Goal: Contribute content: Add original content to the website for others to see

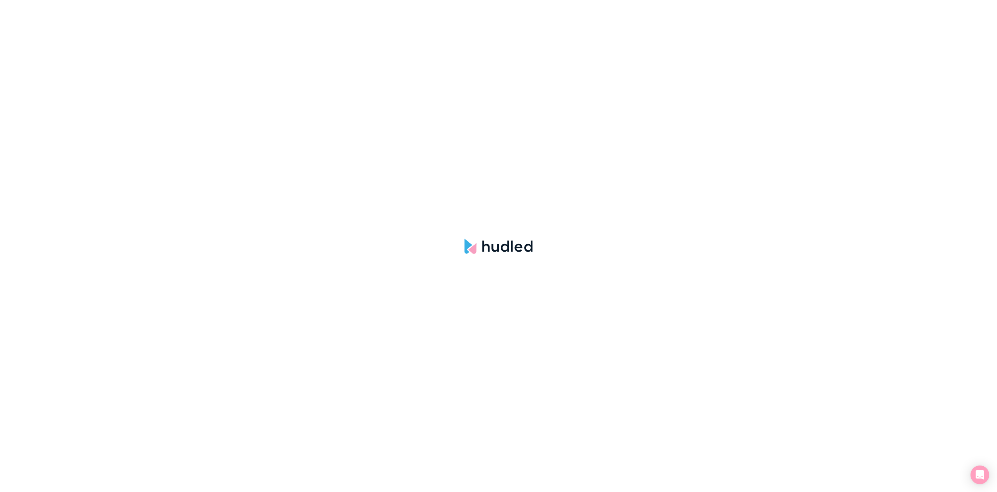
select select "NONE"
select select "hudled"
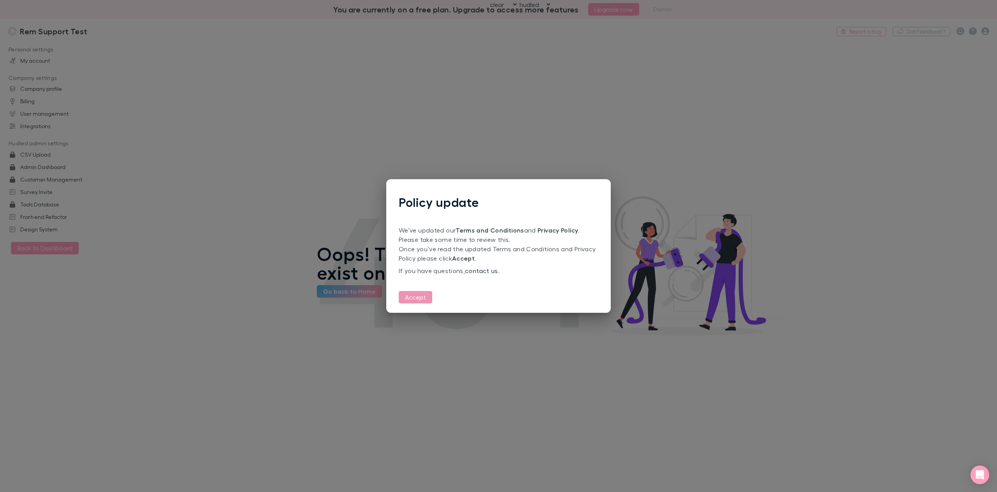
click at [418, 295] on button "Accept" at bounding box center [416, 297] width 34 height 12
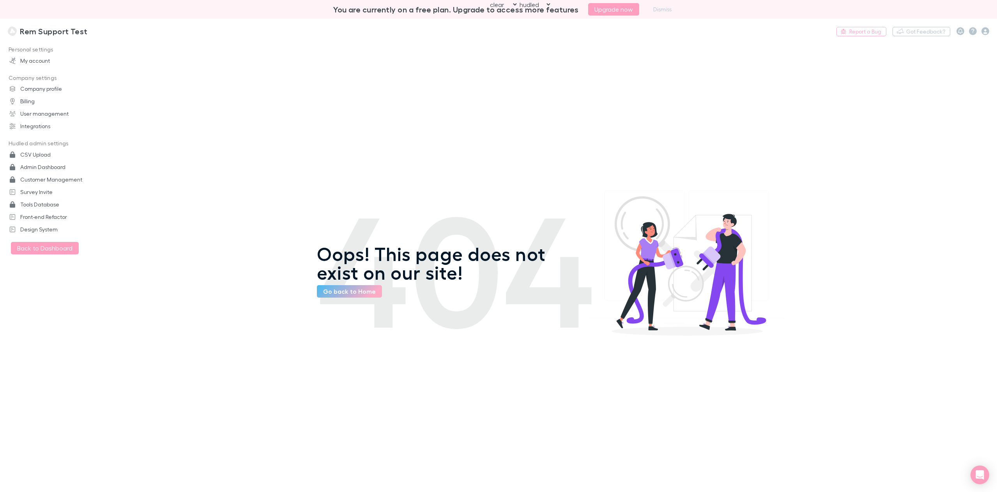
click at [288, 145] on main "404 Oops! This page does not exist on our site! Go back to Home" at bounding box center [551, 267] width 892 height 452
click at [659, 10] on button "Dismiss" at bounding box center [662, 9] width 28 height 9
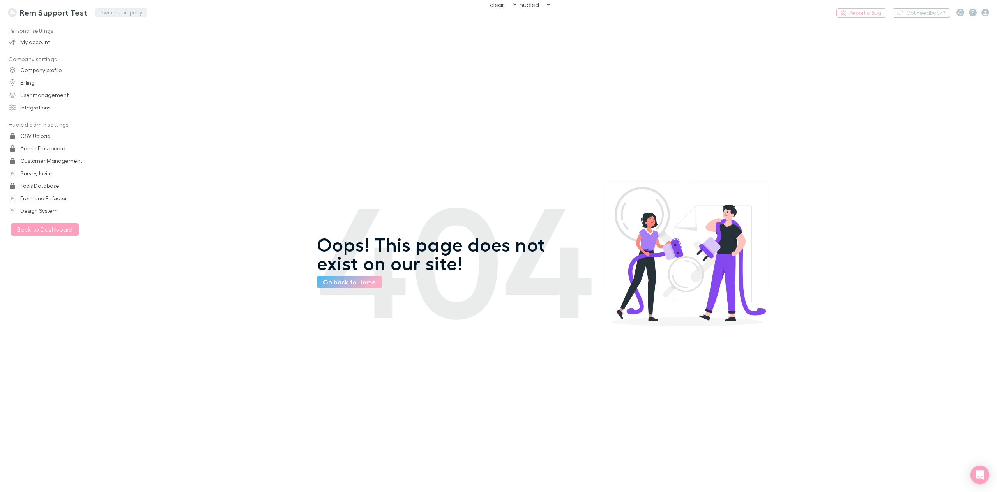
click at [118, 12] on button "Switch company" at bounding box center [120, 12] width 51 height 9
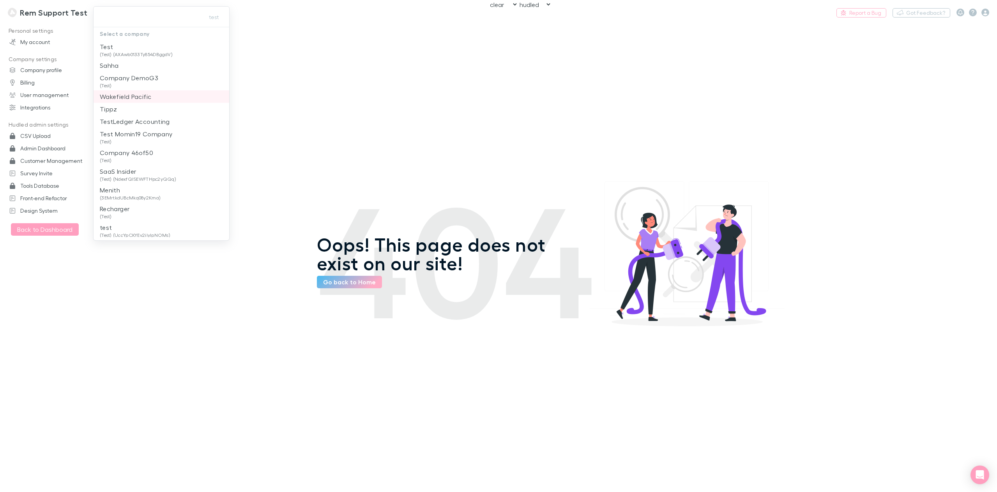
click at [156, 99] on li "Wakefield Pacific" at bounding box center [162, 96] width 136 height 12
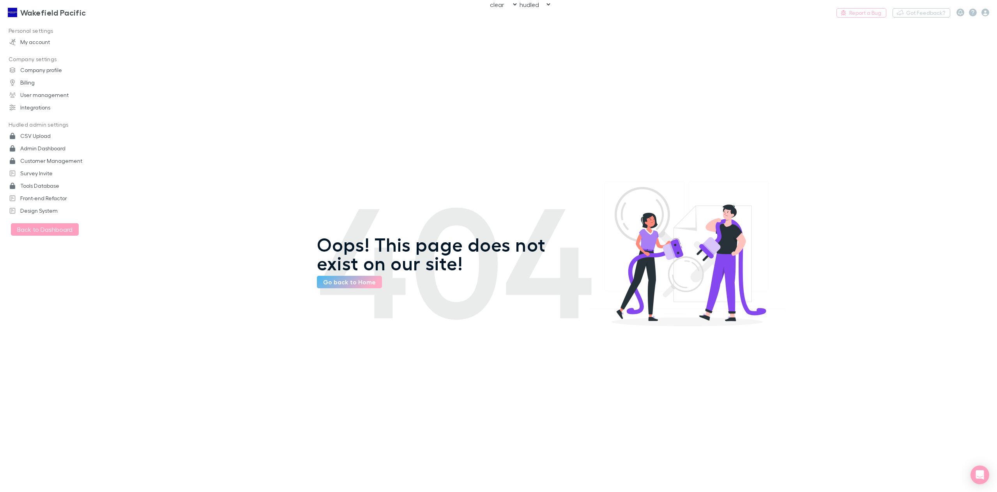
click at [355, 126] on div "404 Oops! This page does not exist on our site! Go back to Home" at bounding box center [551, 257] width 468 height 470
click at [108, 12] on button "Switch company" at bounding box center [119, 12] width 51 height 9
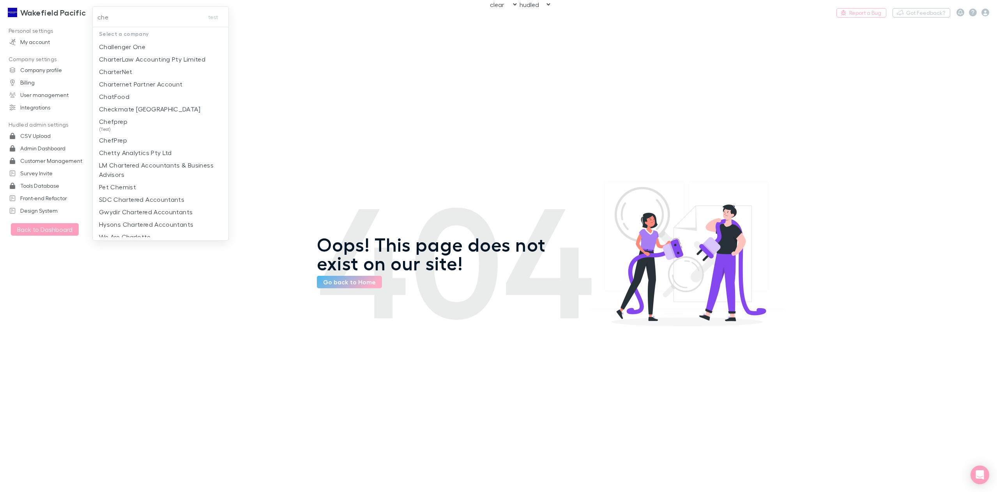
type input "chec"
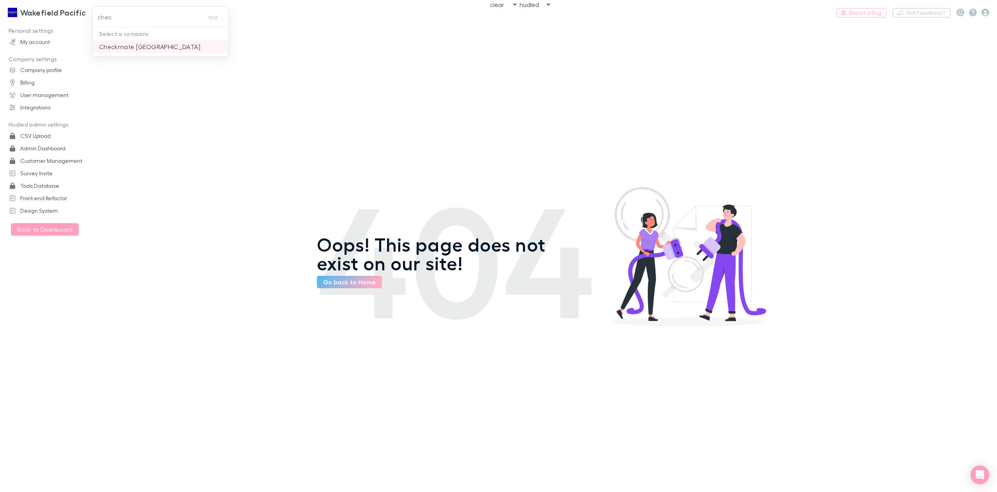
click at [147, 45] on p "Checkmate [GEOGRAPHIC_DATA]" at bounding box center [149, 46] width 101 height 9
click at [345, 281] on link "Go back to Home" at bounding box center [349, 282] width 65 height 12
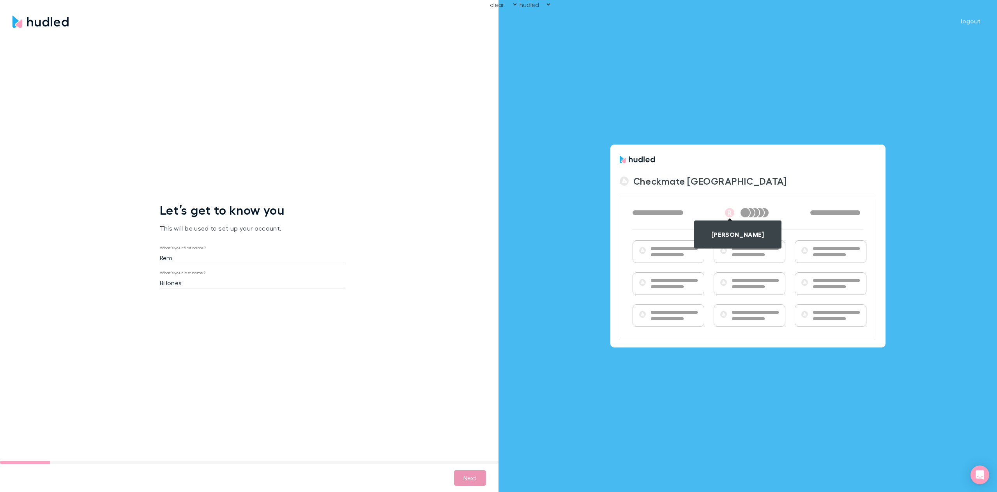
click at [478, 476] on button "Next" at bounding box center [470, 478] width 32 height 16
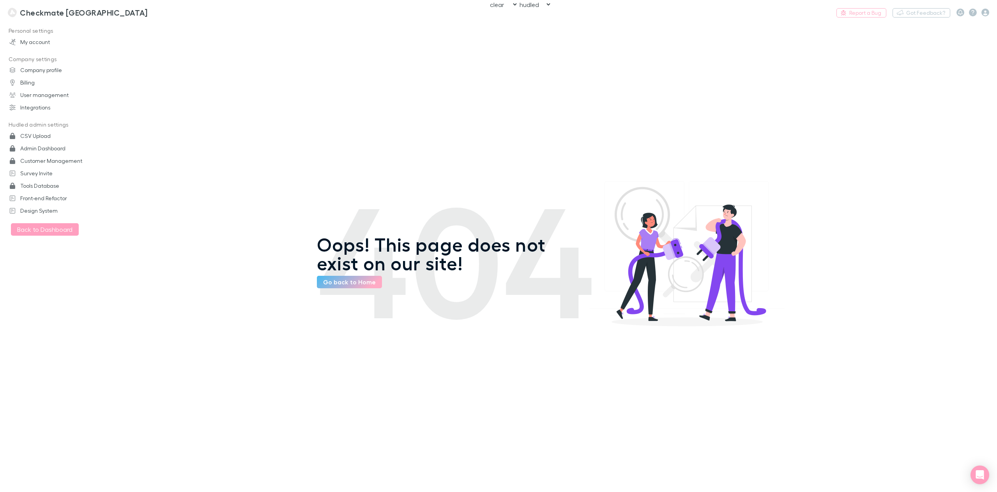
click at [538, 4] on select "rechargly hudled clear" at bounding box center [535, 4] width 34 height 8
click at [164, 15] on button "Switch company" at bounding box center [180, 12] width 51 height 9
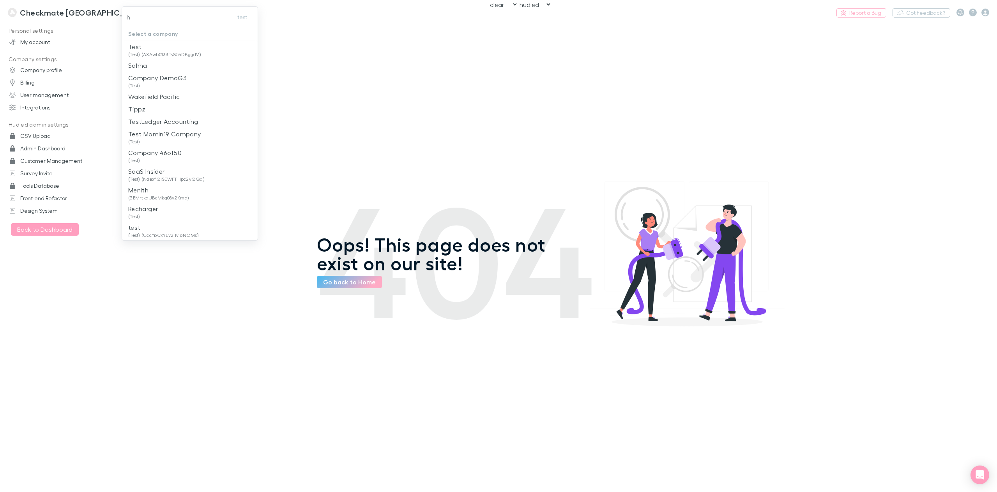
type input "hu"
click at [180, 48] on p "Hudled" at bounding box center [164, 46] width 72 height 9
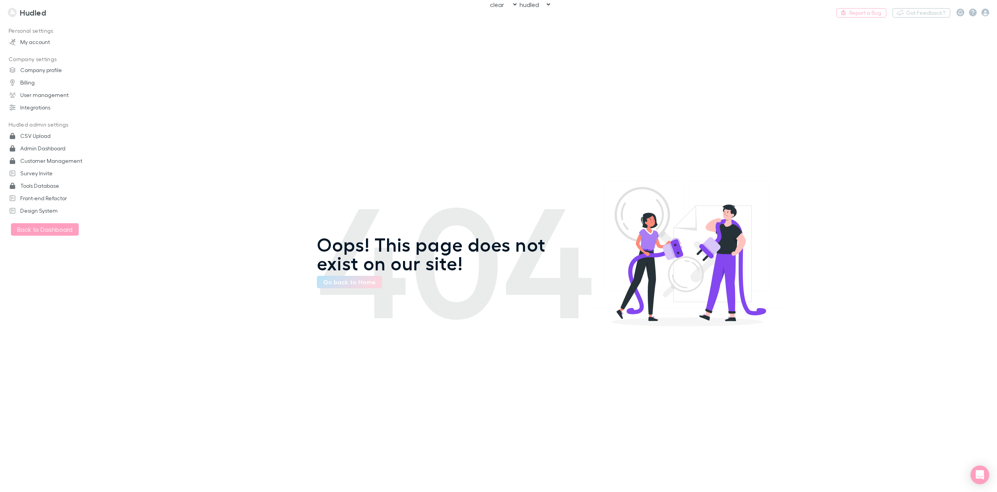
click at [349, 278] on link "Go back to Home" at bounding box center [349, 282] width 65 height 12
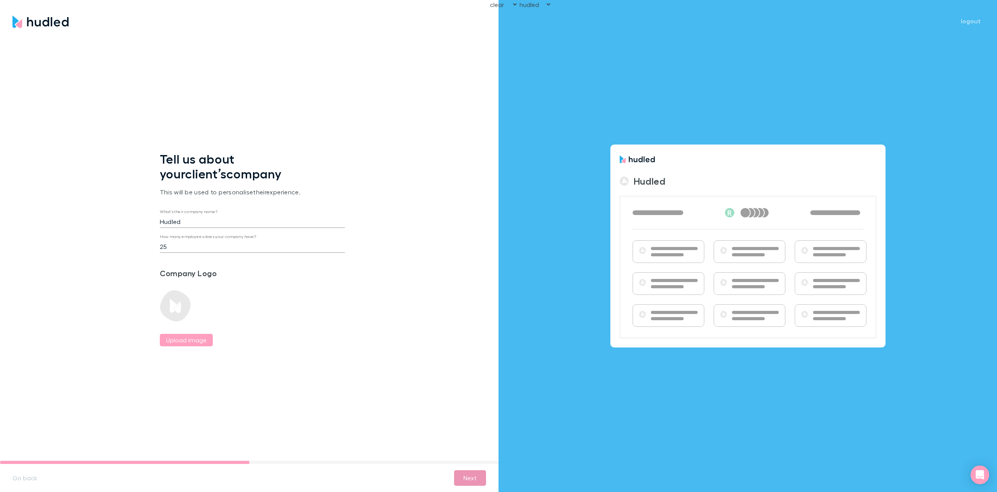
click at [470, 476] on button "Next" at bounding box center [470, 478] width 32 height 16
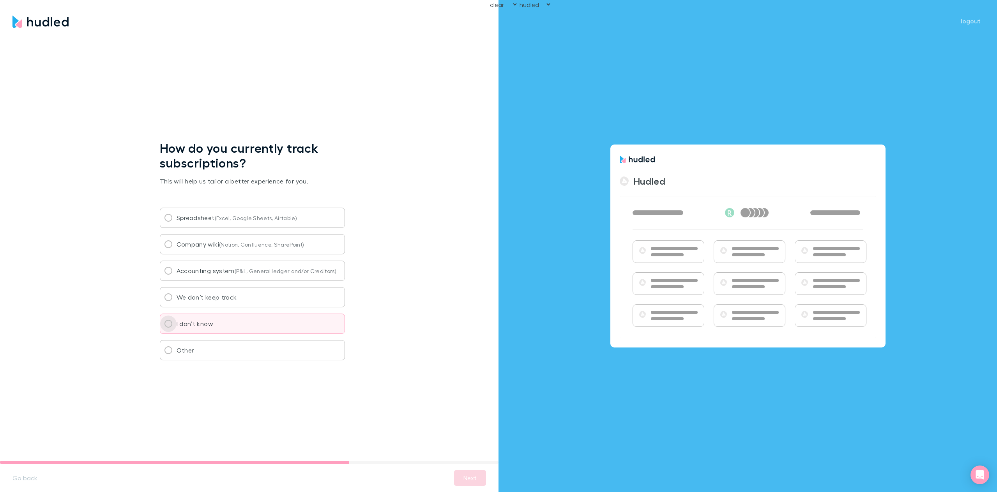
click at [171, 326] on input "I don’t know" at bounding box center [168, 324] width 16 height 16
radio input "true"
click at [473, 481] on button "Next" at bounding box center [470, 478] width 32 height 16
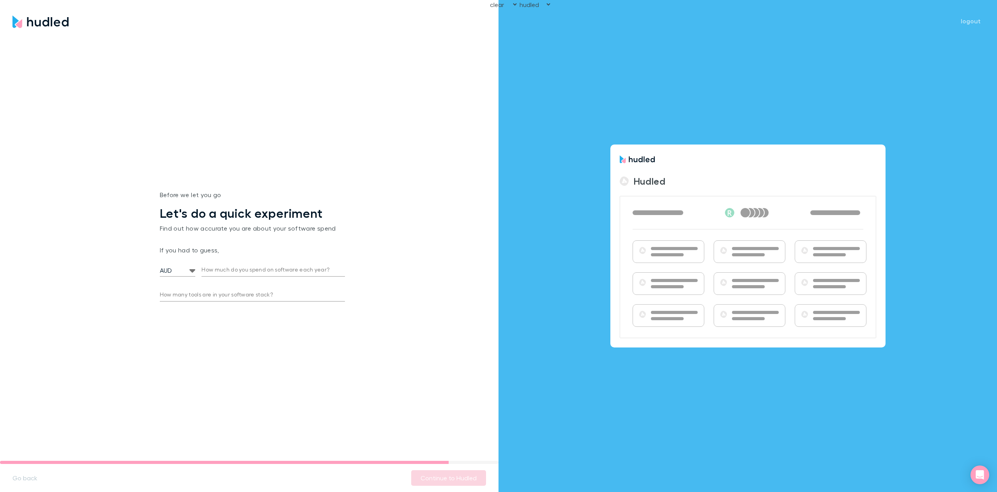
click at [249, 270] on input "How much do you spend on software each year?" at bounding box center [272, 270] width 143 height 12
type input "1,000"
click at [266, 378] on div "Before we let you go Let's do a quick experiment Find out how accurate you are …" at bounding box center [252, 249] width 504 height 436
click at [223, 290] on input "How many tools are in your software stack?" at bounding box center [252, 295] width 185 height 12
type input "5"
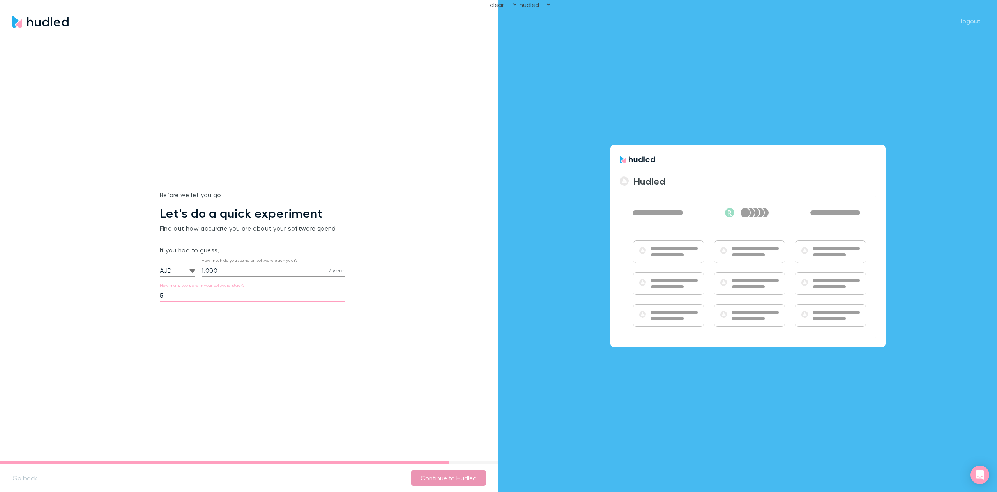
click at [440, 480] on button "Continue to Hudled" at bounding box center [448, 478] width 75 height 16
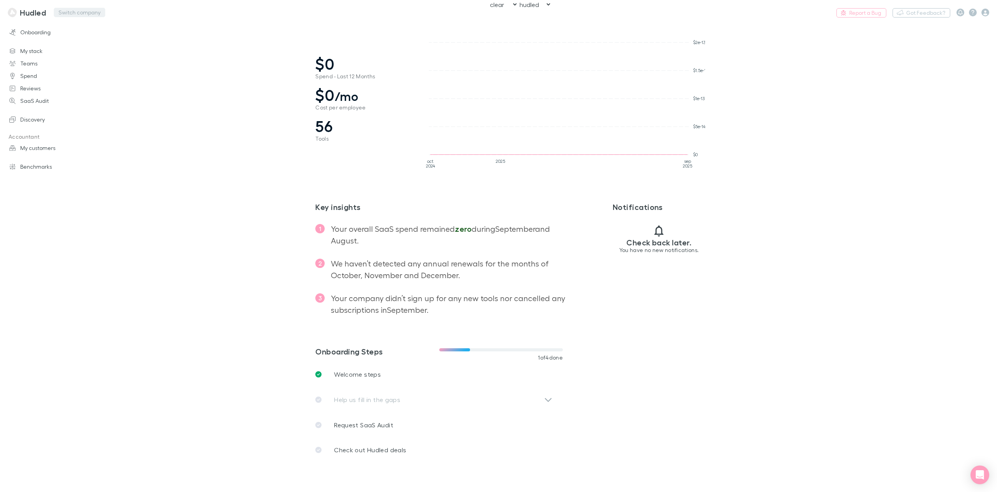
click at [89, 12] on button "Switch company" at bounding box center [79, 12] width 51 height 9
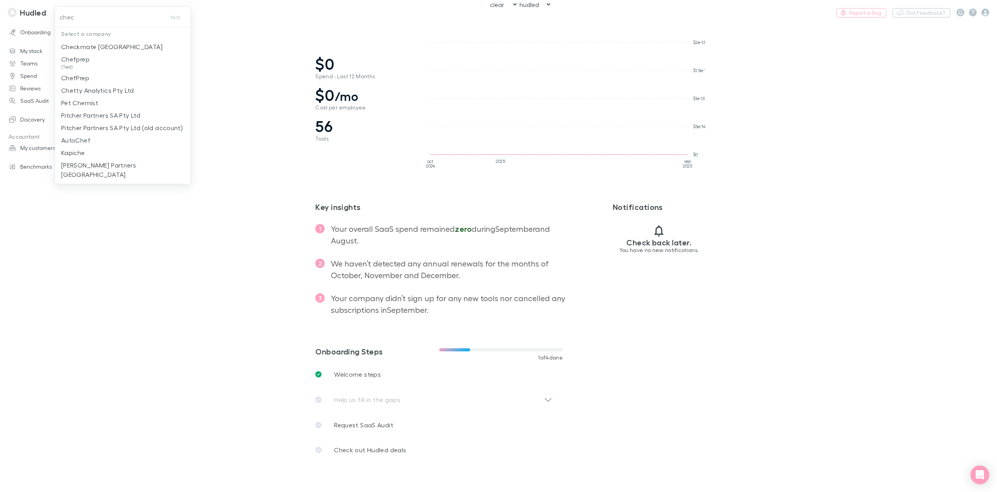
type input "check"
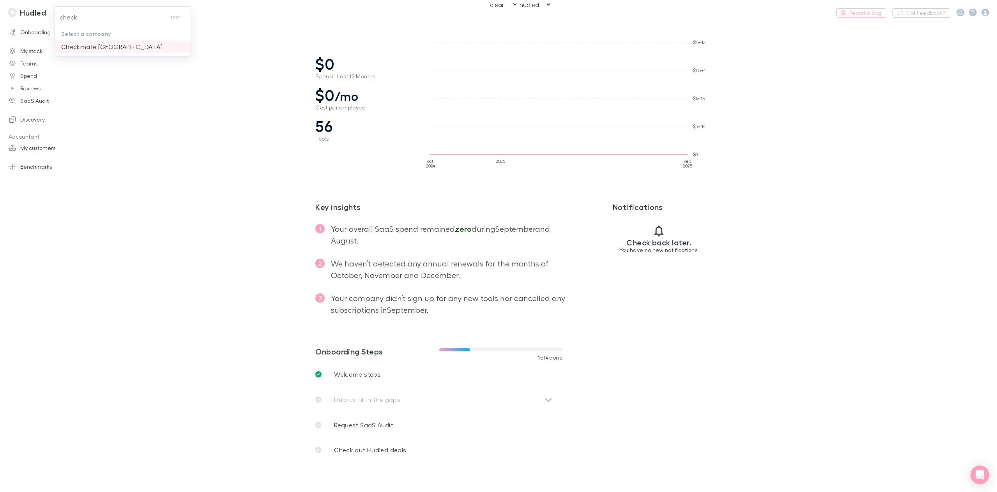
click at [111, 51] on p "Checkmate [GEOGRAPHIC_DATA]" at bounding box center [111, 46] width 101 height 9
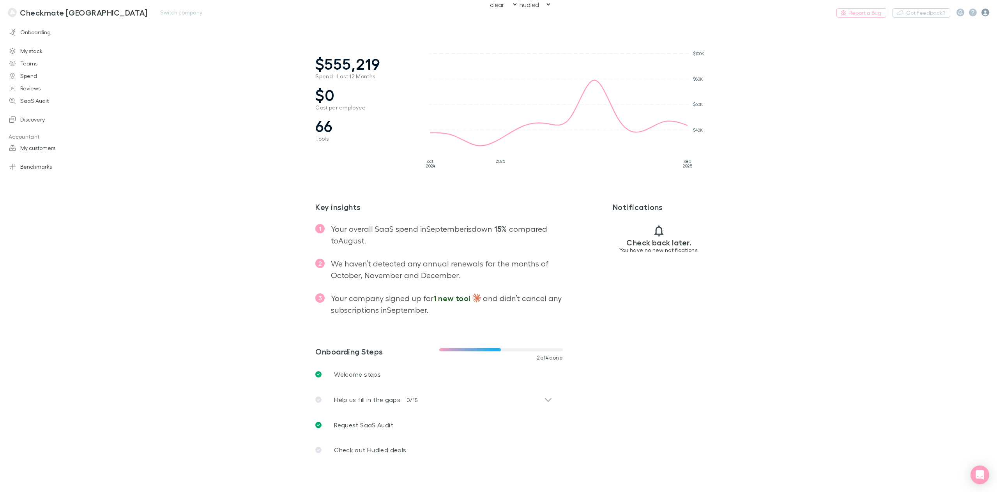
click at [985, 14] on icon "button" at bounding box center [985, 13] width 8 height 8
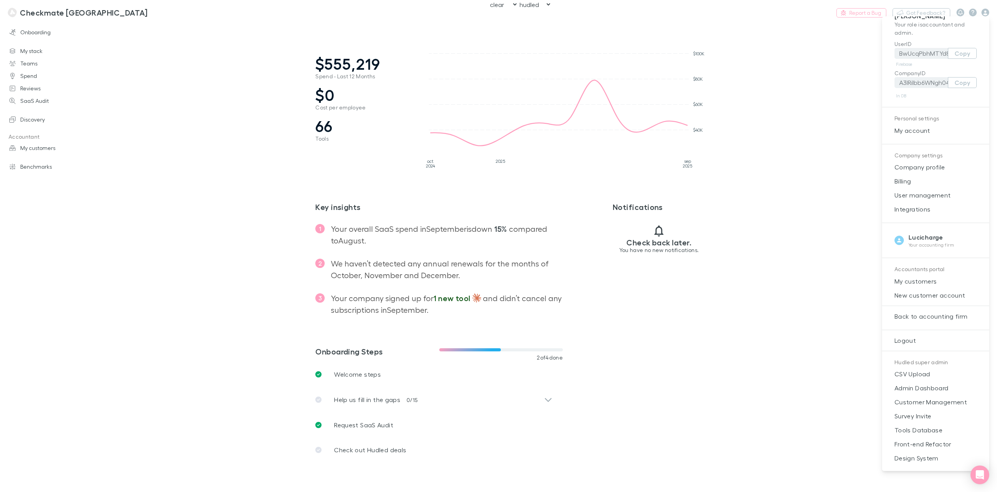
scroll to position [11, 0]
click at [918, 431] on span "Tools Database" at bounding box center [935, 429] width 95 height 9
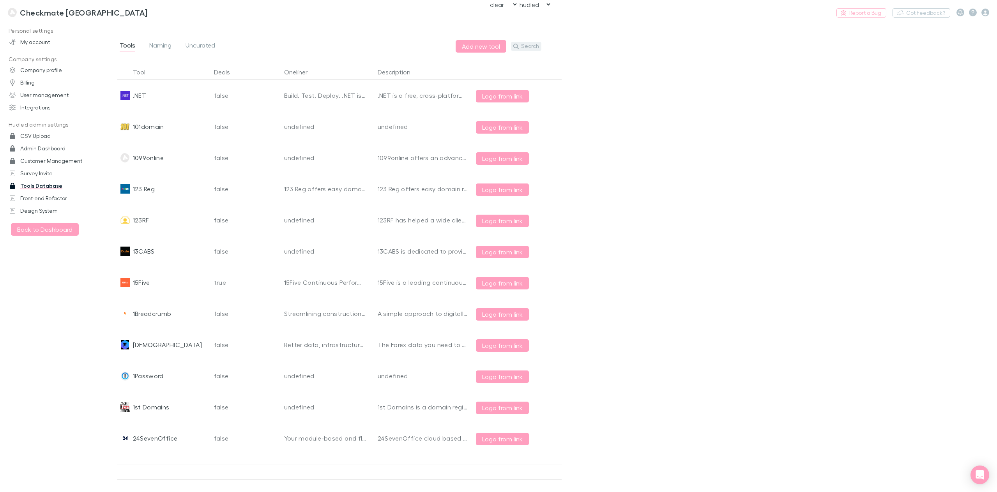
click at [529, 46] on button "Search" at bounding box center [526, 46] width 30 height 9
paste input "Member Check-AU"
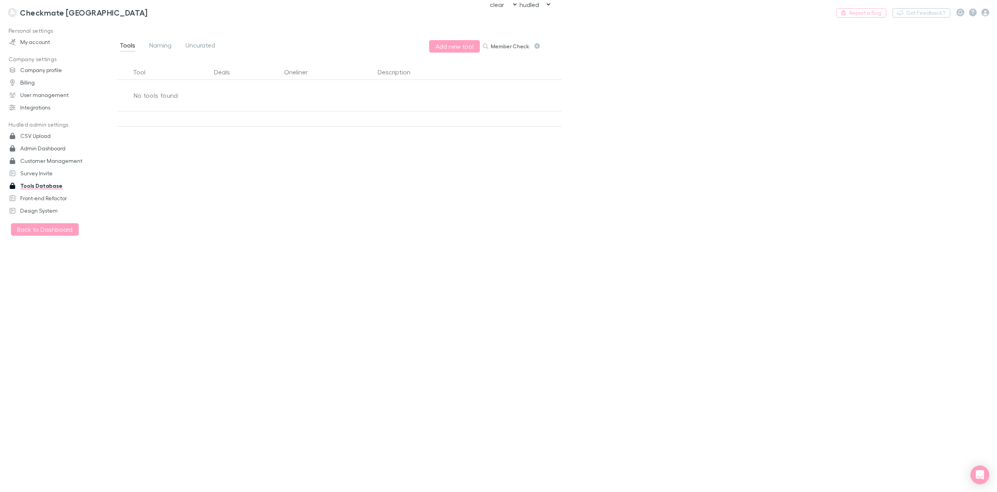
scroll to position [0, 6]
drag, startPoint x: 521, startPoint y: 45, endPoint x: 531, endPoint y: 47, distance: 9.9
click at [531, 47] on div "Member Check-AU" at bounding box center [512, 46] width 58 height 9
type input "Member Check"
click at [204, 44] on span "Uncurated" at bounding box center [200, 46] width 30 height 10
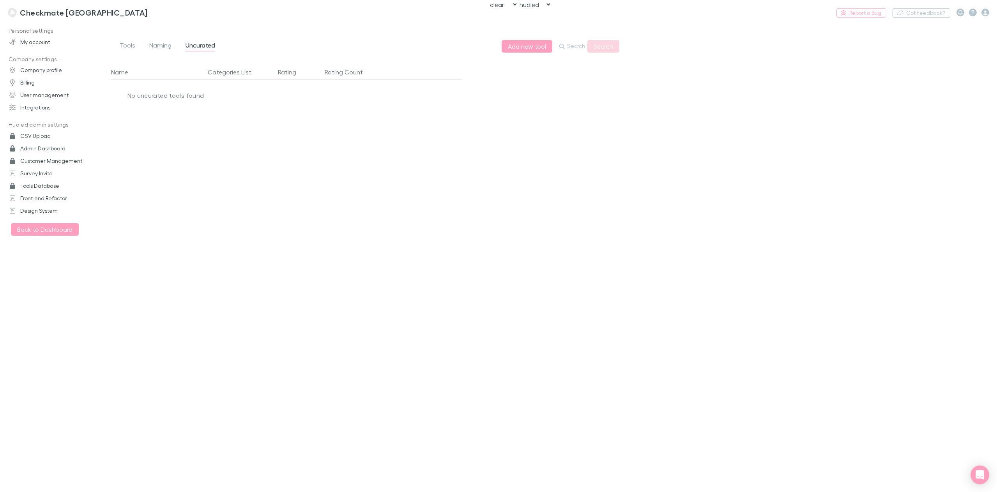
click at [175, 94] on div "No uncurated tools found" at bounding box center [382, 95] width 510 height 31
click at [574, 50] on button "Search" at bounding box center [572, 46] width 30 height 9
paste input "Member Check-AU"
type input "Member Check"
click at [603, 49] on button "Search" at bounding box center [603, 46] width 32 height 12
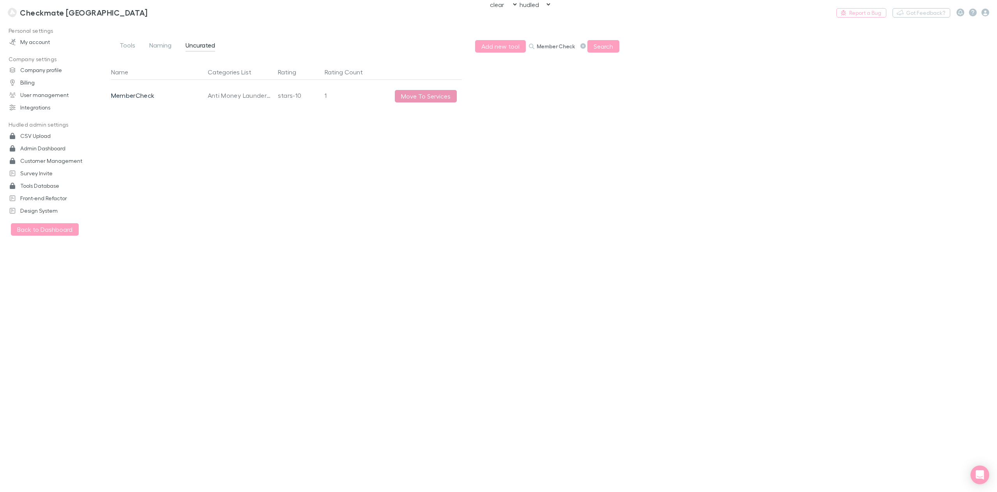
click at [428, 97] on button "Move To Services" at bounding box center [426, 96] width 62 height 12
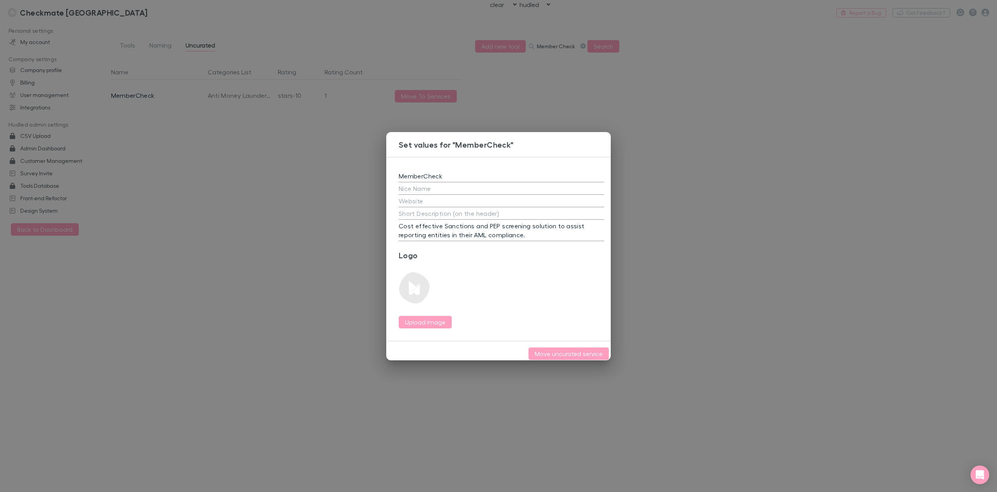
click at [424, 173] on input "MemberCheck" at bounding box center [501, 176] width 205 height 12
click at [470, 170] on input "MemberCheck" at bounding box center [501, 176] width 205 height 12
click at [569, 291] on div "Logo Upload image" at bounding box center [501, 290] width 205 height 78
click at [437, 196] on input "text" at bounding box center [501, 201] width 205 height 12
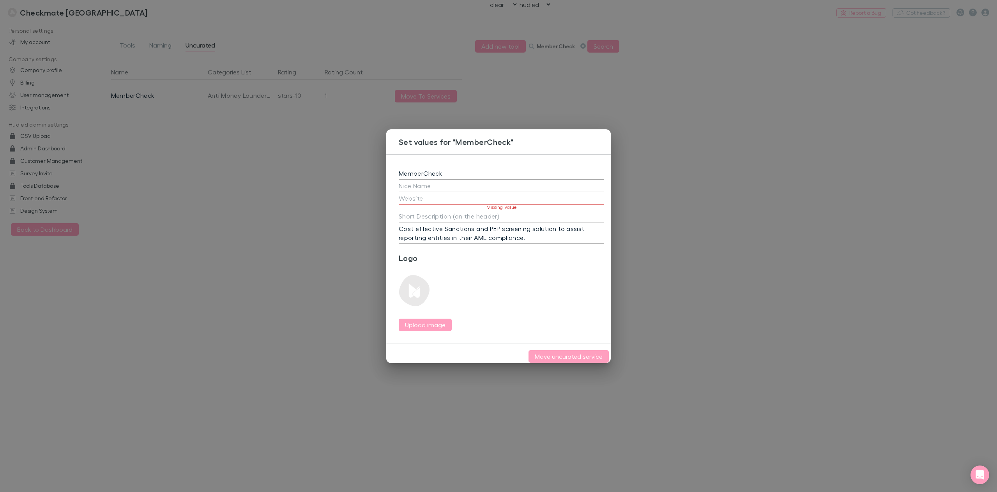
click at [429, 196] on input "text" at bounding box center [501, 198] width 205 height 12
paste input "https://membercheck.com/"
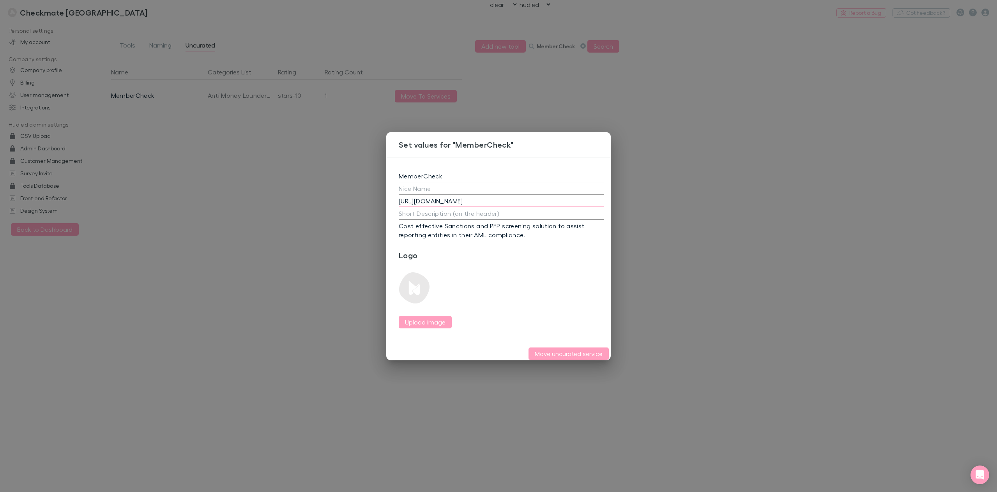
type input "https://membercheck.com"
click at [426, 212] on textarea at bounding box center [501, 213] width 205 height 9
paste textarea "Know Your Customer, Manage Your Risk."
type textarea "Know Your Customer, Manage Your Risk."
drag, startPoint x: 530, startPoint y: 231, endPoint x: 395, endPoint y: 224, distance: 134.6
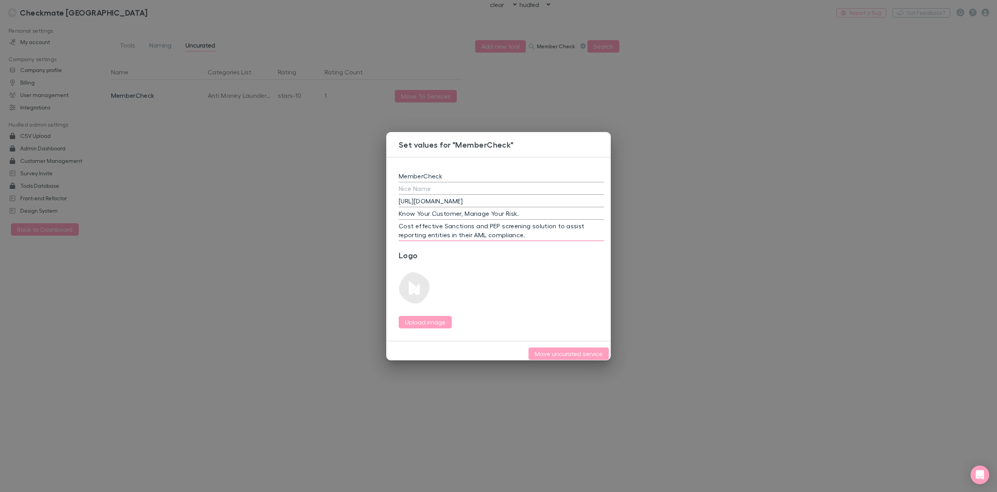
click at [395, 224] on div "MemberCheck https://membercheck.com Know Your Customer, Manage Your Risk. x Cos…" at bounding box center [501, 249] width 230 height 184
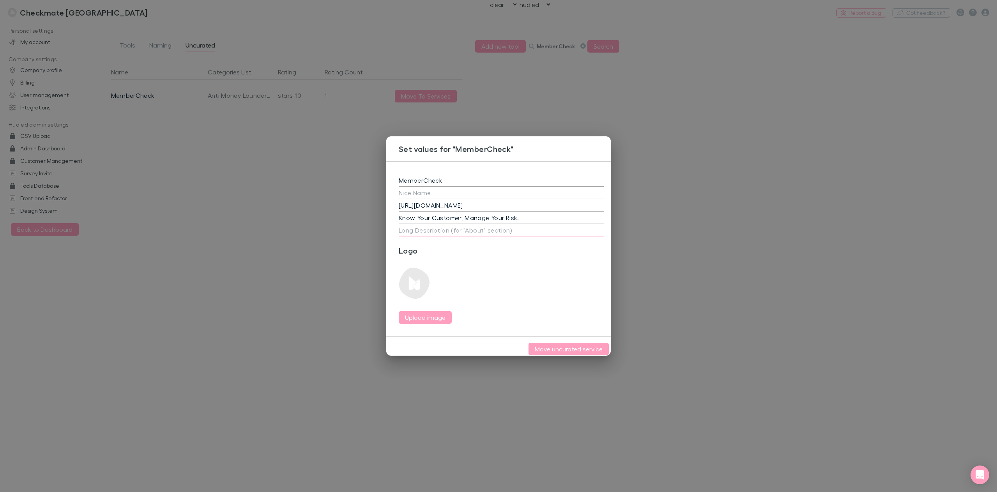
click at [436, 226] on textarea at bounding box center [501, 230] width 205 height 9
paste textarea "With over 13 years of experience in the industry, MemberCheck offers a risk man…"
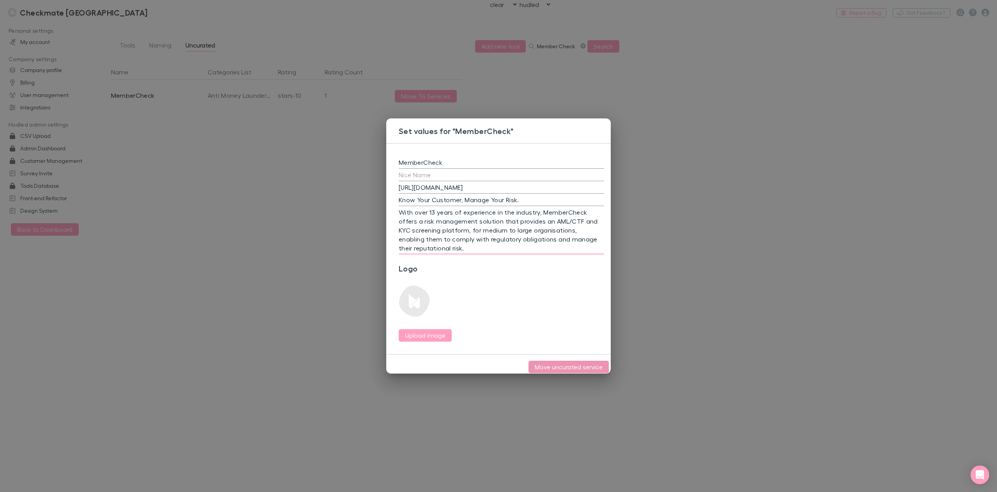
type textarea "With over 13 years of experience in the industry, MemberCheck offers a risk man…"
click at [575, 367] on button "Move uncurated service" at bounding box center [568, 367] width 80 height 12
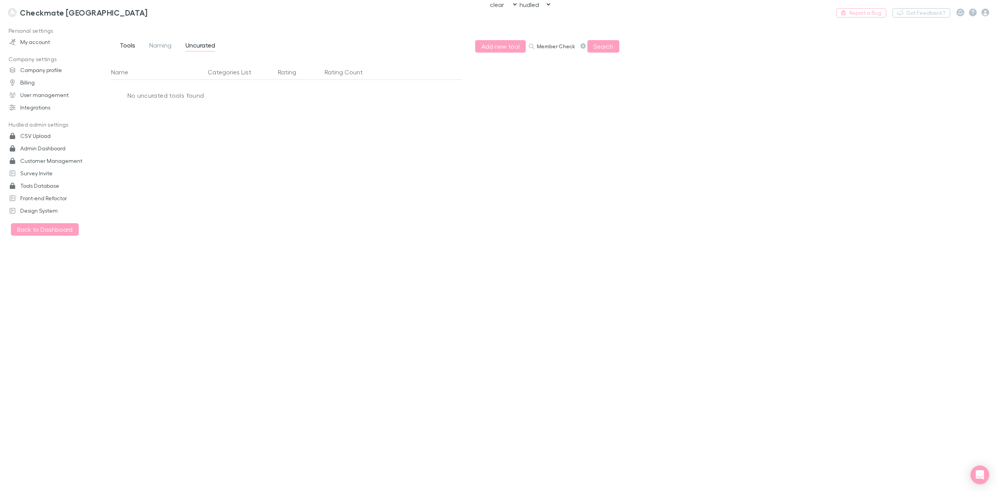
click at [127, 44] on span "Tools" at bounding box center [128, 46] width 16 height 10
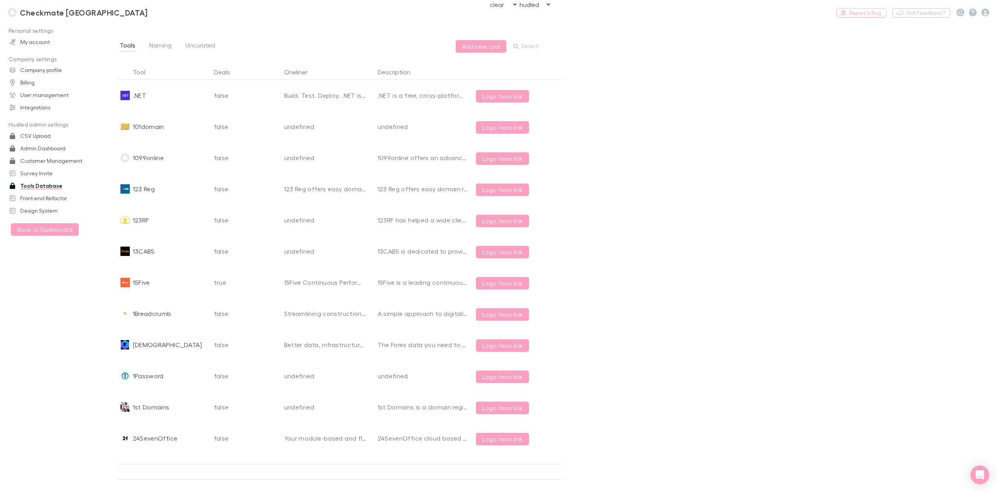
click at [521, 47] on button "Search" at bounding box center [526, 46] width 30 height 9
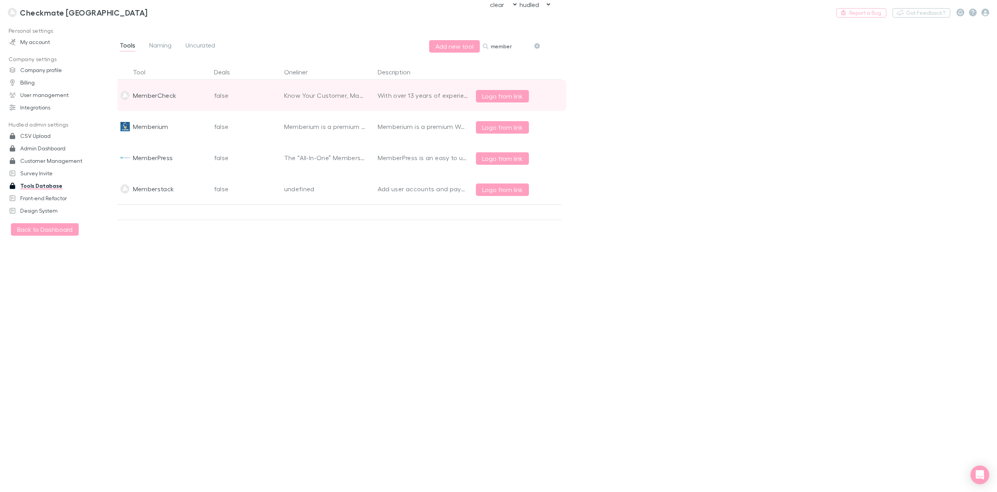
type input "member"
click at [224, 94] on div "false" at bounding box center [246, 95] width 70 height 31
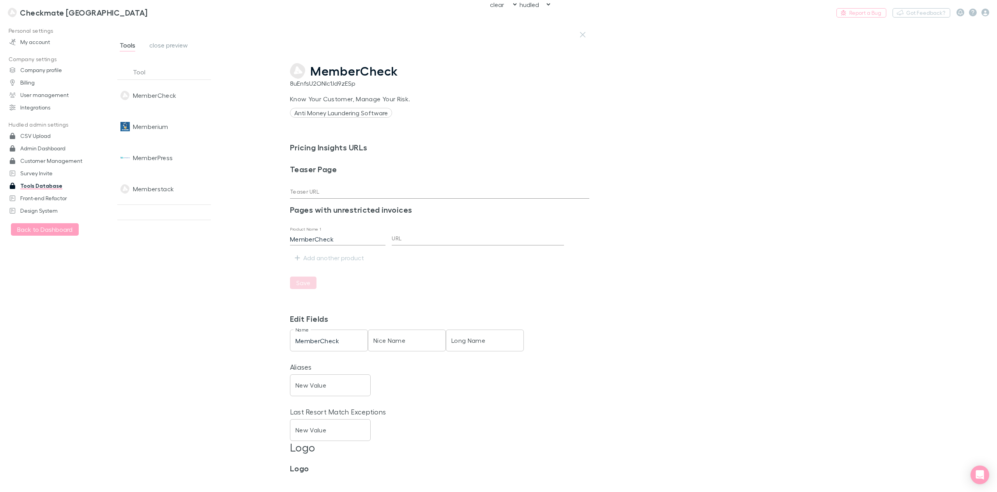
click at [345, 69] on span "MemberCheck" at bounding box center [354, 71] width 88 height 15
click at [127, 44] on span "Tools" at bounding box center [128, 46] width 16 height 10
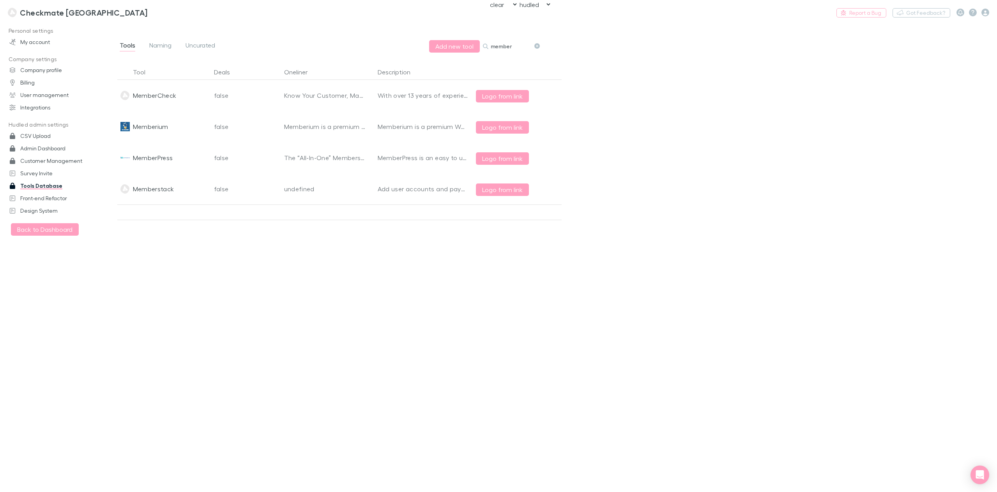
click at [536, 46] on icon at bounding box center [536, 45] width 5 height 5
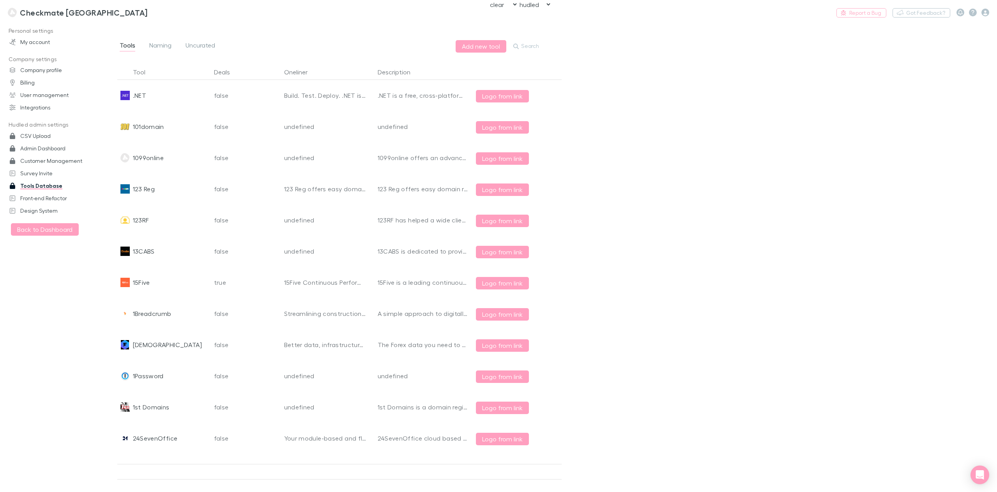
click at [509, 49] on div "Add new tool Search" at bounding box center [497, 46] width 85 height 12
click at [526, 44] on button "Search" at bounding box center [526, 46] width 30 height 9
paste input "Intercede Solutions"
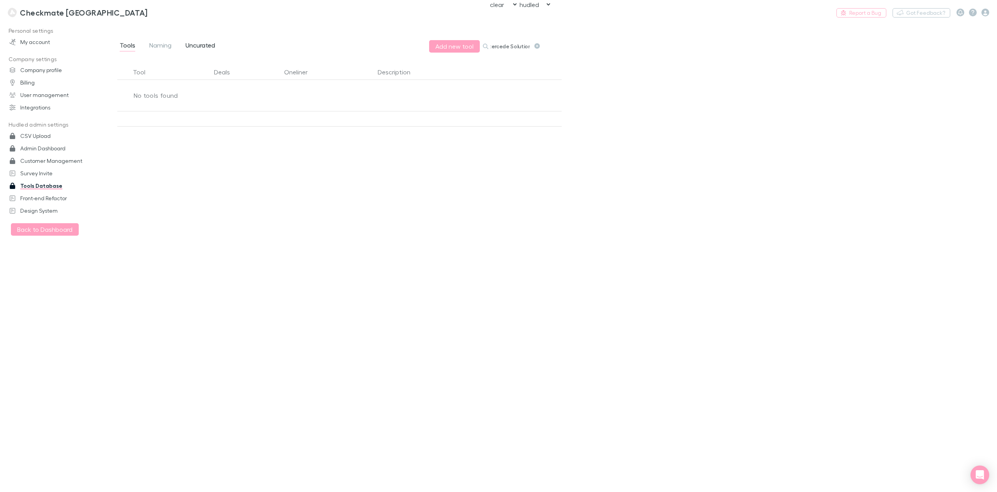
type input "Intercede Solutions"
click at [205, 46] on span "Uncurated" at bounding box center [200, 46] width 30 height 10
click at [570, 47] on button "Search" at bounding box center [572, 46] width 30 height 9
paste input "Intercede Solutions"
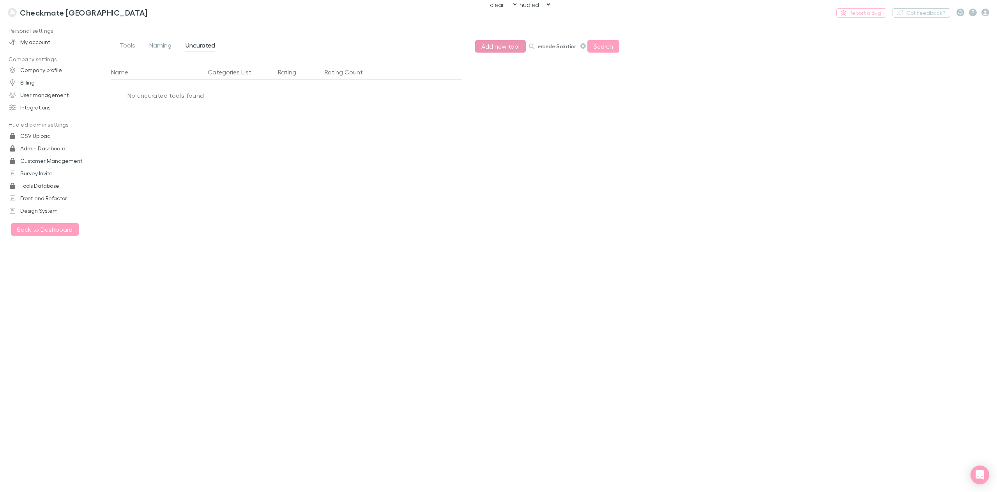
type input "Intercede Solutions"
click at [498, 46] on button "Add new tool" at bounding box center [500, 46] width 51 height 12
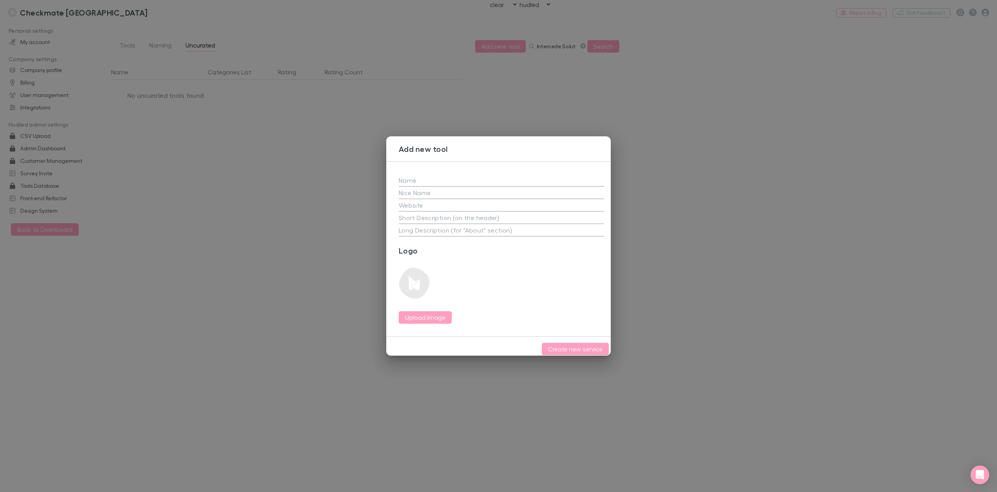
click at [426, 174] on input "text" at bounding box center [501, 180] width 205 height 12
paste input "Intercede Solutions"
type input "Intercede Solutions"
click at [521, 168] on div "Intercede Solutions x x Logo Upload image" at bounding box center [501, 248] width 230 height 175
click at [439, 214] on textarea at bounding box center [501, 217] width 205 height 9
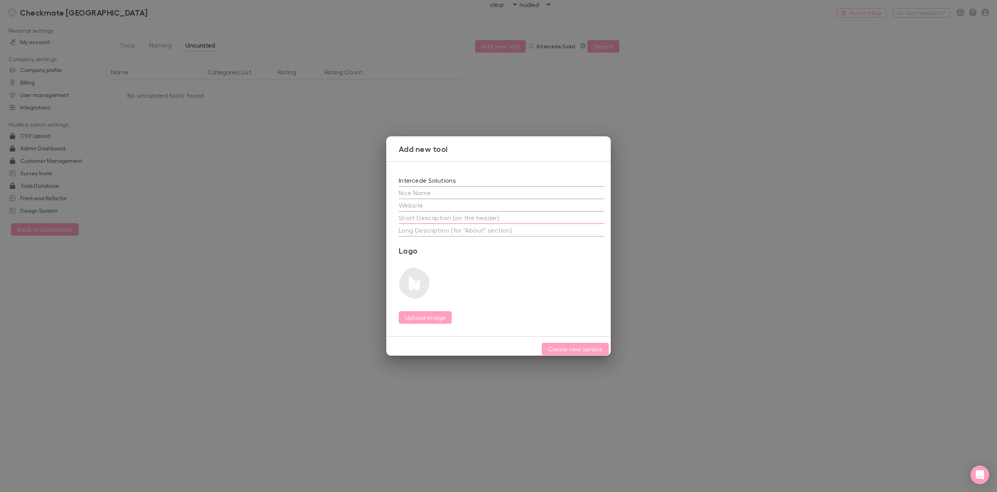
paste textarea "Process improvement through integration and automation"
type textarea "Process improvement through integration and automation"
click at [425, 230] on textarea at bounding box center [501, 230] width 205 height 9
paste textarea "We review the effectiveness of different departments, including Finance, HR, Sa…"
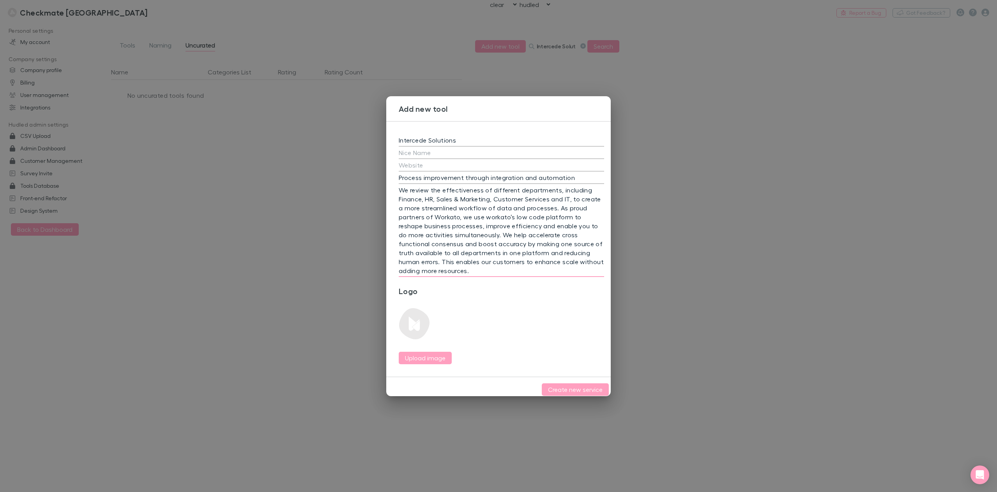
type textarea "We review the effectiveness of different departments, including Finance, HR, Sa…"
click at [426, 161] on input "text" at bounding box center [501, 165] width 205 height 12
paste input "https://www.intercedesolutions.io/"
type input "https://www.intercedesolutions.io/"
click at [571, 389] on button "Create new service" at bounding box center [575, 389] width 67 height 12
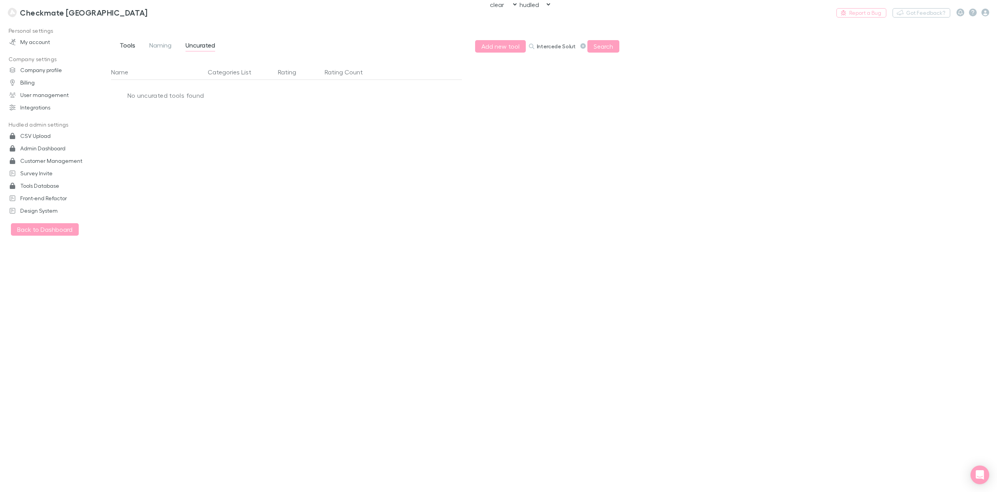
click at [127, 42] on span "Tools" at bounding box center [128, 46] width 16 height 10
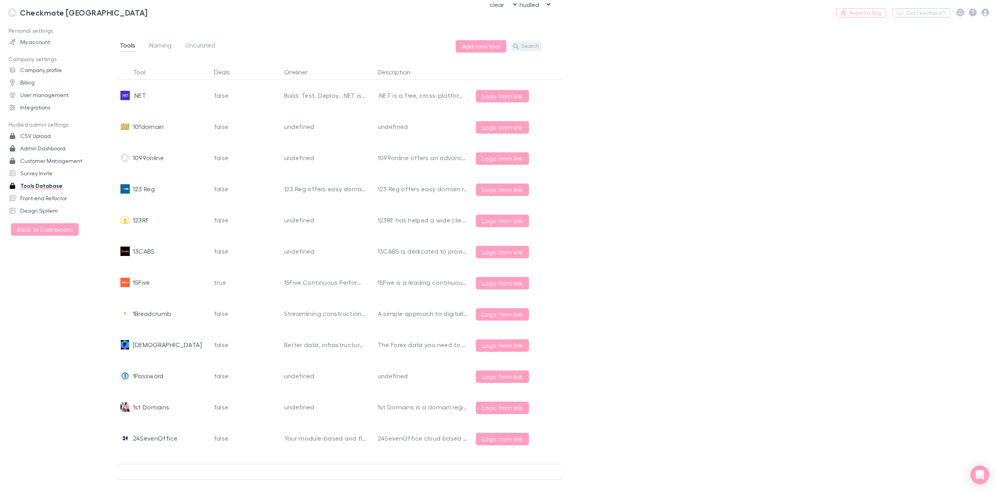
click at [525, 45] on button "Search" at bounding box center [526, 46] width 30 height 9
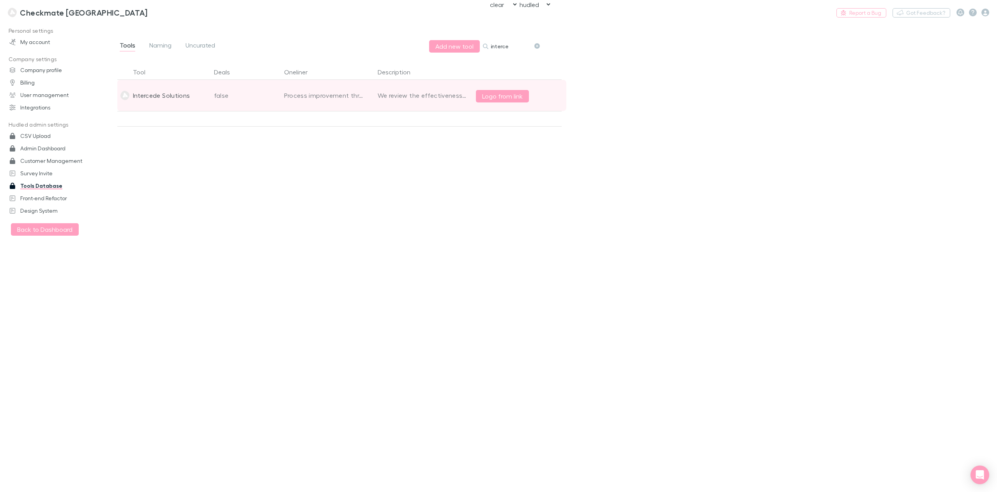
type input "interce"
click at [160, 95] on div "Intercede Solutions" at bounding box center [161, 95] width 57 height 31
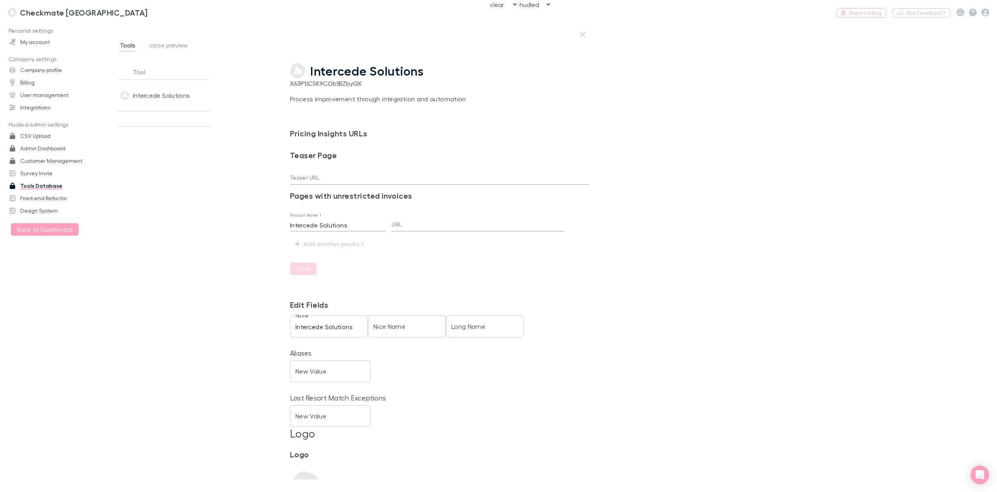
click at [351, 67] on span "Intercede Solutions" at bounding box center [367, 71] width 114 height 15
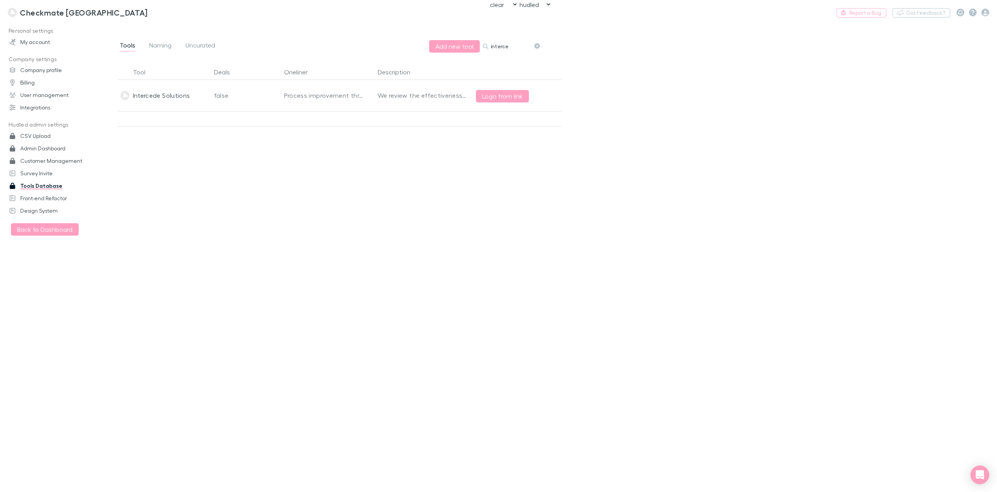
click at [510, 47] on input "interce" at bounding box center [510, 46] width 39 height 11
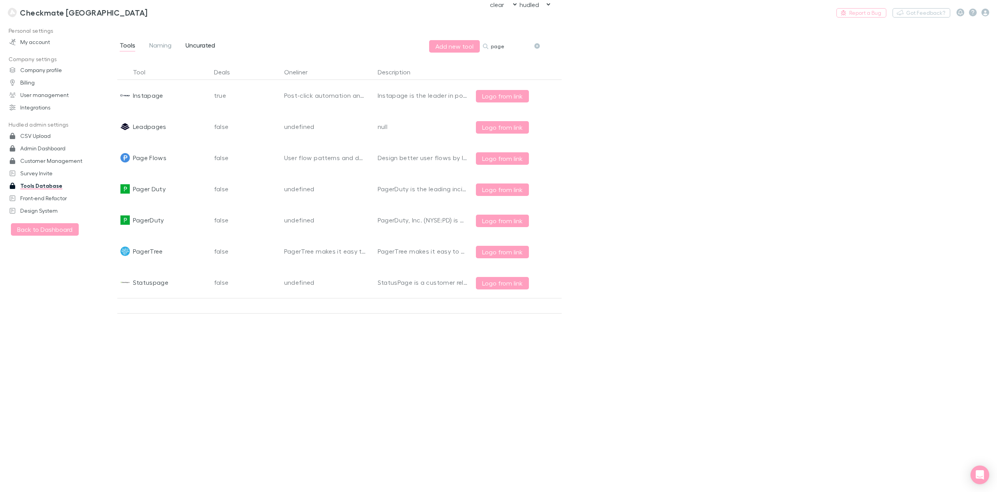
type input "page"
click at [200, 44] on span "Uncurated" at bounding box center [200, 46] width 30 height 10
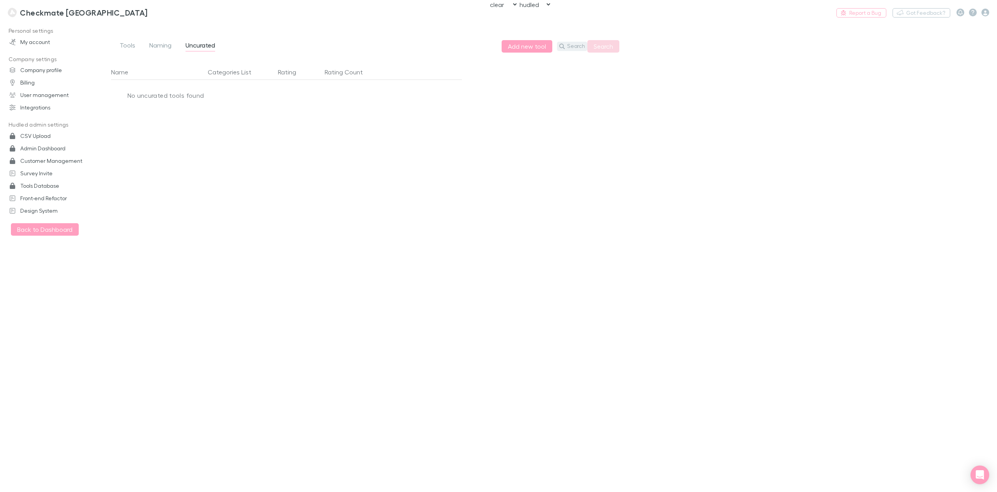
click at [572, 43] on button "Search" at bounding box center [572, 46] width 30 height 9
type input "page"
click at [508, 46] on button "Add new tool" at bounding box center [500, 46] width 51 height 12
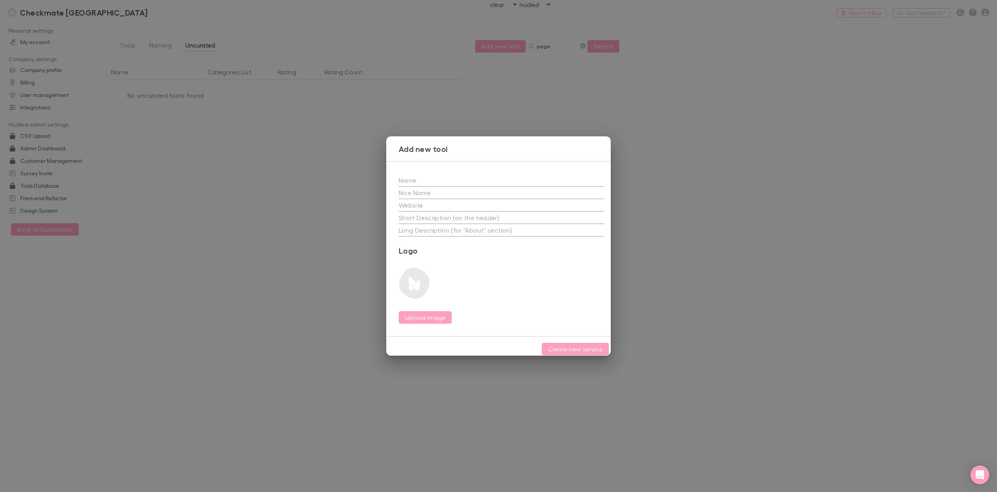
click at [441, 178] on input "text" at bounding box center [501, 180] width 205 height 12
type input "PageUp"
click at [604, 205] on div "PageUp x x Logo Upload image" at bounding box center [501, 248] width 230 height 175
click at [540, 206] on input "text" at bounding box center [501, 205] width 205 height 12
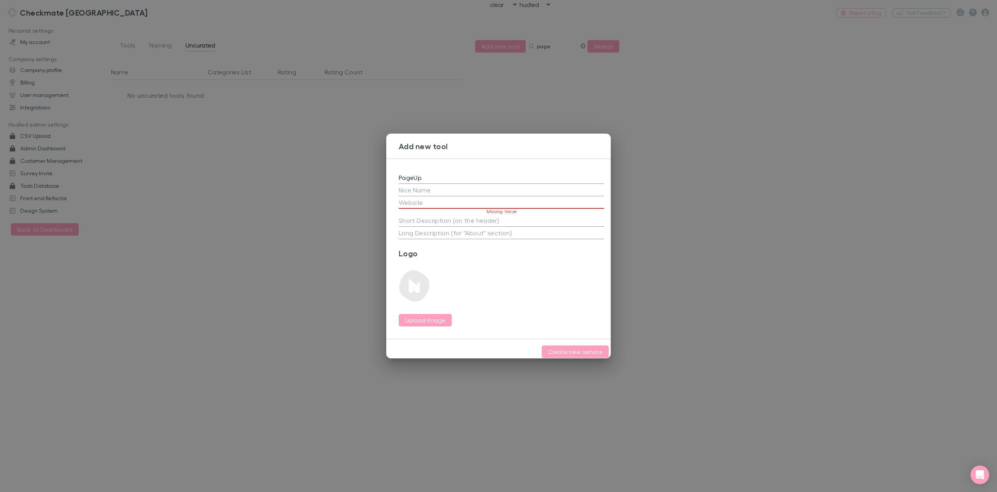
click at [422, 201] on input "text" at bounding box center [501, 202] width 205 height 12
paste input "https://www.pageuppeople.com/"
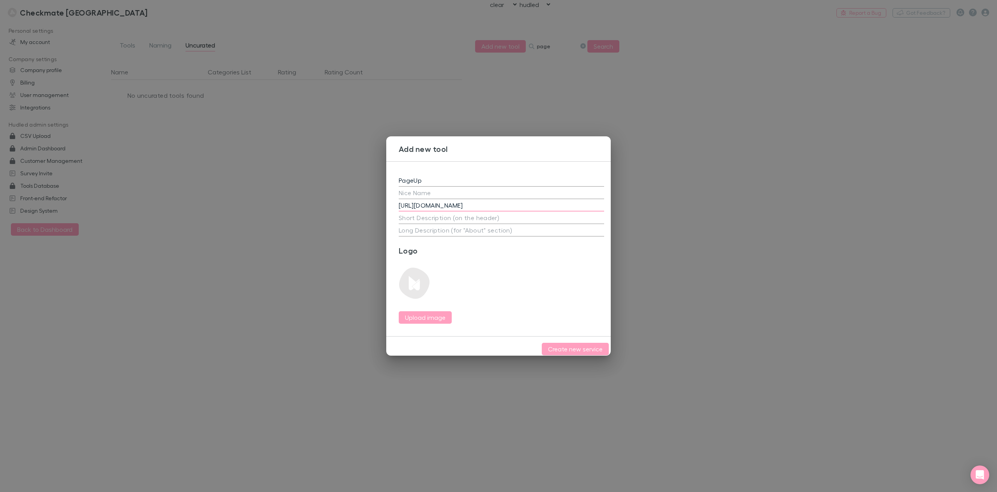
type input "https://www.pageuppeople.com/"
click at [418, 216] on textarea at bounding box center [501, 217] width 205 height 9
paste textarea "Creating connections"
type textarea "Creating connections"
click at [435, 226] on textarea at bounding box center [501, 230] width 205 height 9
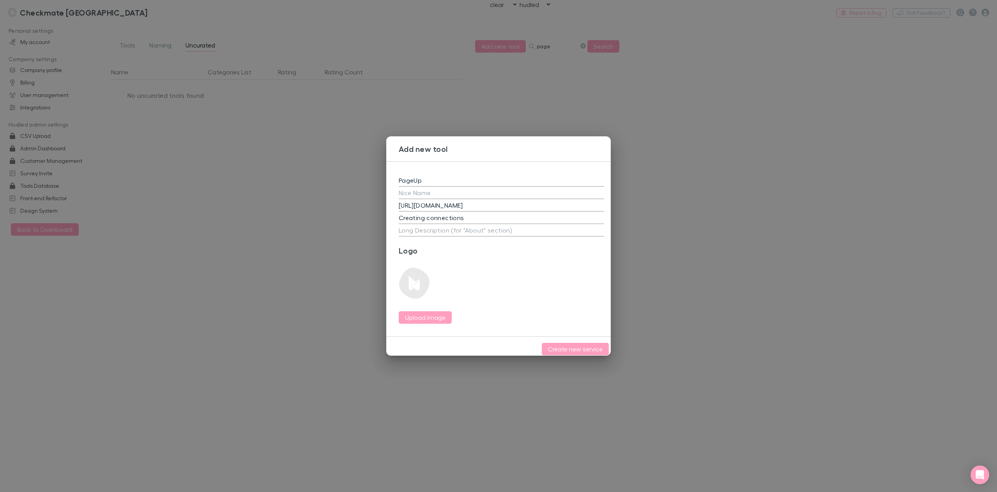
click at [413, 229] on textarea at bounding box center [501, 230] width 205 height 9
paste textarea "PageUp is a powerful talent management platform with unique capabilities to tra…"
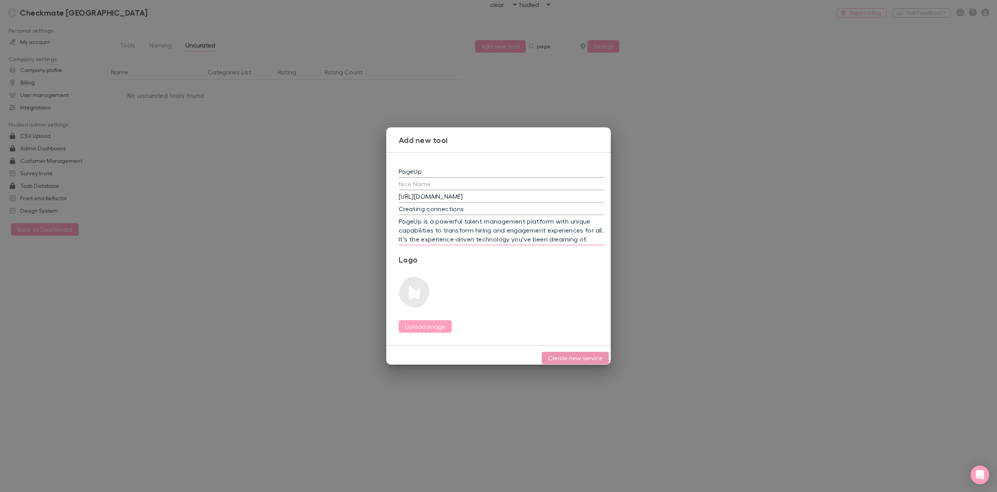
type textarea "PageUp is a powerful talent management platform with unique capabilities to tra…"
click at [576, 354] on button "Create new service" at bounding box center [575, 358] width 67 height 12
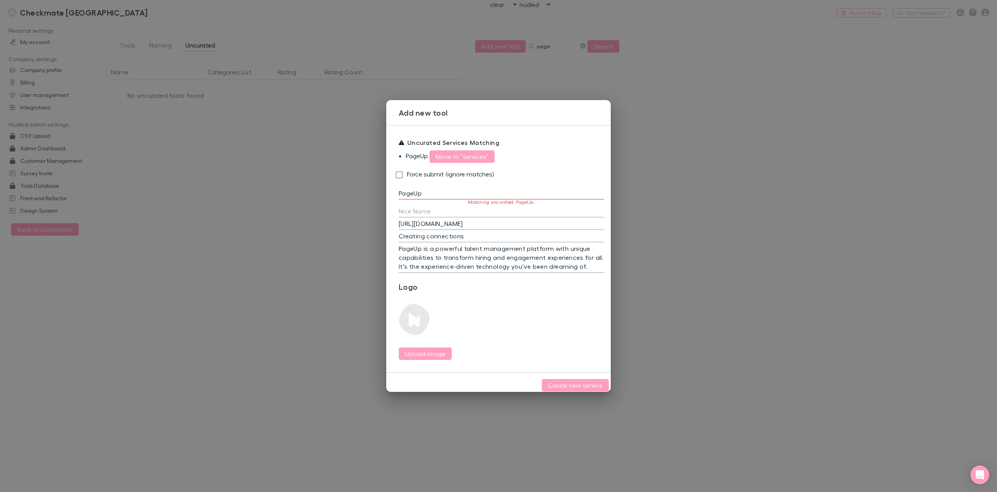
click at [522, 199] on p "Matching uncurated: PageUp." at bounding box center [501, 201] width 205 height 5
copy p "PageUp"
click at [469, 154] on button "Move to “services”" at bounding box center [461, 156] width 65 height 12
type textarea "At PageUp, we’re passionate about connecting great people to great careers. Our…"
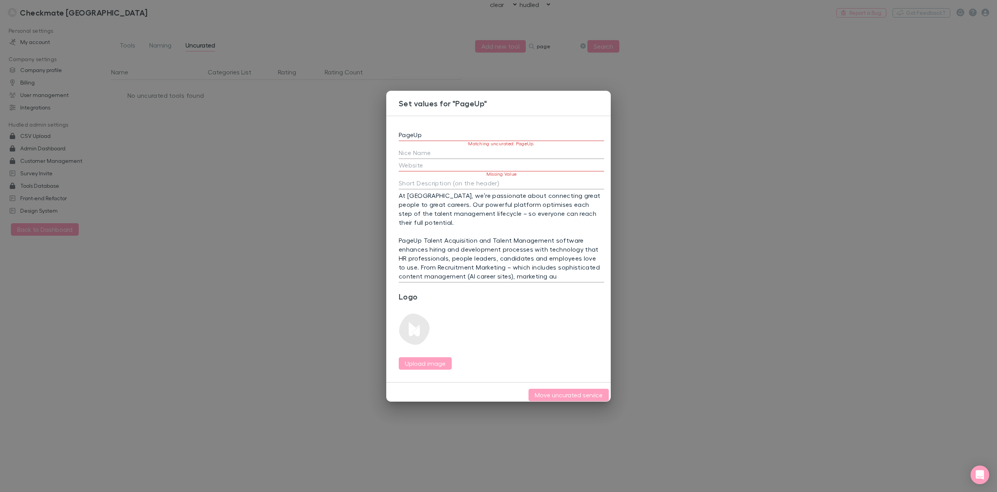
click at [420, 162] on input "text" at bounding box center [501, 165] width 205 height 12
paste input "https://www.pageuppeople.com/"
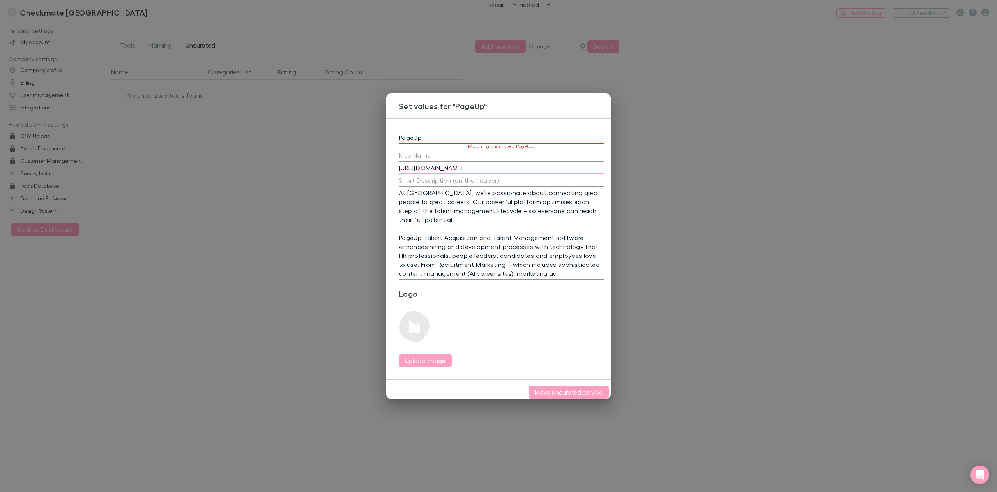
type input "https://www.pageuppeople.com/"
click at [446, 178] on textarea at bounding box center [501, 180] width 205 height 9
click at [412, 180] on textarea at bounding box center [501, 180] width 205 height 9
paste textarea "Creating connections"
type textarea "Creating connections"
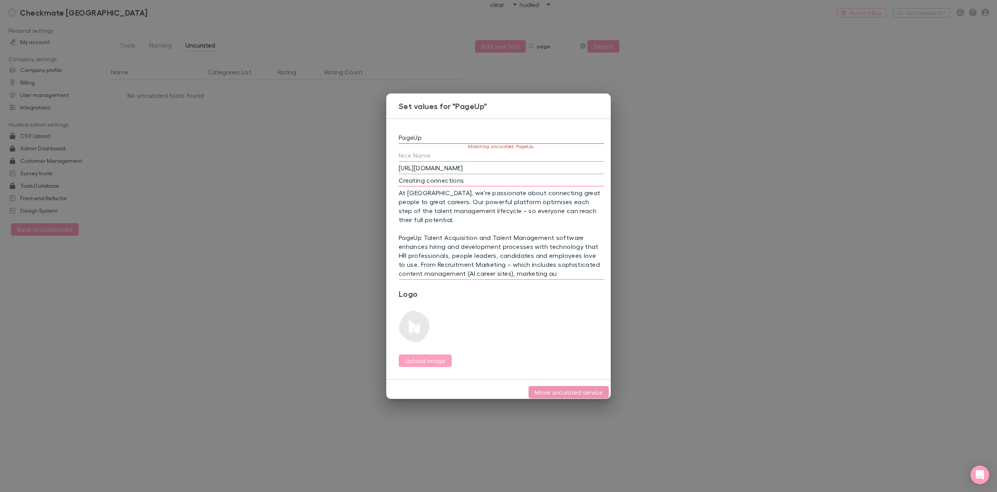
click at [581, 388] on button "Move uncurated service" at bounding box center [568, 392] width 80 height 12
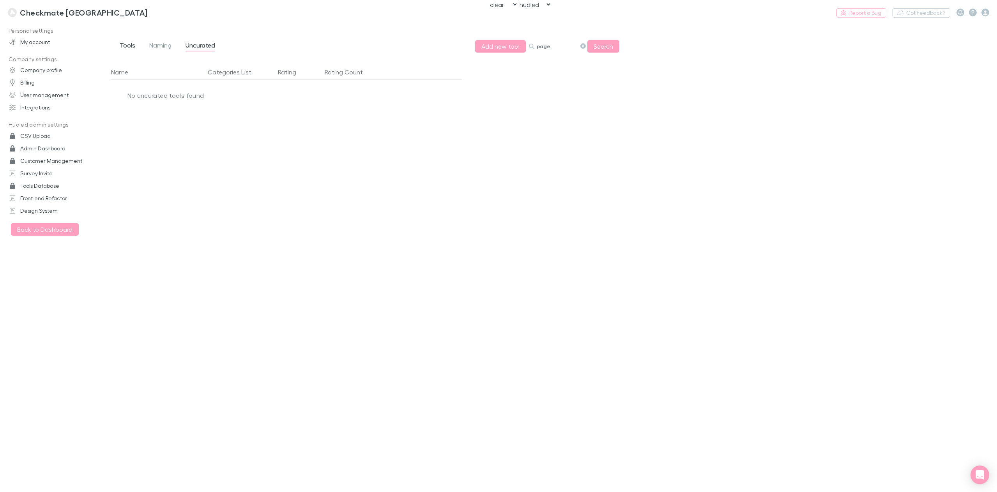
click at [131, 46] on span "Tools" at bounding box center [128, 46] width 16 height 10
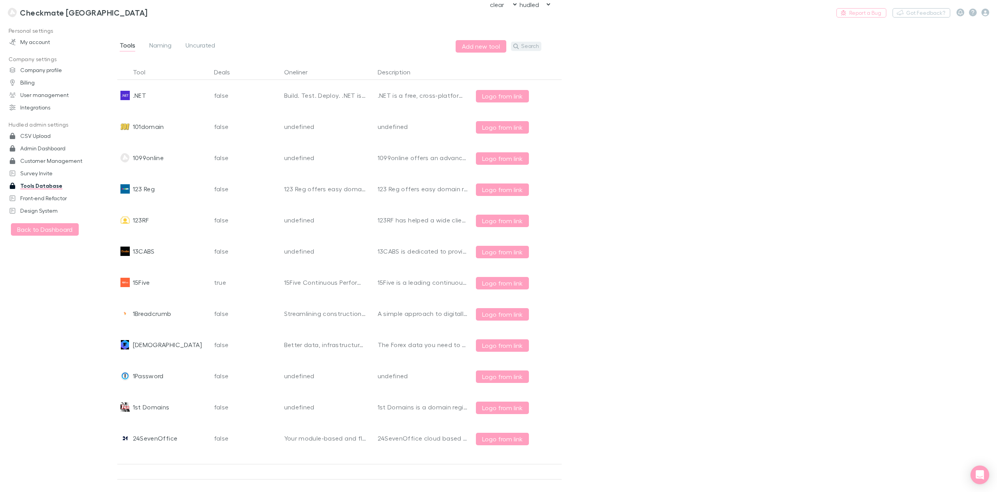
click at [527, 49] on button "Search" at bounding box center [526, 46] width 30 height 9
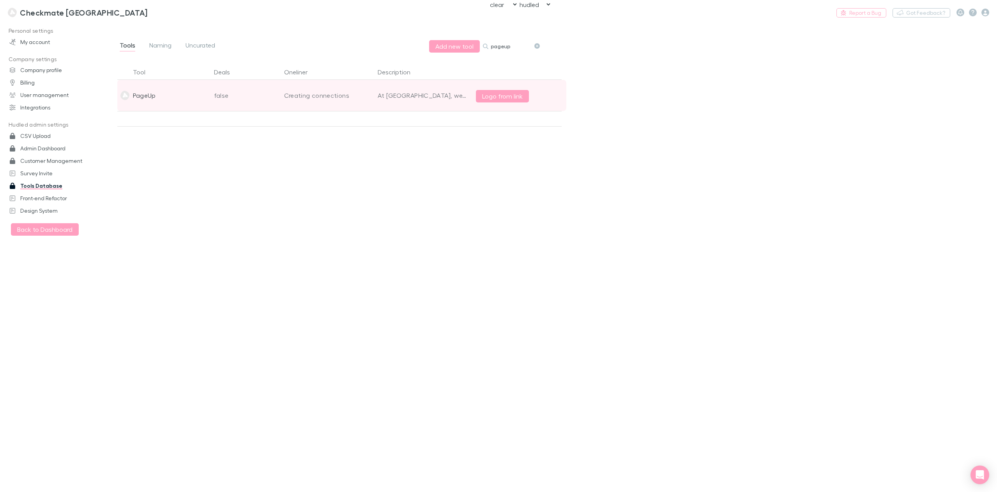
type input "pageup"
click at [328, 91] on div "Creating connections" at bounding box center [325, 95] width 83 height 31
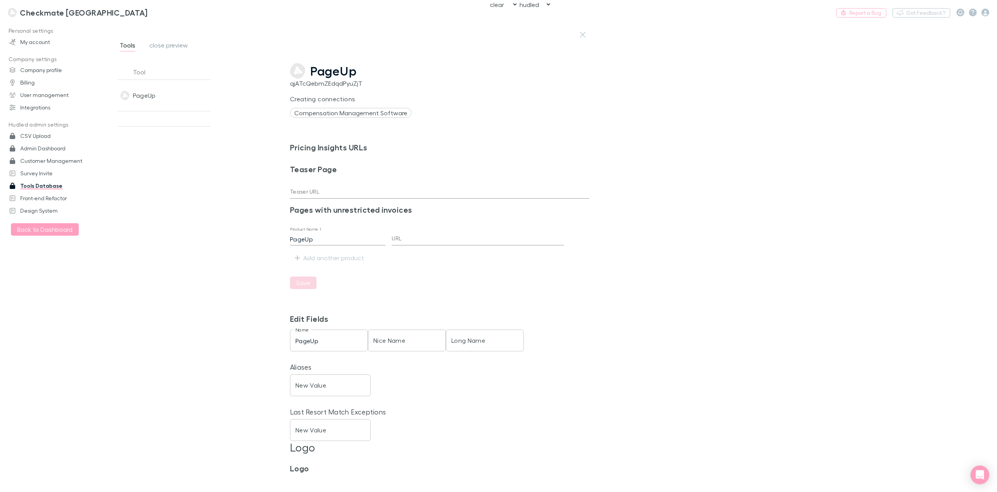
click at [339, 76] on span "PageUp" at bounding box center [333, 71] width 46 height 15
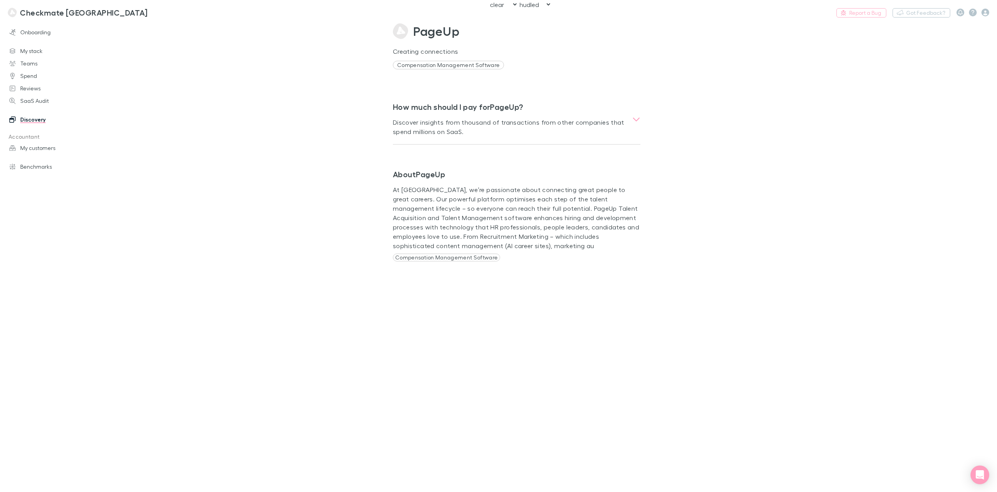
click at [347, 236] on div "PageUp Creating connections Compensation Management Software How much should I …" at bounding box center [510, 144] width 390 height 271
click at [436, 39] on span "PageUp" at bounding box center [436, 31] width 46 height 19
drag, startPoint x: 311, startPoint y: 73, endPoint x: 305, endPoint y: 71, distance: 5.9
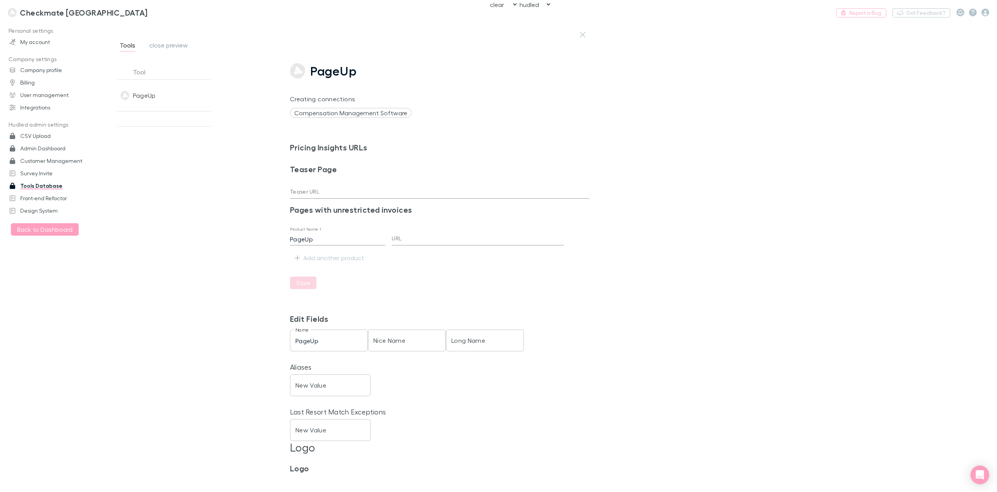
click at [198, 198] on div "Tool Deals Oneliner Description PageUp false Creating connections At PageUp, we…" at bounding box center [197, 271] width 185 height 415
click at [583, 41] on button "button" at bounding box center [582, 34] width 13 height 13
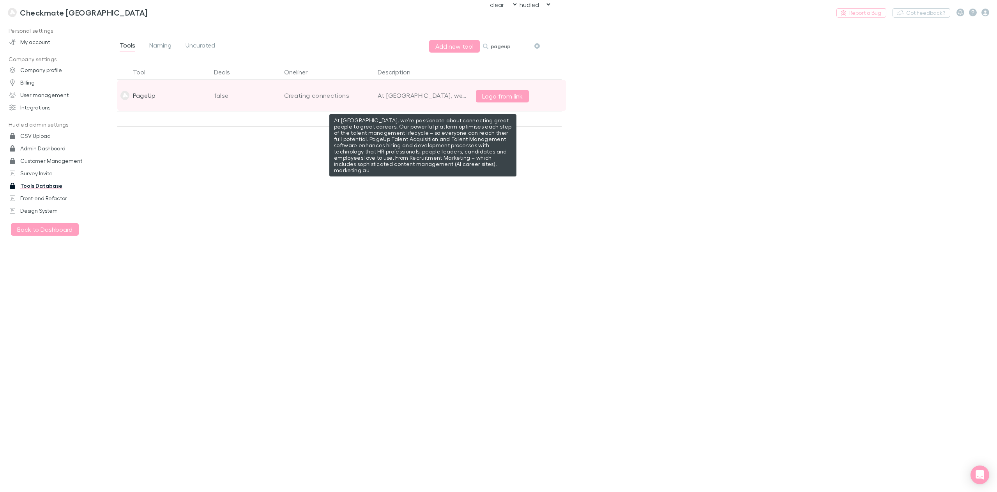
click at [411, 98] on div "At PageUp, we’re passionate about connecting great people to great careers. Our…" at bounding box center [423, 95] width 90 height 31
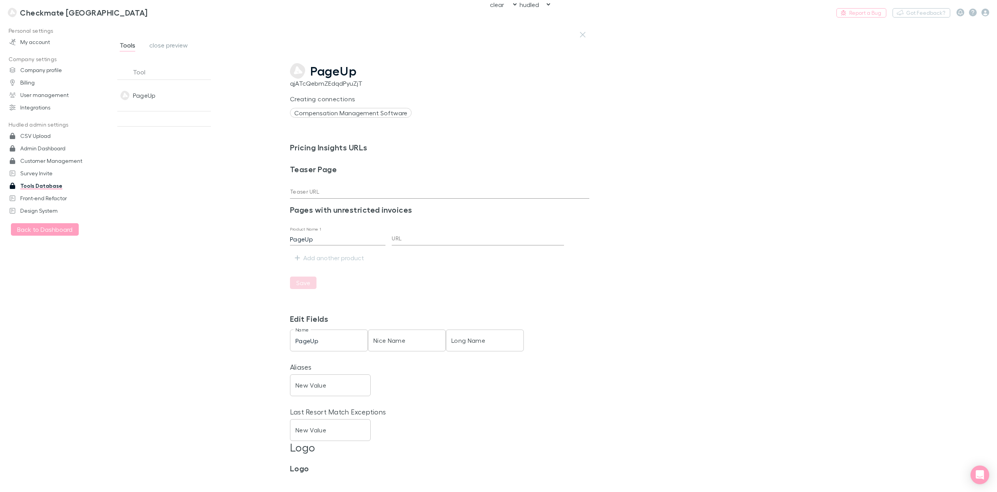
click at [368, 111] on span "Compensation Management Software" at bounding box center [351, 113] width 122 height 10
click at [483, 115] on div "Compensation Management Software" at bounding box center [439, 112] width 299 height 9
click at [367, 109] on span "Compensation Management Software" at bounding box center [351, 113] width 122 height 10
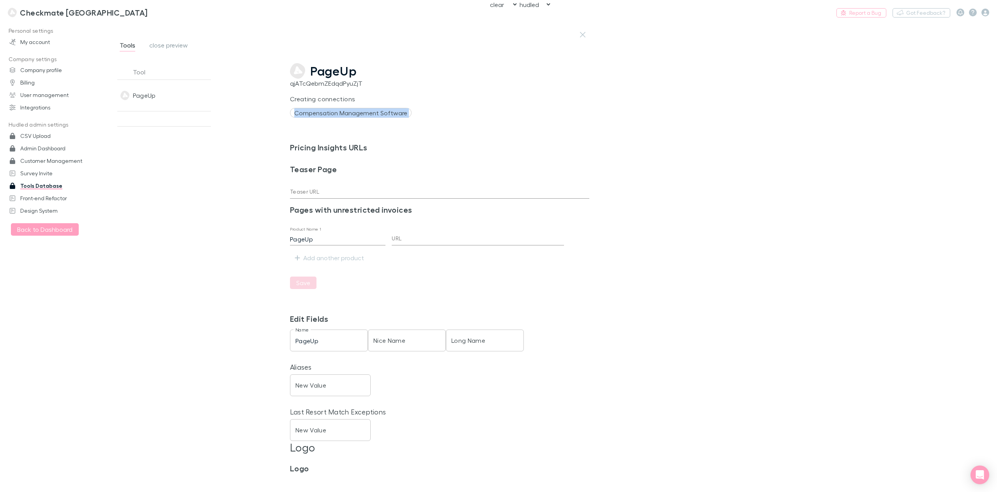
click at [367, 109] on span "Compensation Management Software" at bounding box center [351, 113] width 122 height 10
click at [465, 105] on div "PageUp qjATcQebmZEdqdPyuZjT Creating connections Compensation Management Softwa…" at bounding box center [439, 90] width 299 height 55
click at [170, 45] on span "close preview" at bounding box center [168, 46] width 39 height 10
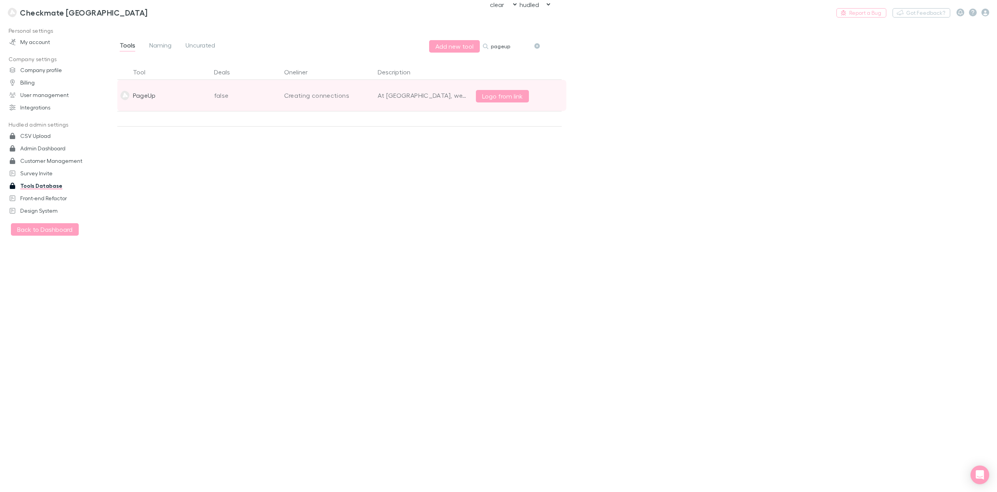
click at [305, 90] on div "Creating connections" at bounding box center [325, 95] width 83 height 31
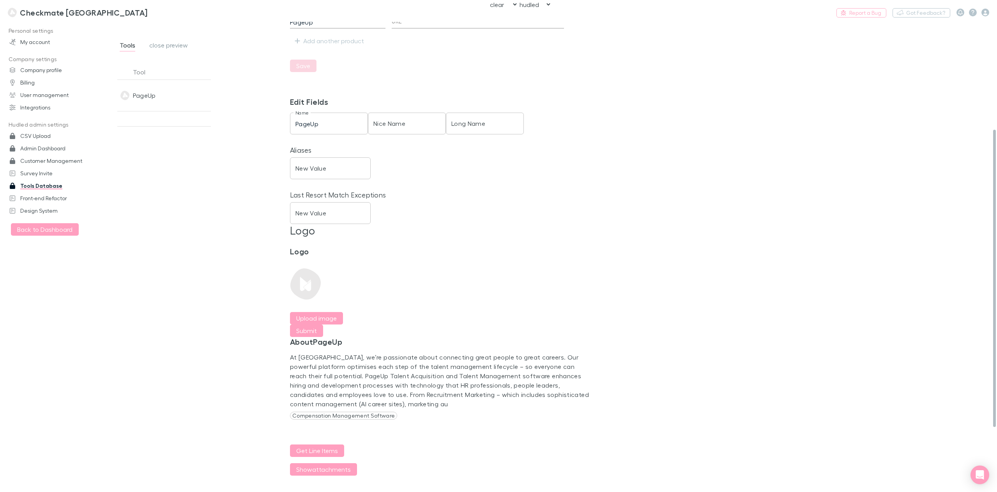
scroll to position [245, 0]
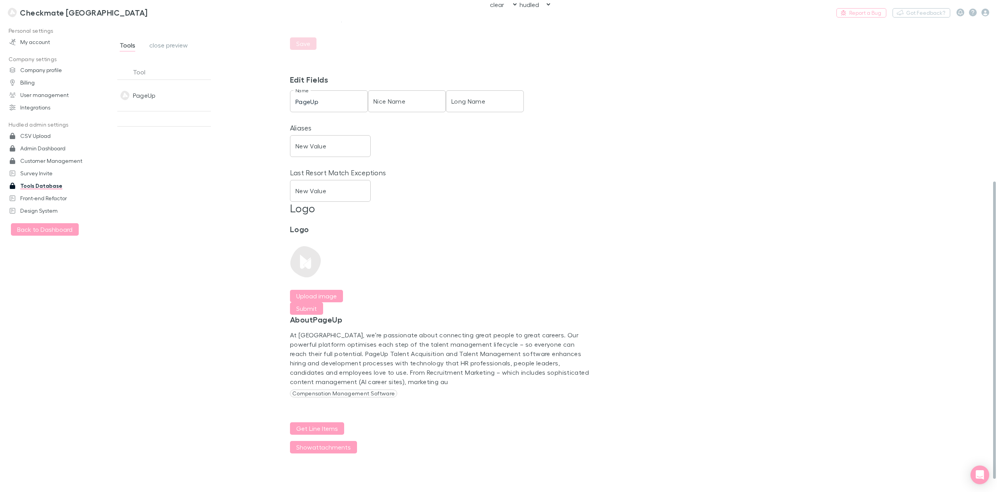
click at [347, 390] on p "Compensation Management Software" at bounding box center [343, 394] width 107 height 8
click at [373, 280] on div "Logo Upload image" at bounding box center [439, 263] width 299 height 78
click at [445, 349] on p "At PageUp, we’re passionate about connecting great people to great careers. Our…" at bounding box center [439, 358] width 299 height 56
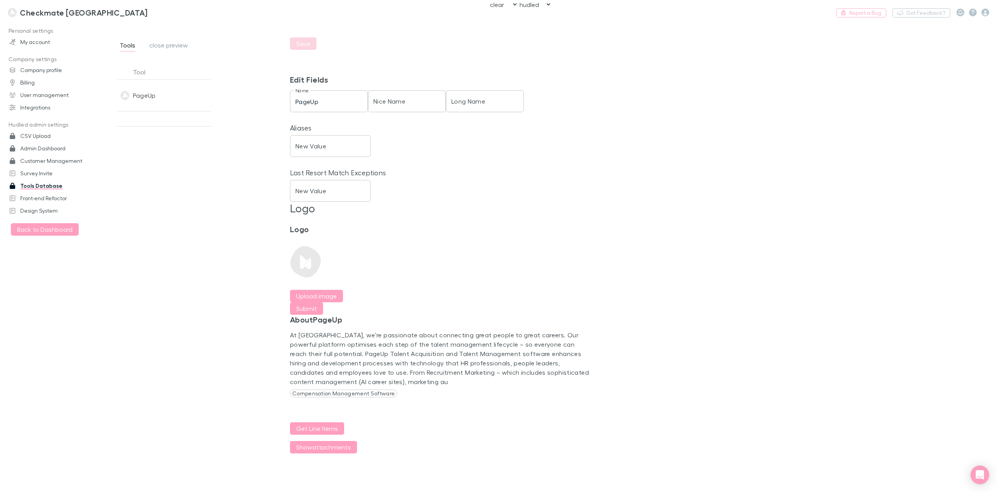
click at [457, 383] on div "At PageUp, we’re passionate about connecting great people to great careers. Our…" at bounding box center [439, 363] width 299 height 67
click at [372, 391] on p "Compensation Management Software" at bounding box center [343, 394] width 107 height 8
click at [322, 422] on button "Get Line Items" at bounding box center [317, 428] width 54 height 12
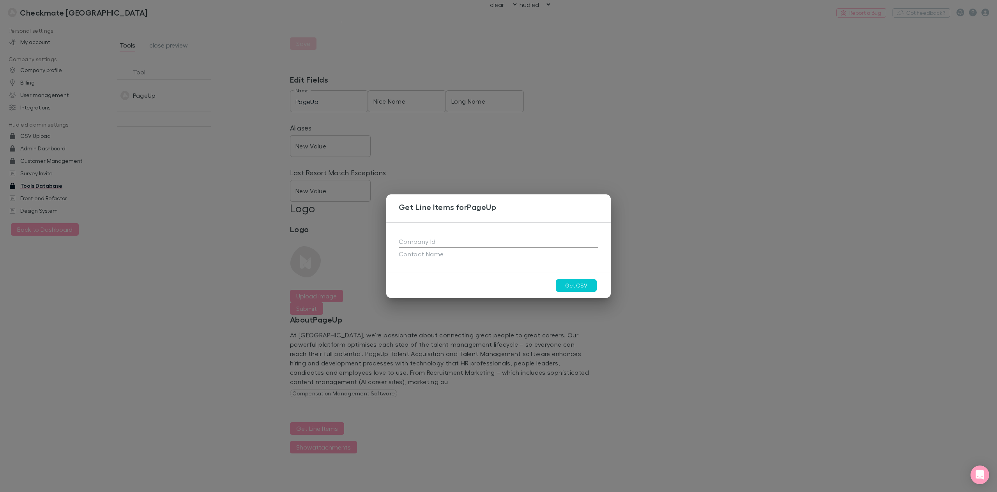
click at [468, 342] on div "Get Line Items for PageUp Get CSV" at bounding box center [498, 246] width 997 height 492
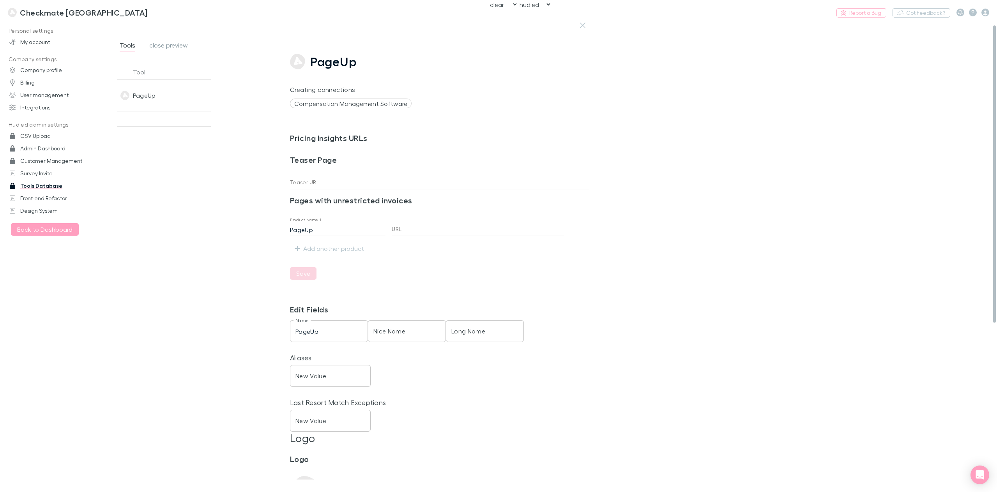
scroll to position [0, 0]
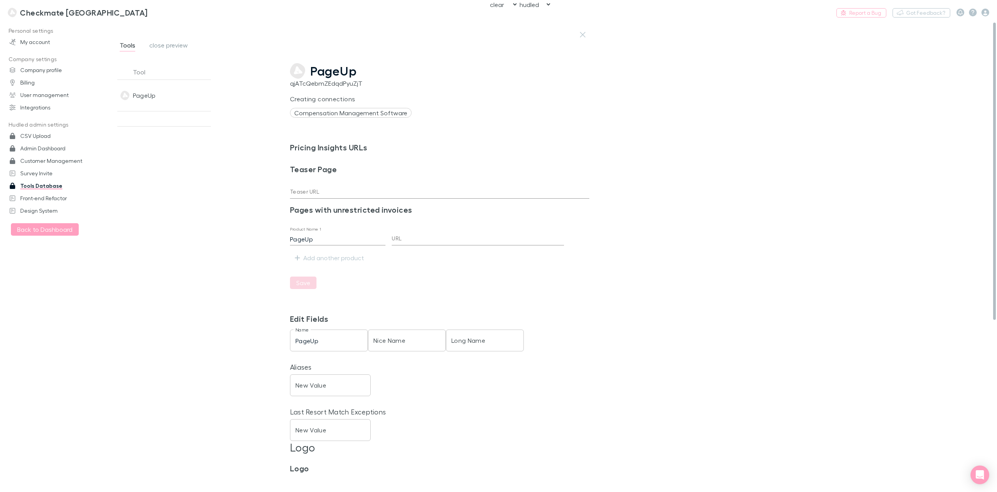
click at [339, 73] on span "PageUp" at bounding box center [333, 71] width 46 height 15
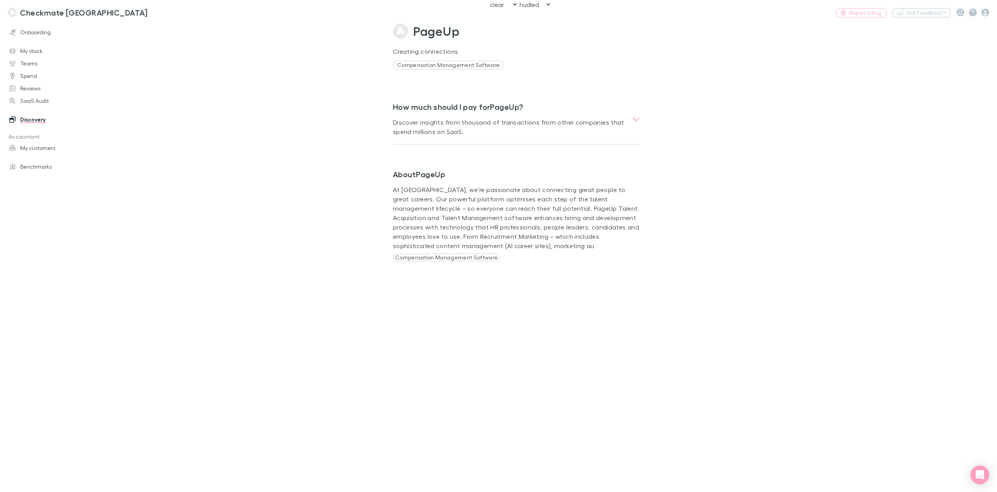
click at [463, 64] on p "Compensation Management Software" at bounding box center [448, 65] width 111 height 9
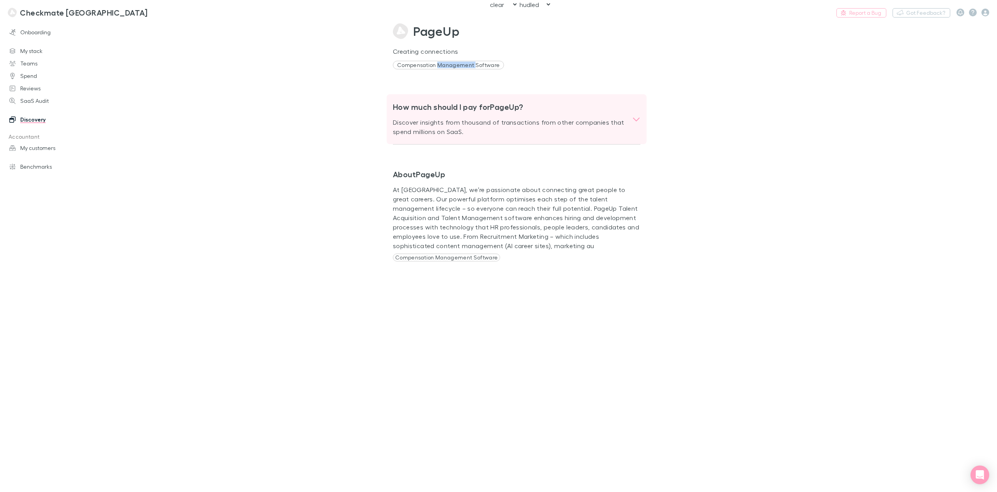
click at [635, 118] on icon at bounding box center [636, 119] width 8 height 9
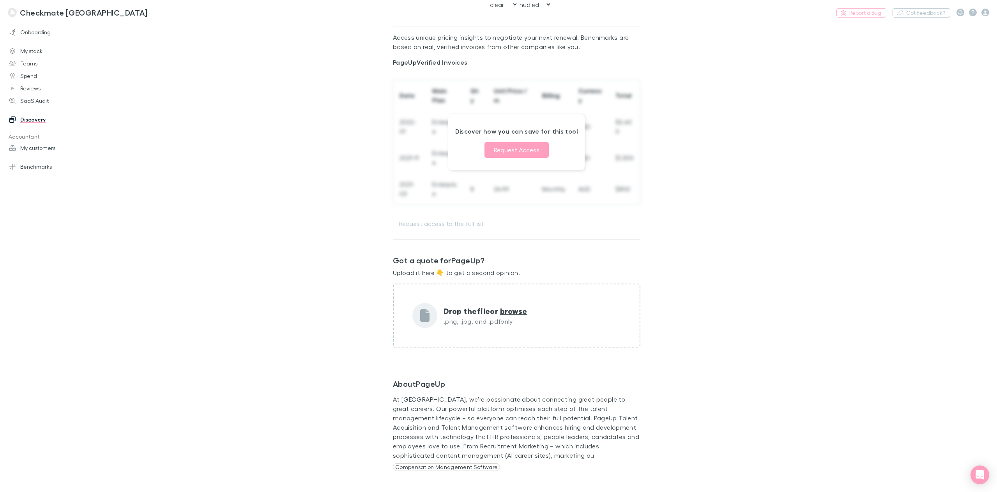
scroll to position [129, 0]
click at [465, 461] on p "Compensation Management Software" at bounding box center [446, 463] width 107 height 8
click at [468, 464] on p "Compensation Management Software" at bounding box center [446, 463] width 107 height 8
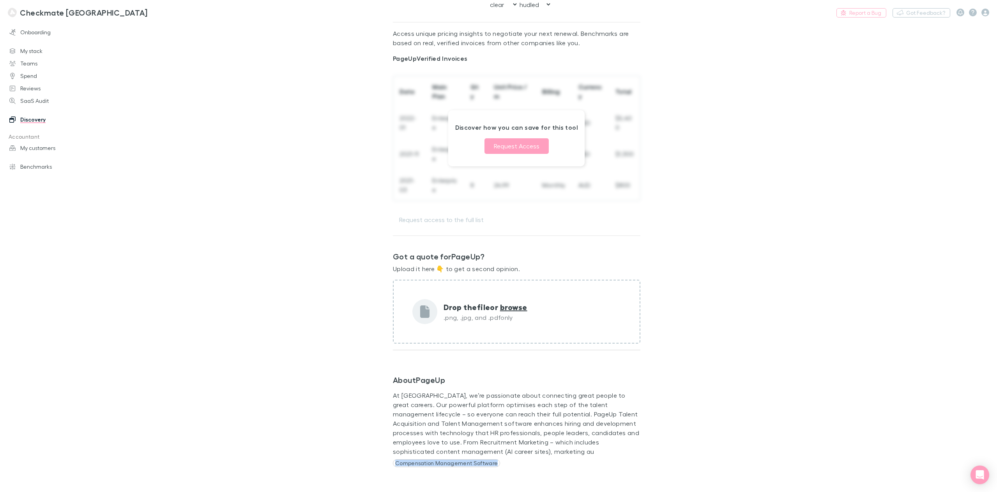
click at [468, 464] on p "Compensation Management Software" at bounding box center [446, 463] width 107 height 8
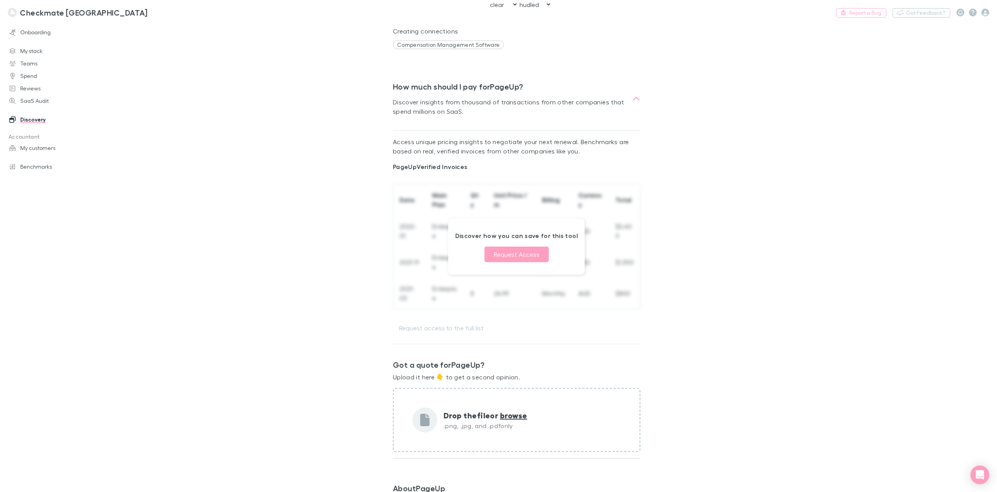
scroll to position [0, 0]
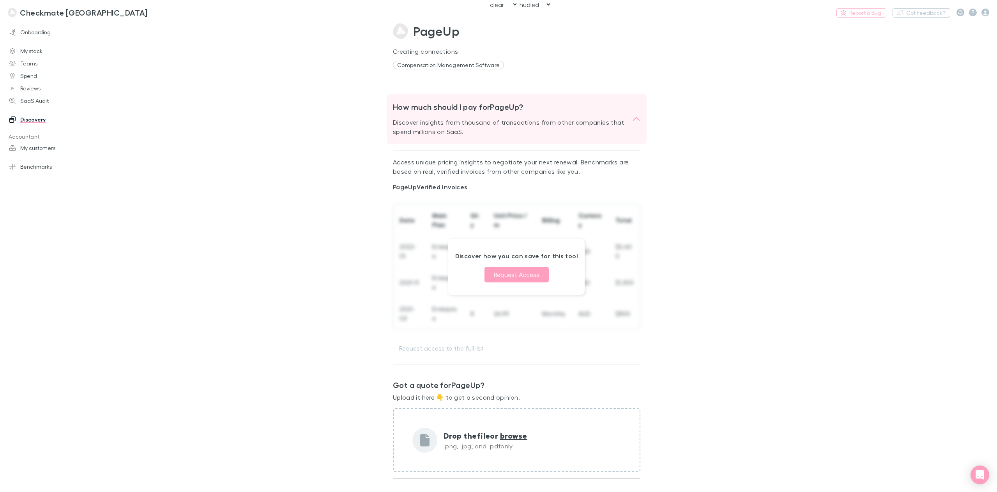
click at [636, 116] on icon at bounding box center [636, 119] width 8 height 9
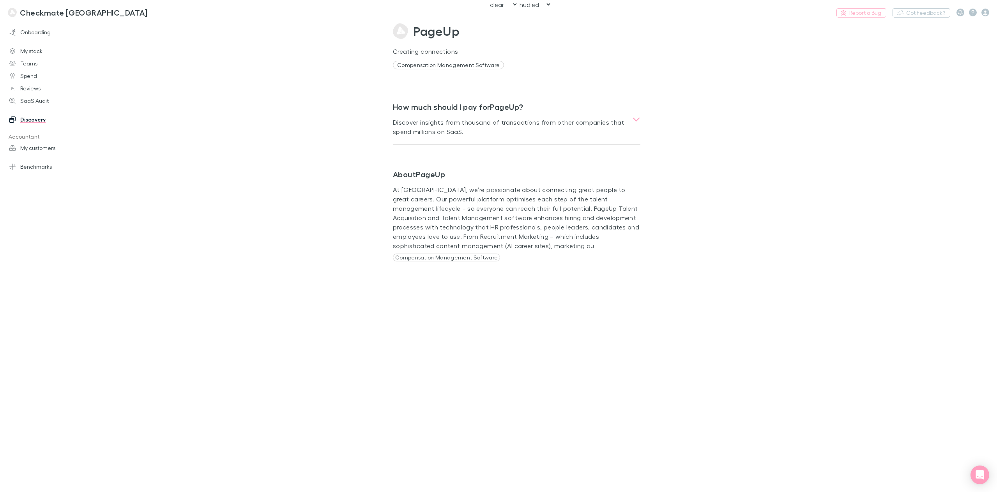
click at [454, 66] on p "Compensation Management Software" at bounding box center [448, 65] width 111 height 9
click at [455, 66] on p "Compensation Management Software" at bounding box center [448, 65] width 111 height 9
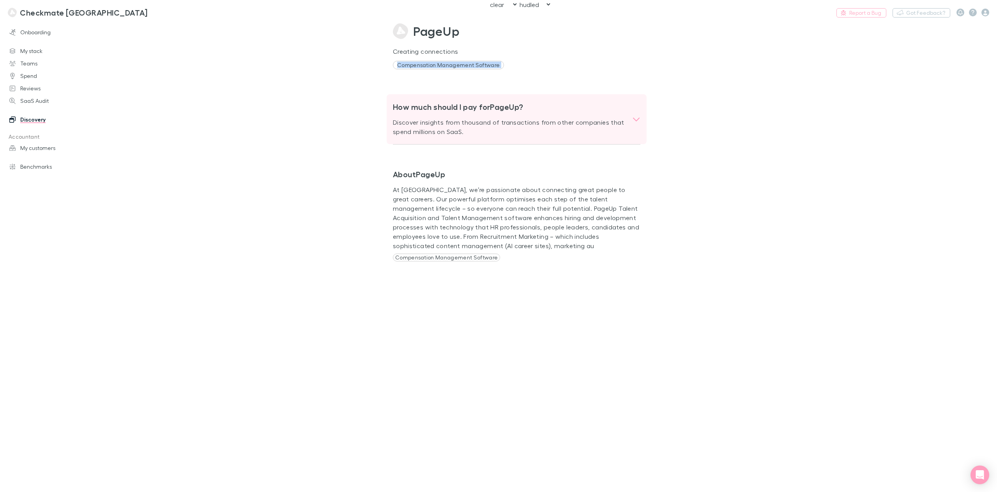
click at [504, 143] on div "How much should I pay for PageUp ? Discover insights from thousand of transacti…" at bounding box center [516, 119] width 260 height 50
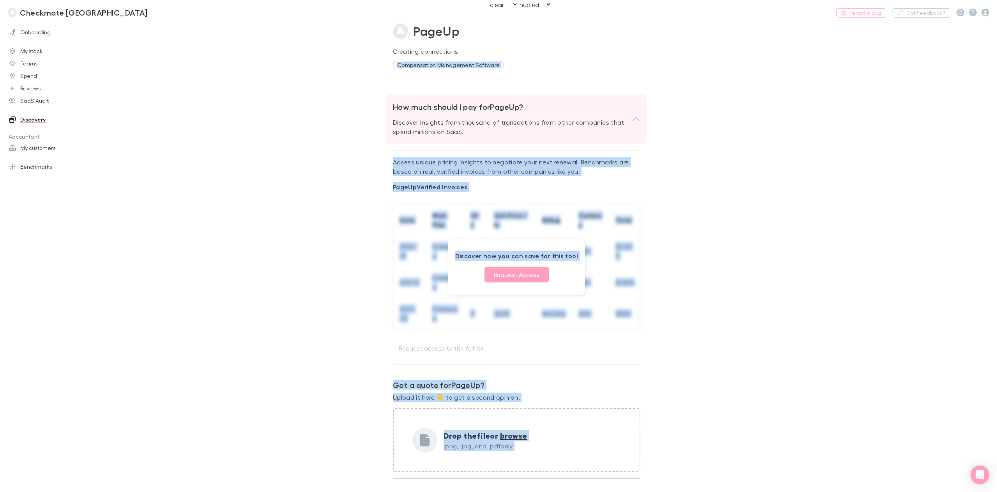
click at [505, 129] on p "Discover insights from thousand of transactions from other companies that spend…" at bounding box center [509, 127] width 233 height 19
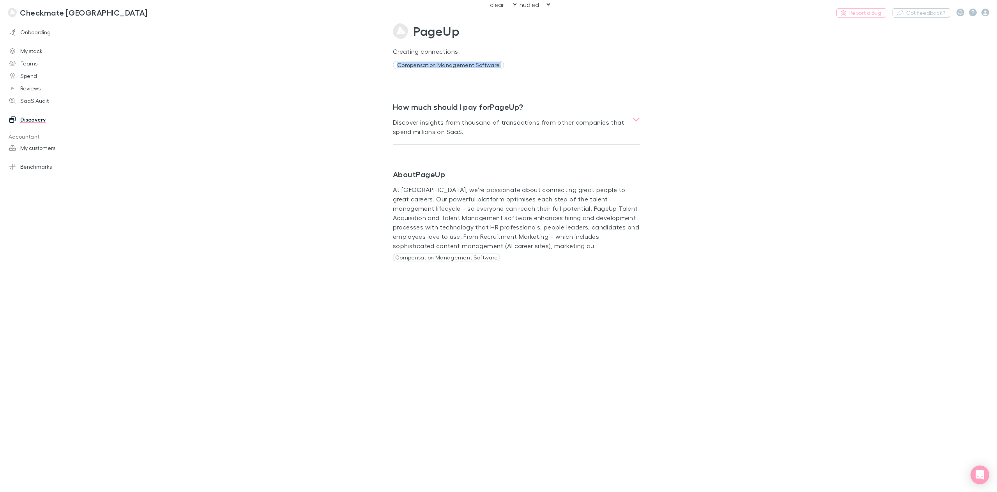
click at [713, 78] on main "PageUp Creating connections Compensation Management Software How much should I …" at bounding box center [551, 257] width 892 height 470
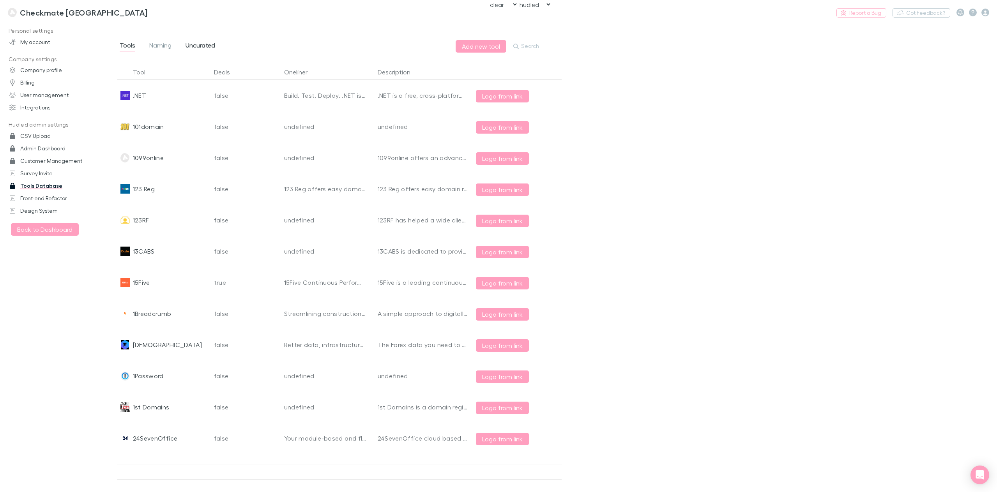
click at [204, 44] on span "Uncurated" at bounding box center [200, 46] width 30 height 10
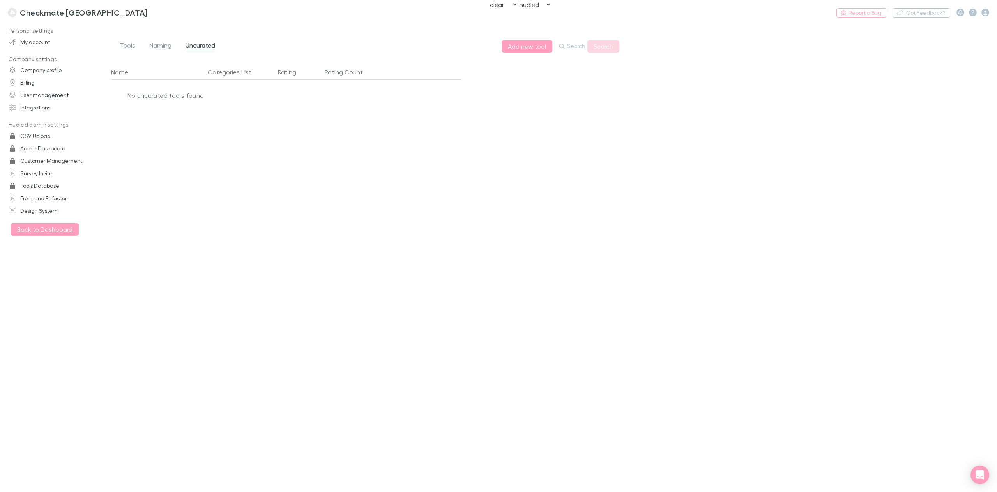
click at [563, 47] on icon "button" at bounding box center [561, 46] width 5 height 5
type input "pageup"
click at [602, 47] on button "Search" at bounding box center [603, 46] width 32 height 12
click at [159, 48] on span "Naming" at bounding box center [160, 46] width 22 height 10
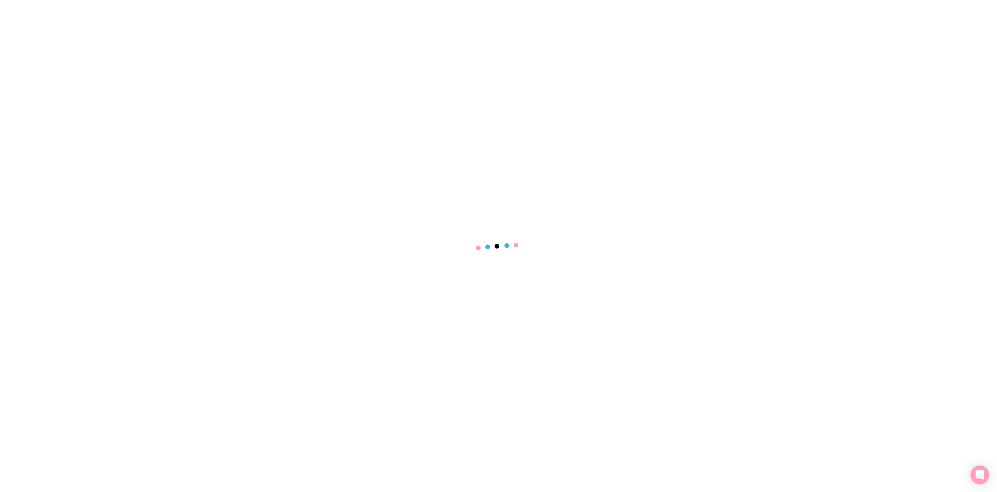
select select "NONE"
select select "hudled"
select select "NONE"
select select "hudled"
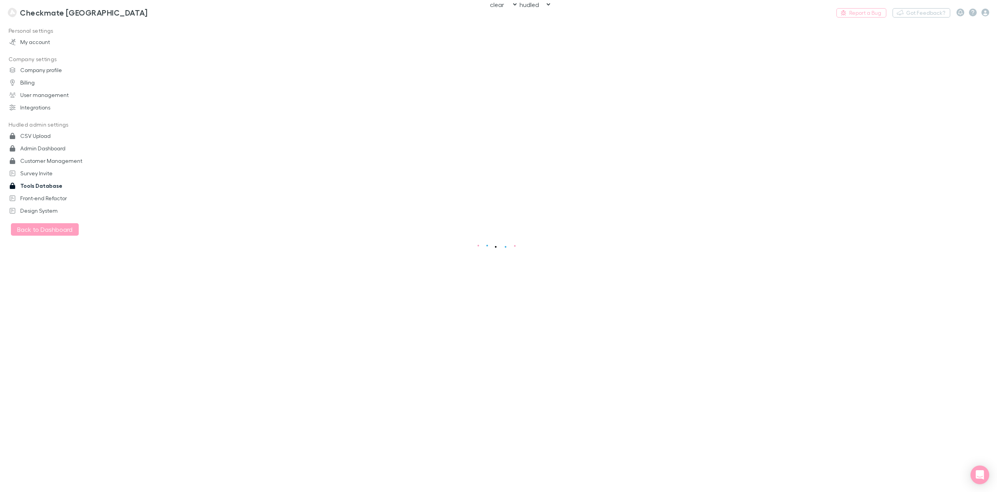
click at [41, 184] on link "Tools Database" at bounding box center [56, 186] width 108 height 12
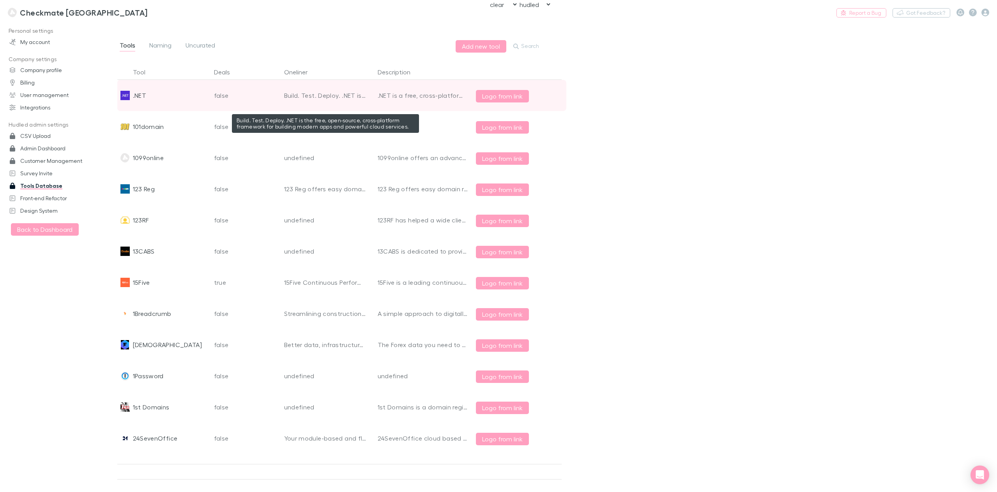
click at [286, 93] on div "Build. Test. Deploy. .NET is the free, open-source, cross-platform framework fo…" at bounding box center [325, 95] width 83 height 31
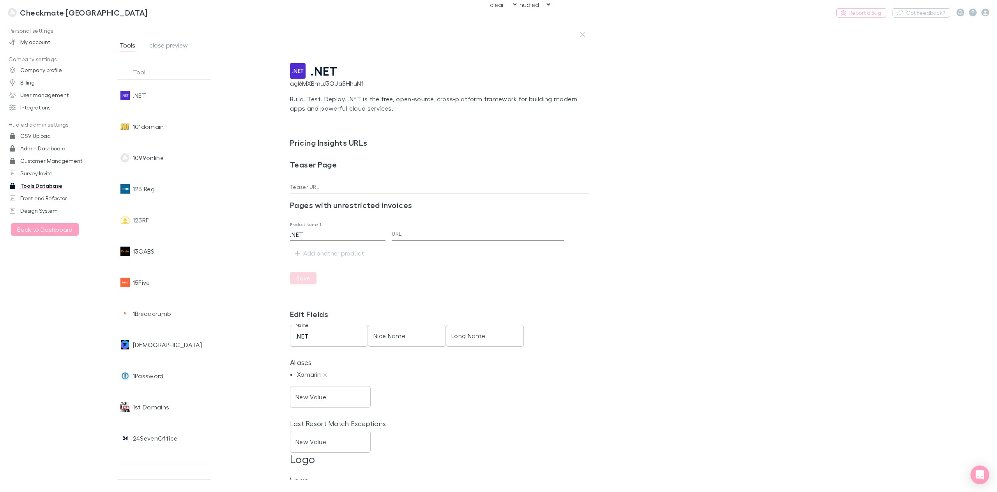
click at [330, 69] on span ".NET" at bounding box center [323, 71] width 27 height 15
click at [161, 46] on span "close preview" at bounding box center [168, 46] width 39 height 10
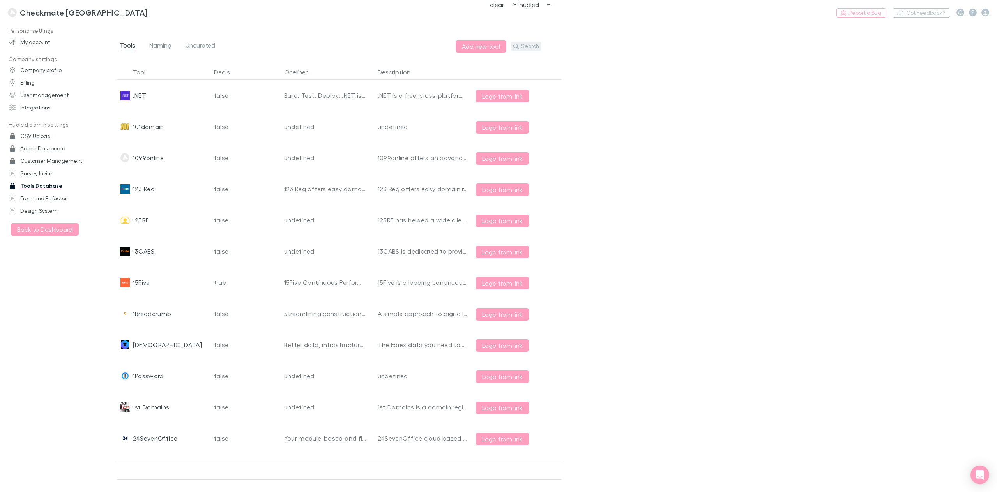
click at [534, 42] on button "Search" at bounding box center [526, 46] width 30 height 9
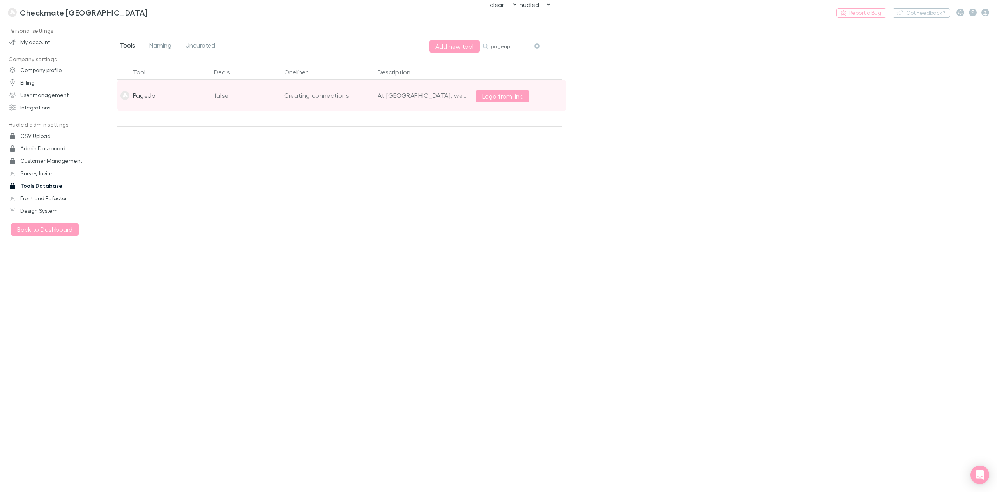
type input "pageup"
click at [302, 92] on div "Creating connections" at bounding box center [325, 95] width 83 height 31
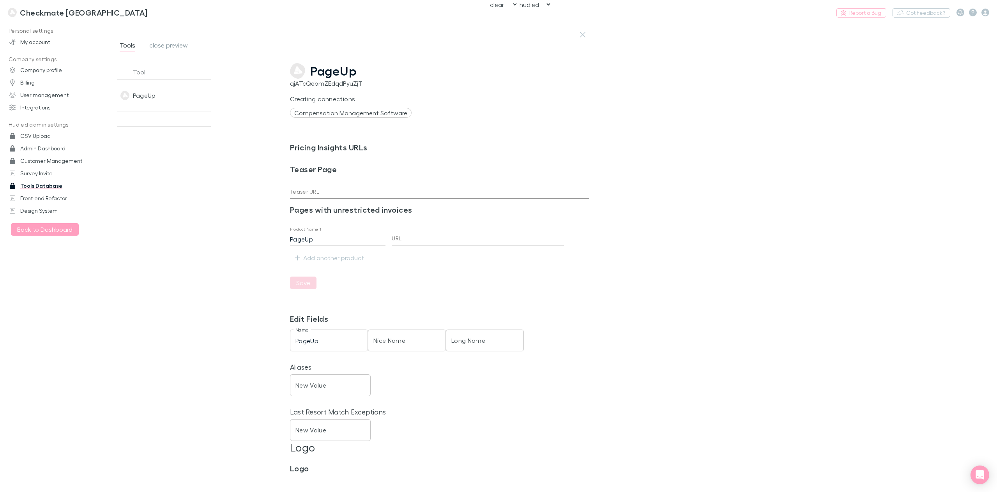
click at [335, 101] on p "Creating connections" at bounding box center [439, 98] width 299 height 9
click at [344, 109] on span "Compensation Management Software" at bounding box center [351, 113] width 122 height 10
click at [340, 72] on span "PageUp" at bounding box center [333, 71] width 46 height 15
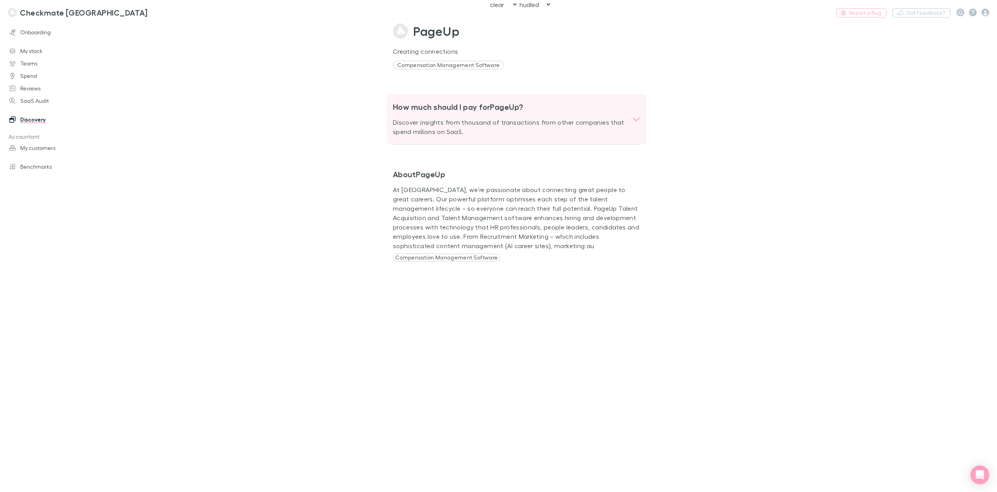
click at [637, 118] on icon at bounding box center [636, 119] width 8 height 9
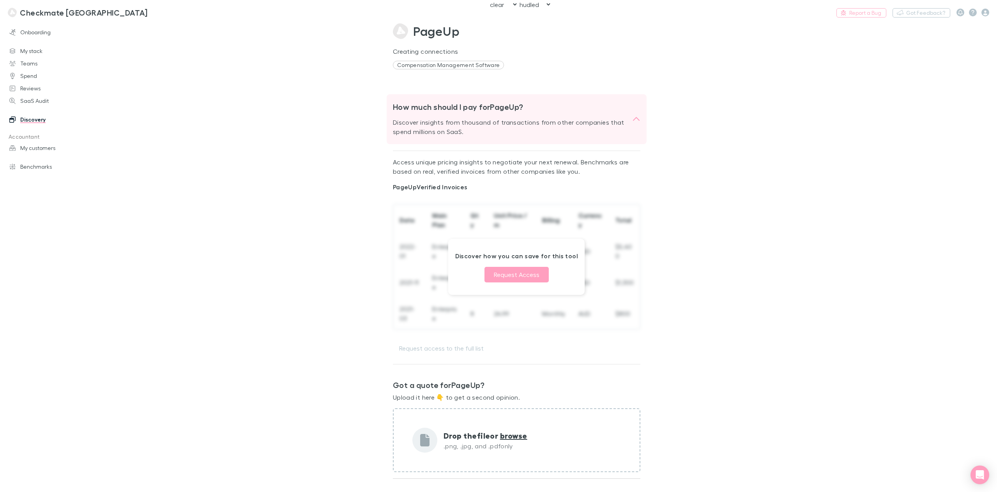
click at [637, 118] on div "How much should I pay for PageUp ? Discover insights from thousand of transacti…" at bounding box center [516, 119] width 260 height 50
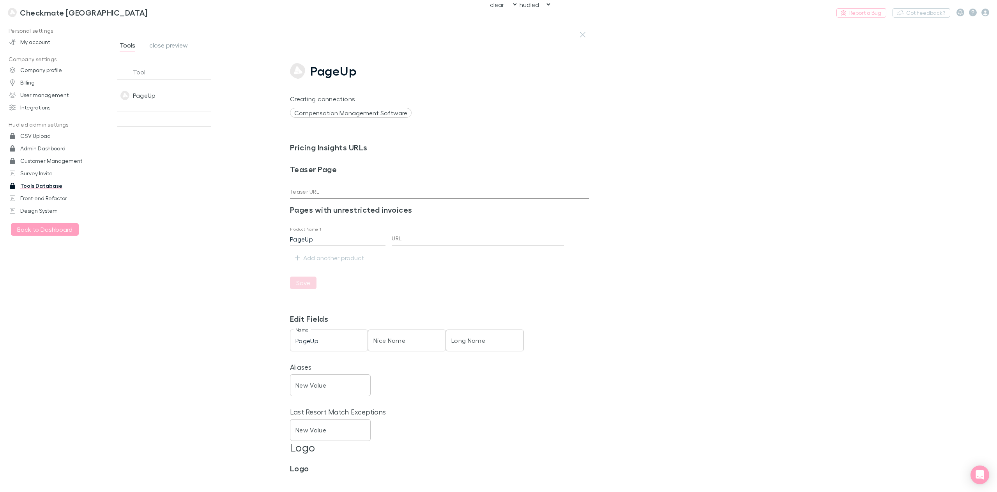
click at [129, 45] on span "Tools" at bounding box center [128, 46] width 16 height 10
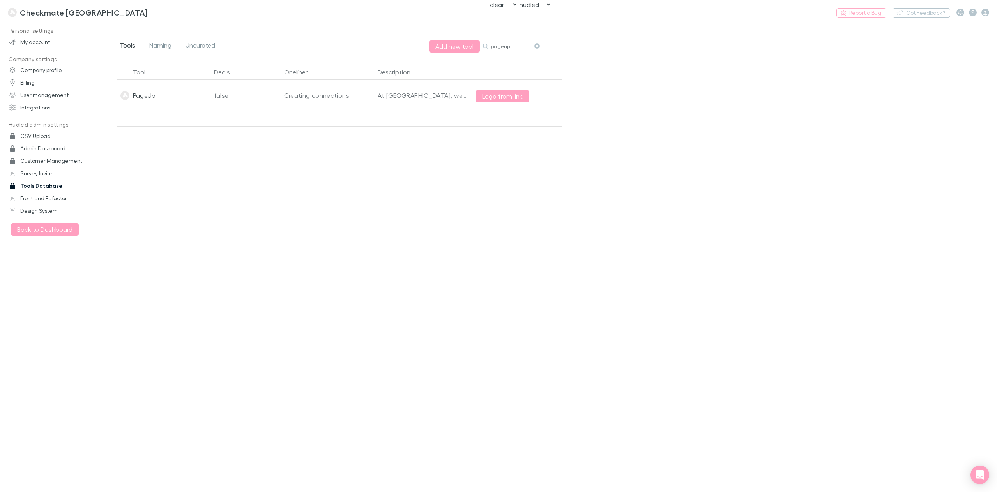
click at [498, 46] on input "pageup" at bounding box center [510, 46] width 39 height 11
type input "bullho"
click at [155, 98] on div "Bullhorn" at bounding box center [144, 95] width 23 height 31
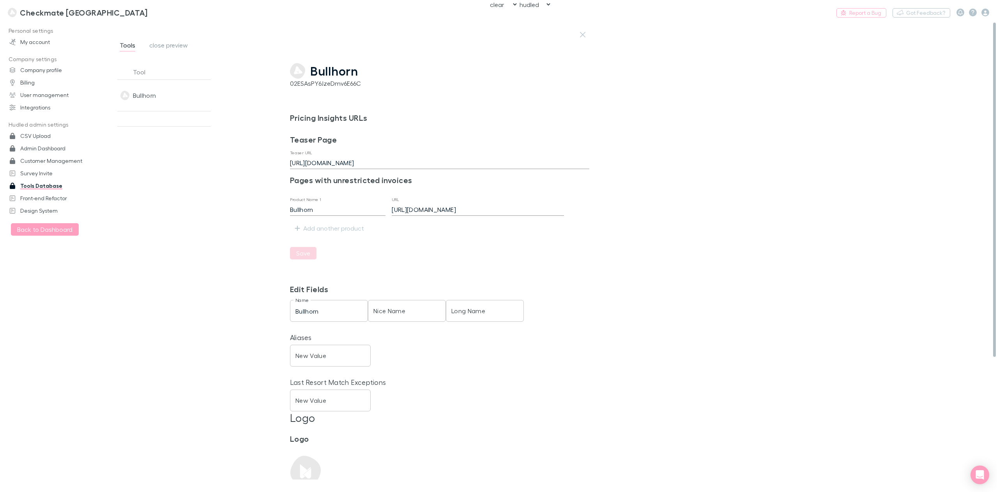
click at [334, 73] on span "Bullhorn" at bounding box center [334, 71] width 48 height 15
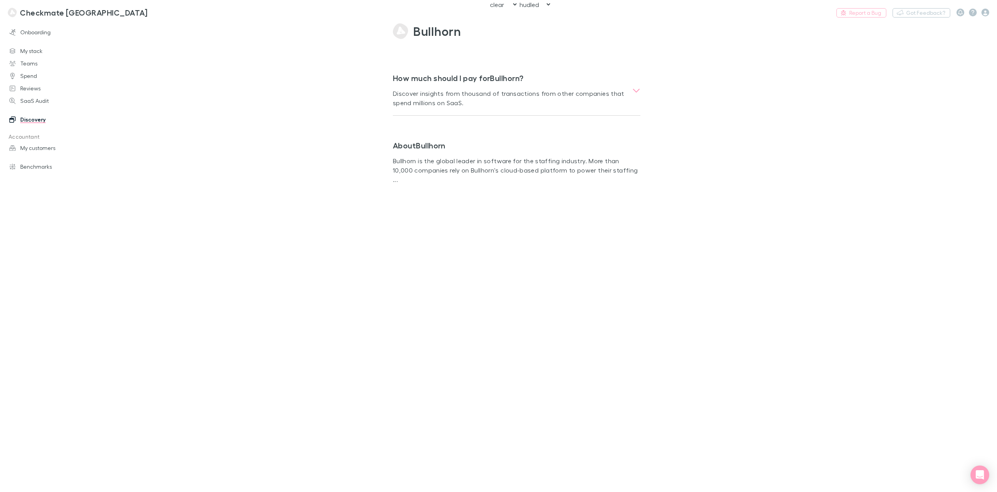
drag, startPoint x: 868, startPoint y: 213, endPoint x: 903, endPoint y: 217, distance: 34.6
click at [868, 213] on main "Bullhorn How much should I pay for Bullhorn ? Discover insights from thousand o…" at bounding box center [551, 257] width 892 height 470
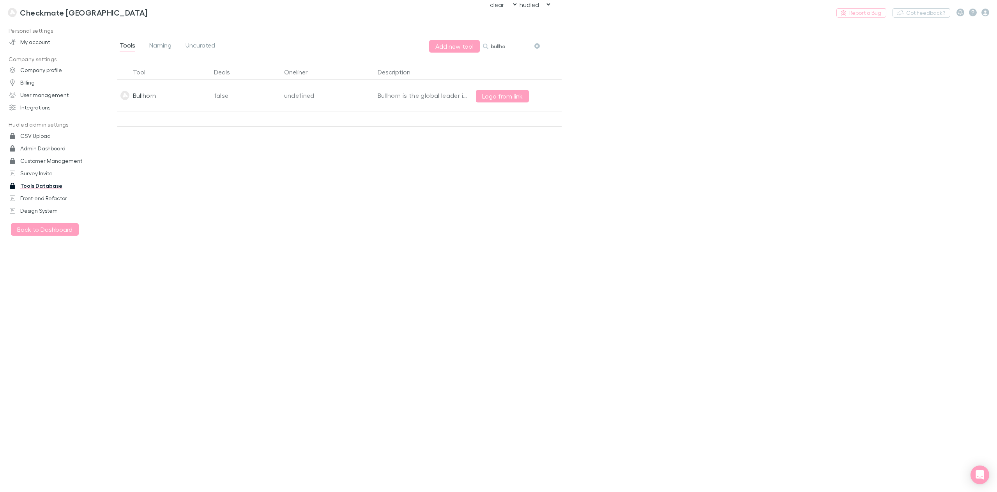
click at [496, 47] on input "bullho" at bounding box center [510, 46] width 39 height 11
type input "blaze"
click at [204, 46] on span "Uncurated" at bounding box center [200, 46] width 30 height 10
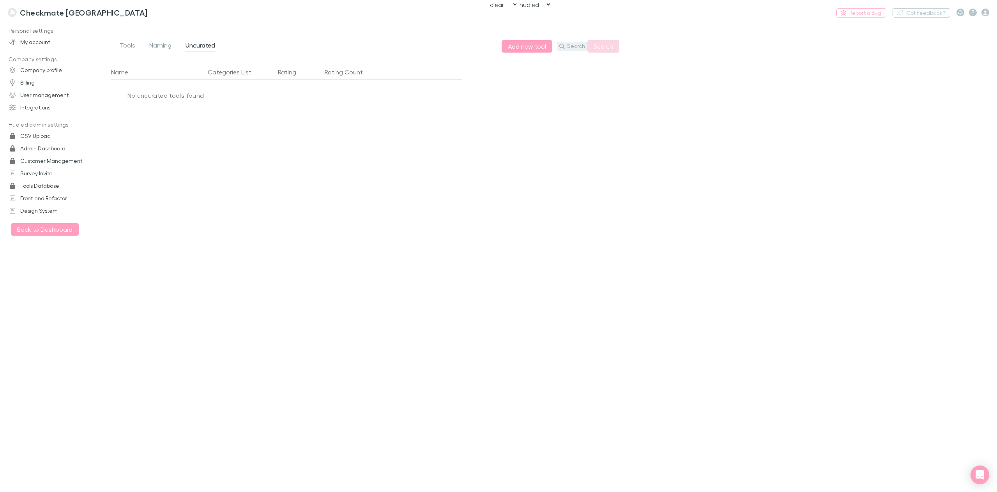
click at [577, 44] on button "Search" at bounding box center [572, 46] width 30 height 9
type input "blaze"
click at [607, 46] on button "Search" at bounding box center [603, 46] width 32 height 12
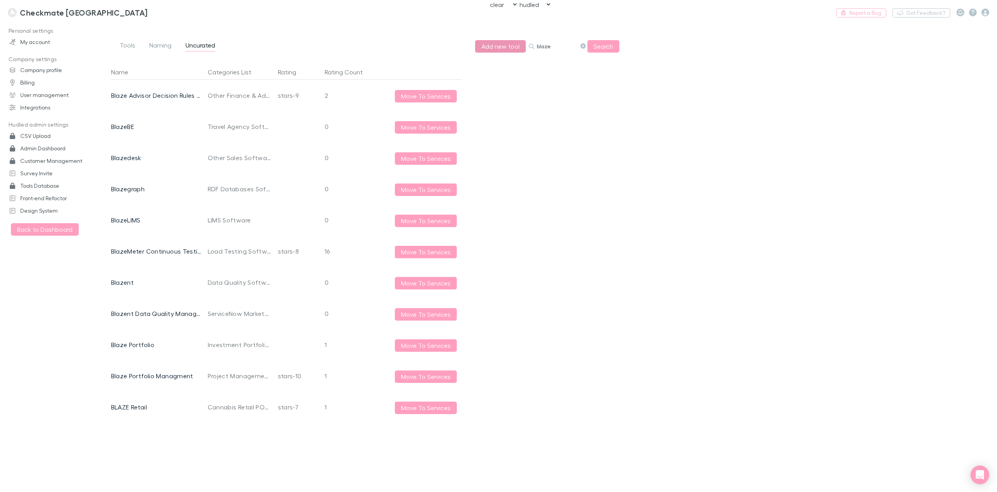
click at [487, 47] on button "Add new tool" at bounding box center [500, 46] width 51 height 12
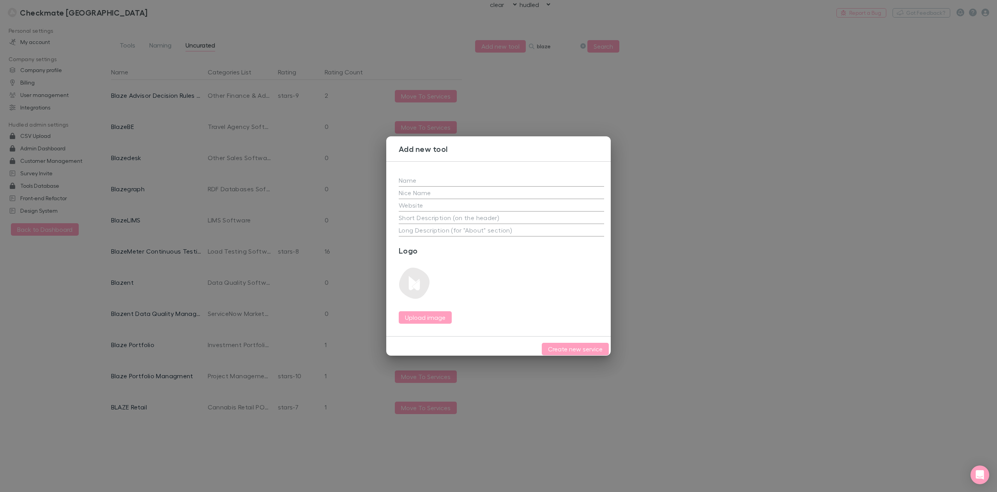
click at [429, 174] on input "text" at bounding box center [501, 180] width 205 height 12
type input "Blaze"
click at [473, 251] on h3 "Logo" at bounding box center [501, 250] width 205 height 9
click at [456, 215] on textarea at bounding box center [501, 217] width 205 height 9
click at [422, 218] on textarea at bounding box center [501, 217] width 205 height 9
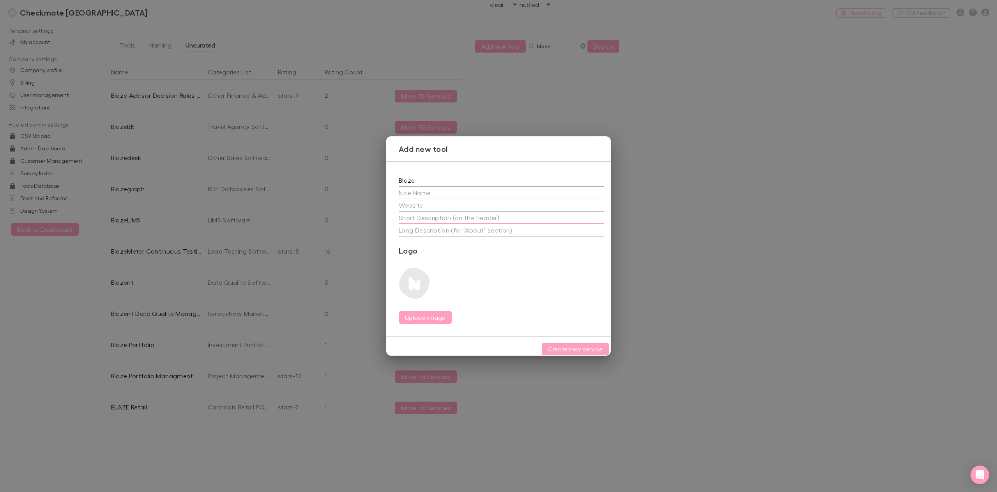
paste textarea "AI that does marketing for you."
type textarea "AI that does marketing for you."
click at [427, 203] on input "text" at bounding box center [501, 205] width 205 height 12
paste input "https://www.blaze.ai/"
type input "https://www.blaze.ai/"
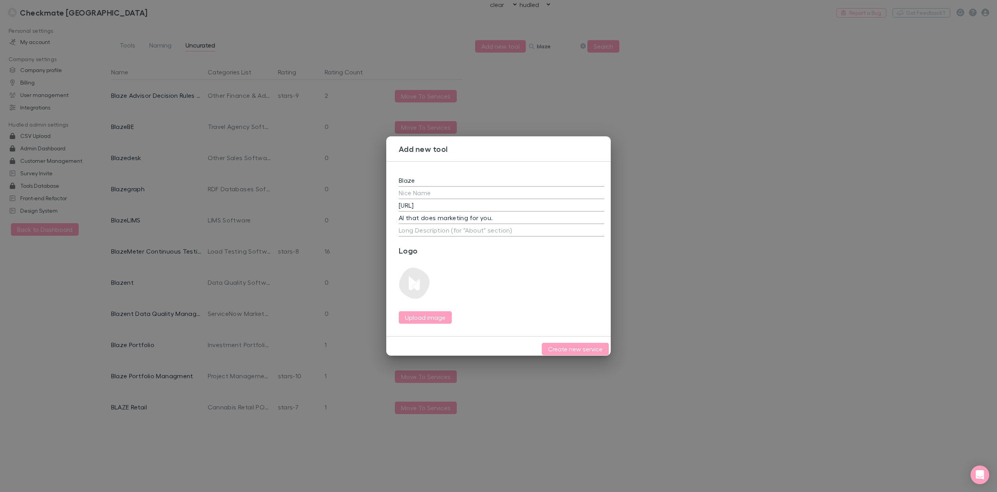
click at [414, 227] on textarea at bounding box center [501, 230] width 205 height 9
paste textarea "Blaze is the first AI agent that does your marketing for you. Starting with you…"
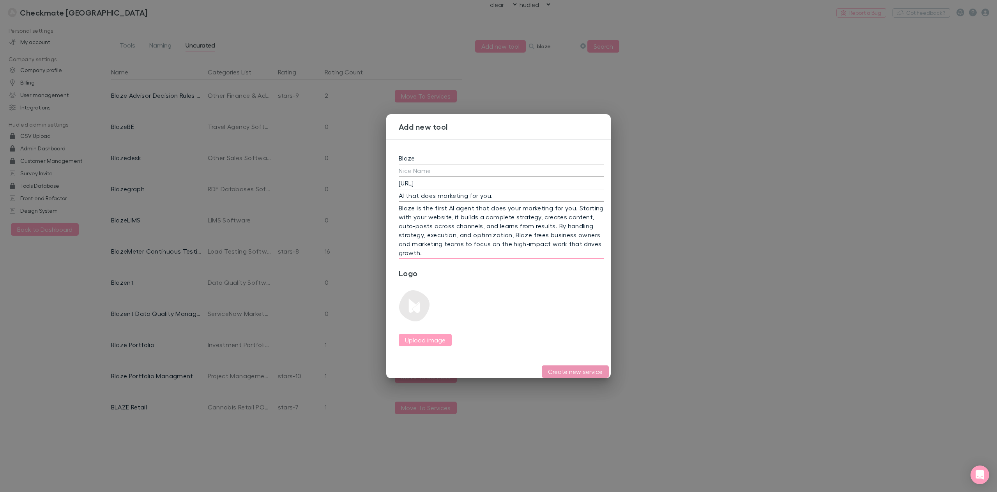
type textarea "Blaze is the first AI agent that does your marketing for you. Starting with you…"
click at [577, 371] on button "Create new service" at bounding box center [575, 371] width 67 height 12
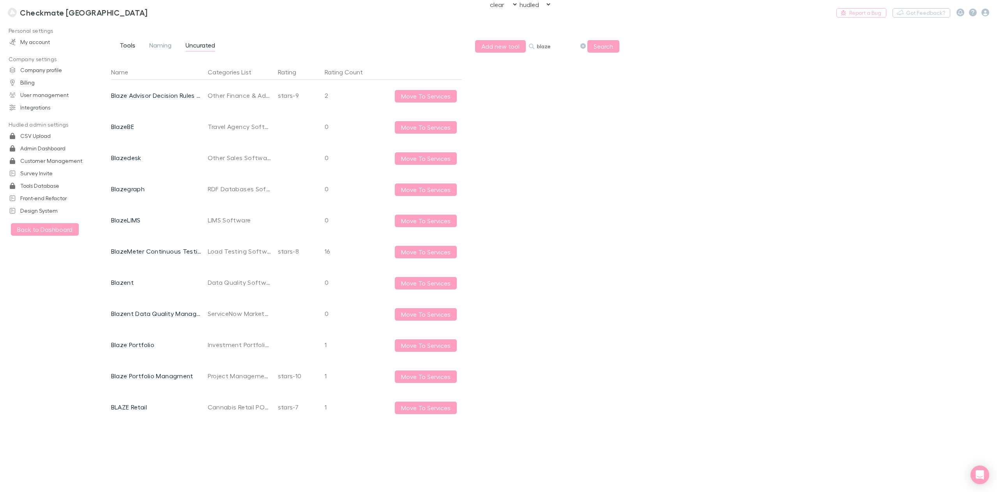
click at [124, 44] on span "Tools" at bounding box center [128, 46] width 16 height 10
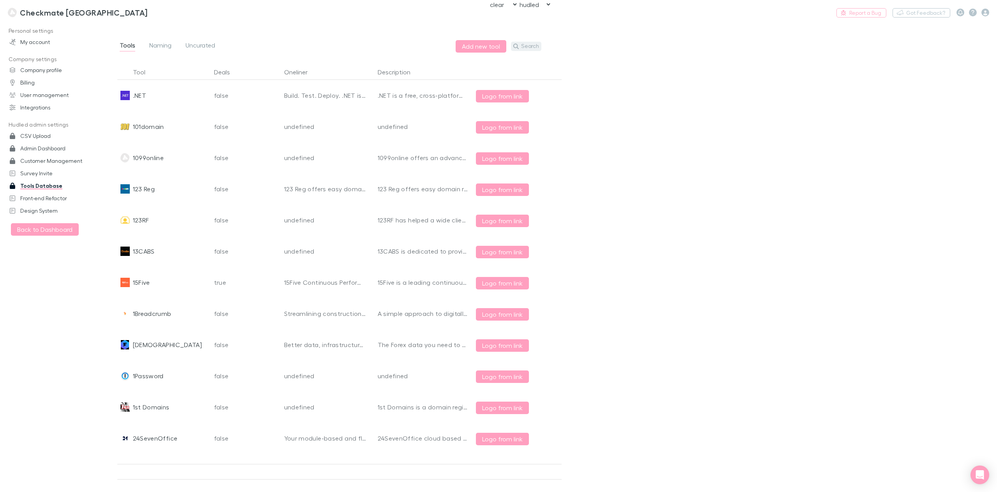
click at [529, 45] on button "Search" at bounding box center [526, 46] width 30 height 9
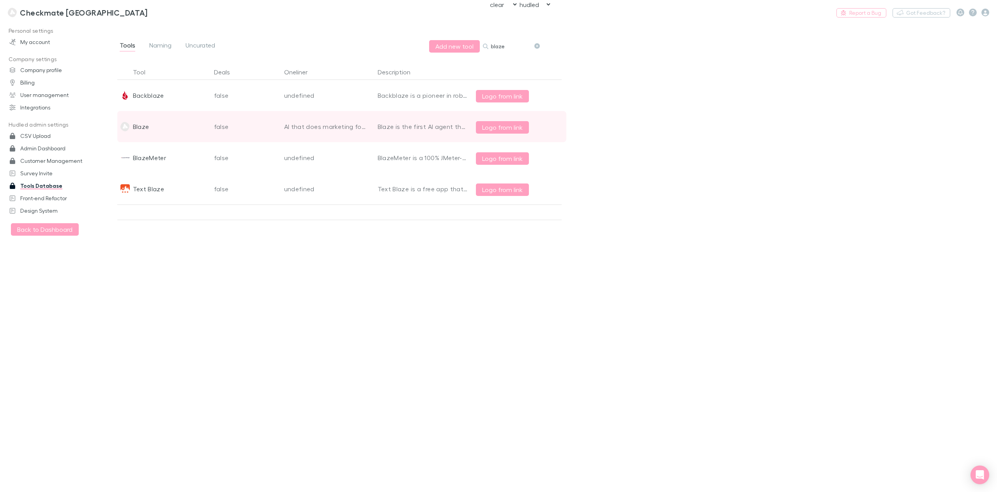
type input "blaze"
click at [157, 129] on div "Blaze" at bounding box center [164, 126] width 94 height 31
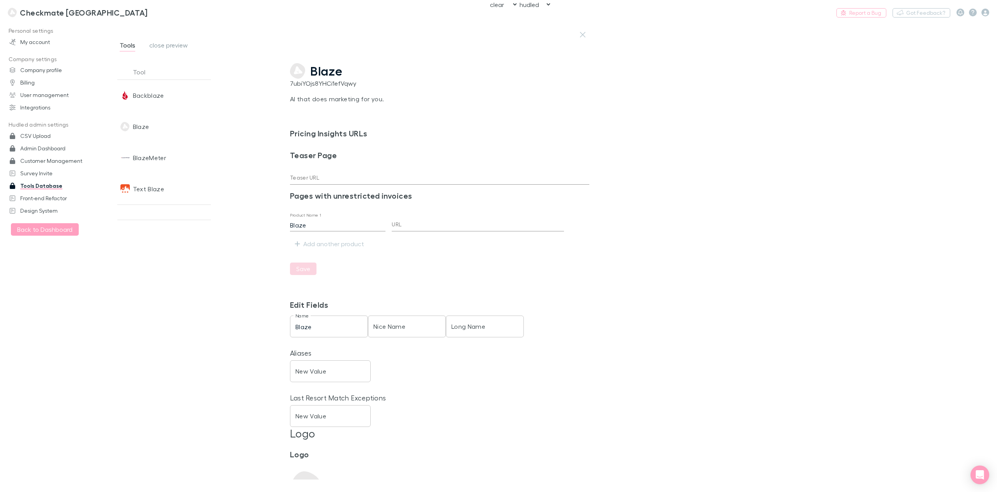
click at [335, 73] on span "Blaze" at bounding box center [326, 71] width 32 height 15
click at [158, 43] on span "close preview" at bounding box center [168, 46] width 39 height 10
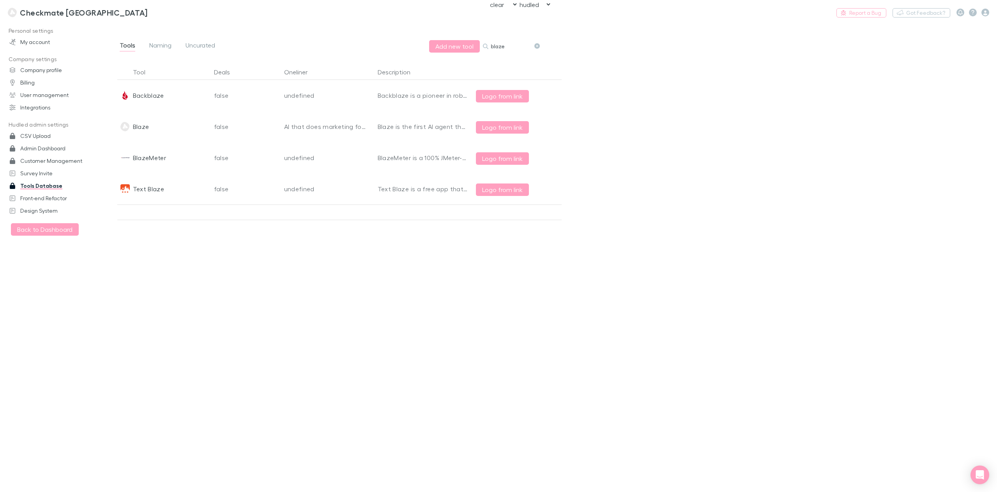
click at [502, 49] on input "blaze" at bounding box center [510, 46] width 39 height 11
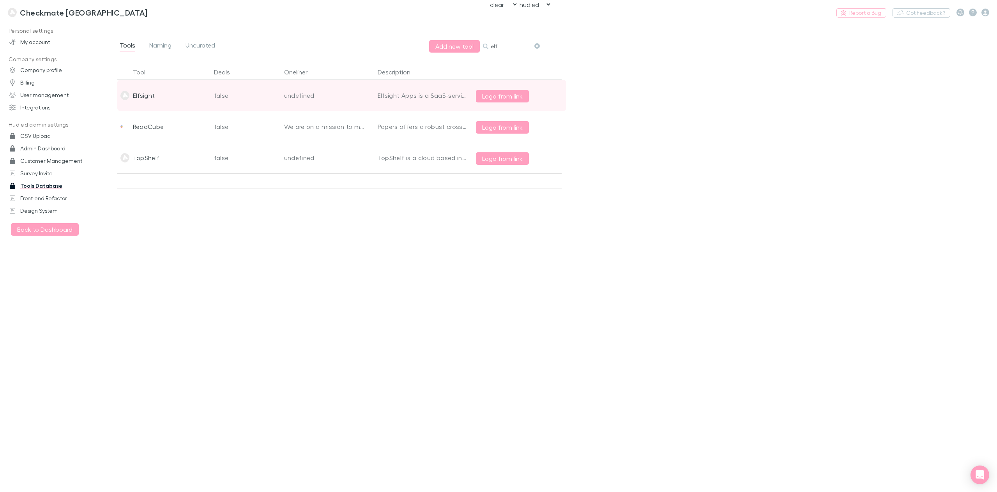
type input "elf"
click at [176, 91] on div "Elfsight" at bounding box center [164, 95] width 94 height 31
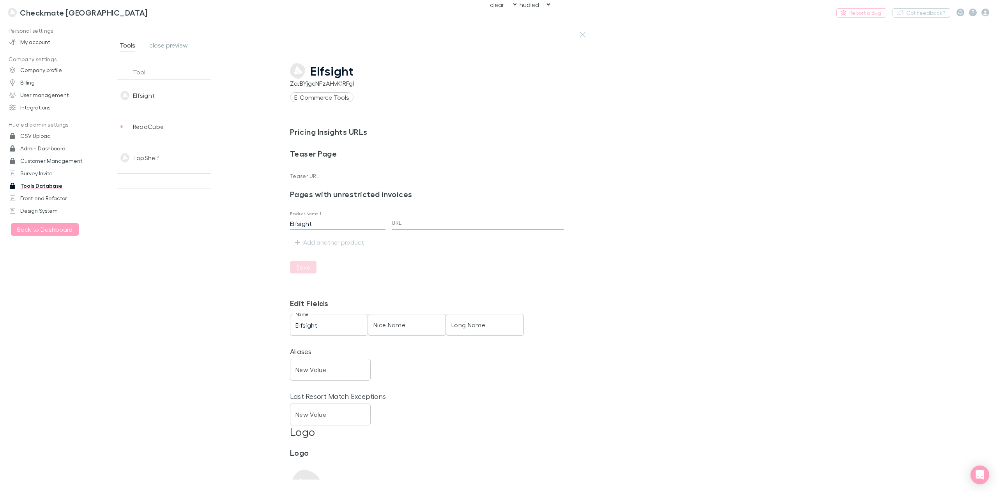
click at [337, 82] on div "ZaJBYjgcNFzAHvK1RFgI" at bounding box center [439, 83] width 299 height 9
click at [336, 70] on span "Elfsight" at bounding box center [332, 71] width 44 height 15
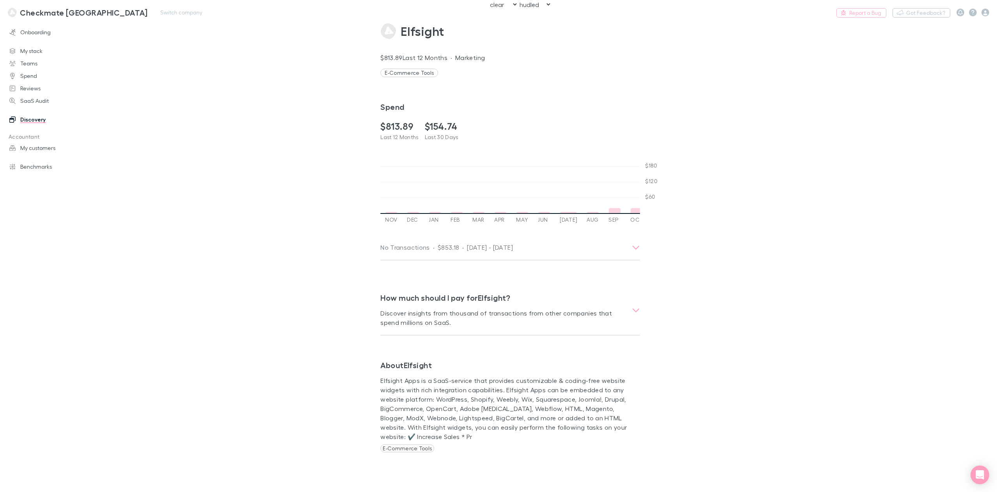
scroll to position [0, 264]
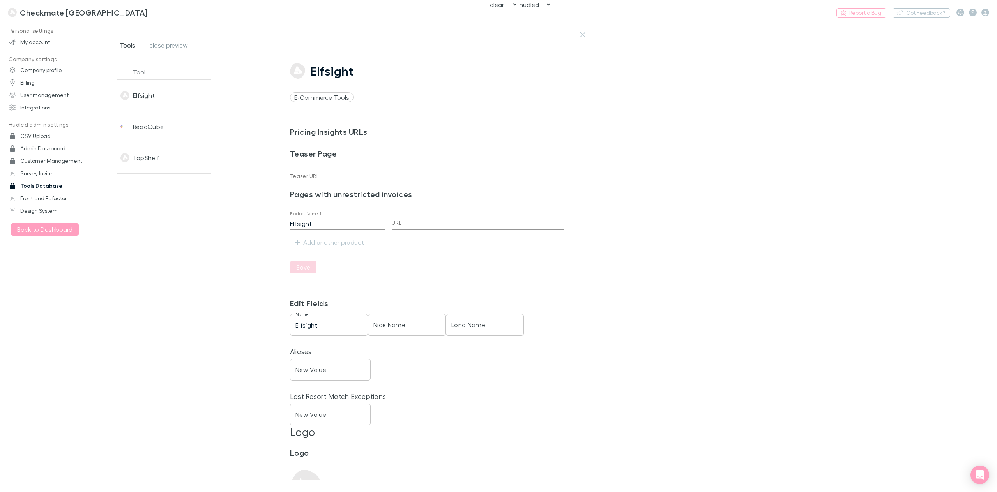
click at [163, 42] on span "close preview" at bounding box center [168, 46] width 39 height 10
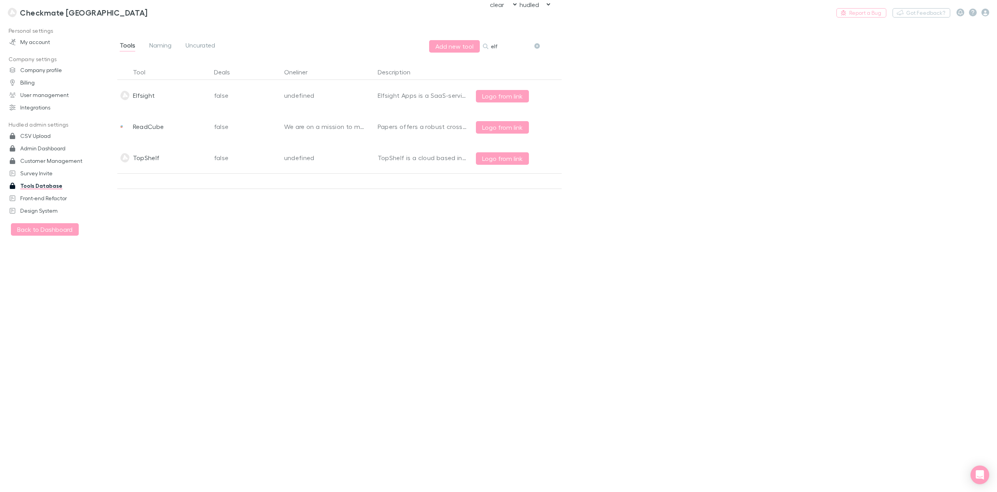
click at [490, 42] on div "elf" at bounding box center [512, 46] width 58 height 9
click at [494, 45] on input "elf" at bounding box center [510, 46] width 39 height 11
click at [499, 45] on input "freely" at bounding box center [510, 46] width 39 height 11
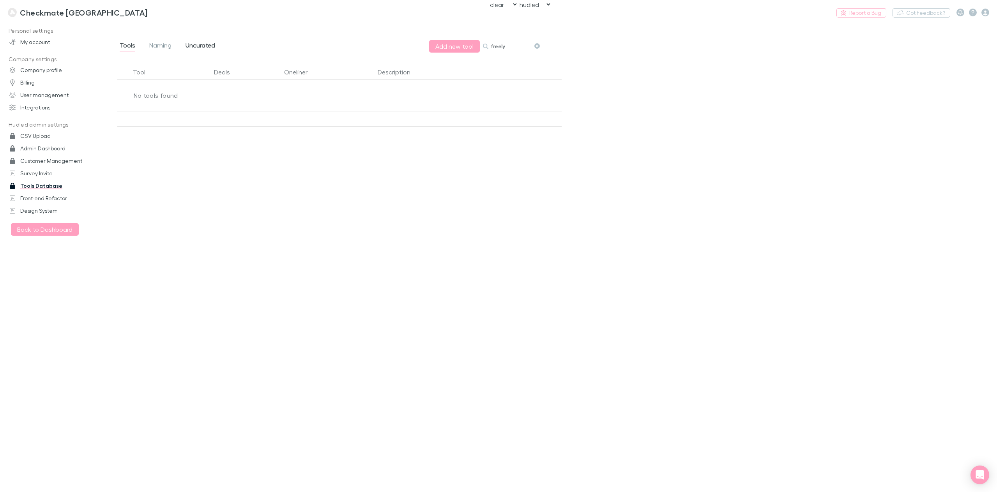
type input "freely"
click at [203, 45] on span "Uncurated" at bounding box center [200, 46] width 30 height 10
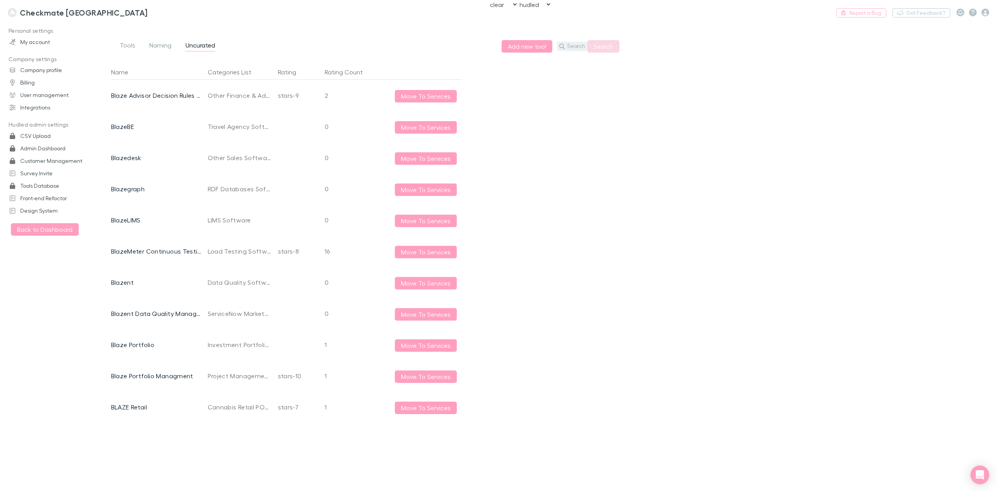
click at [579, 49] on button "Search" at bounding box center [572, 46] width 30 height 9
type input "freely"
click at [609, 49] on button "Search" at bounding box center [603, 46] width 32 height 12
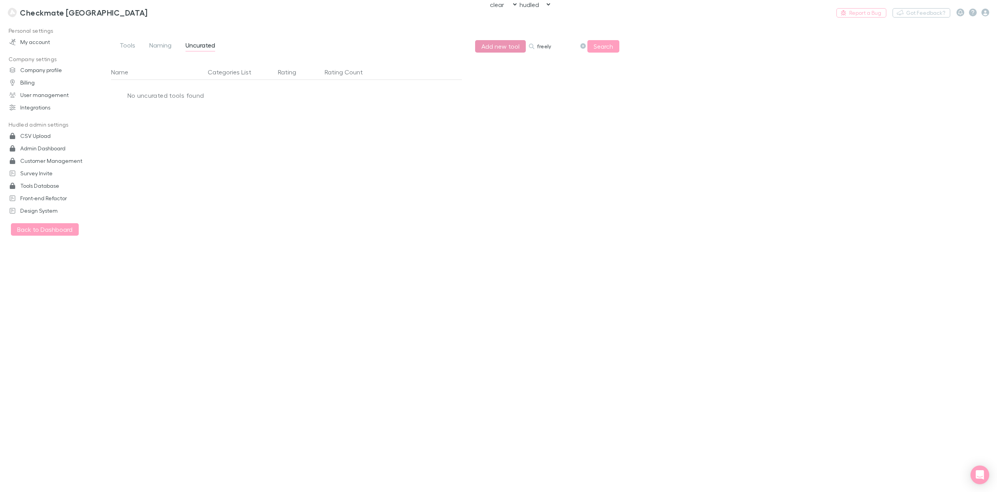
click at [484, 52] on button "Add new tool" at bounding box center [500, 46] width 51 height 12
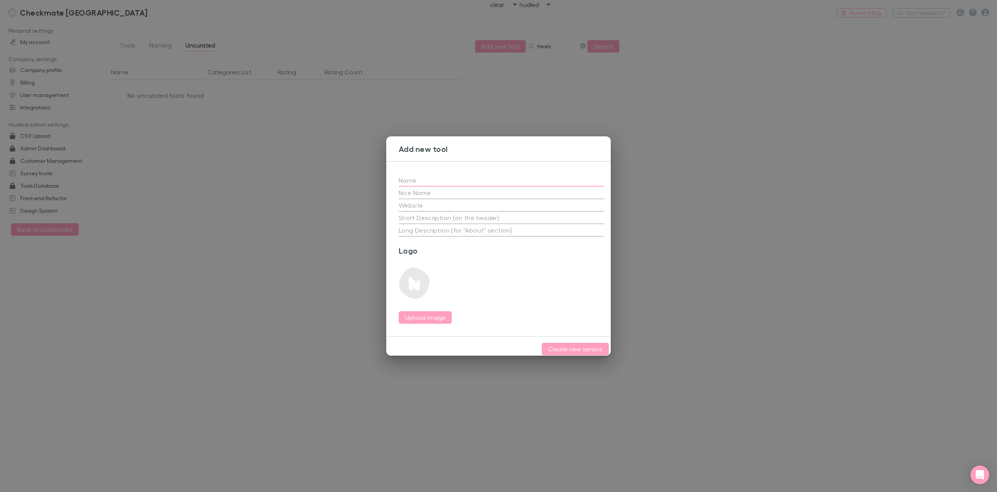
click at [442, 177] on input "text" at bounding box center [501, 180] width 205 height 12
type input "Freely"
click at [462, 248] on h3 "Logo" at bounding box center [501, 250] width 205 height 9
click at [420, 205] on input "text" at bounding box center [501, 205] width 205 height 12
paste input "https://www.freely.me/au"
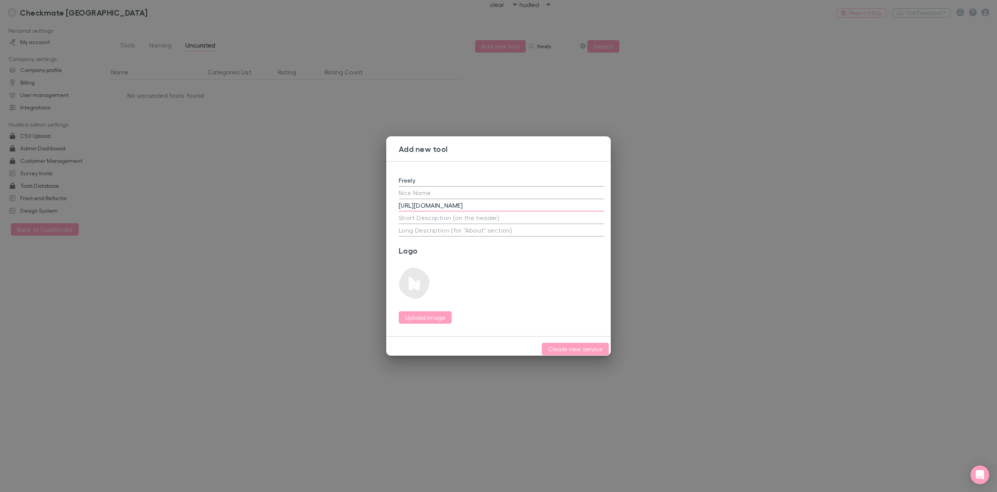
type input "https://www.freely.me/au"
click at [427, 213] on textarea at bounding box center [501, 217] width 205 height 9
paste textarea "Freely is travel insurance in an app. Take us with you."
type textarea "Freely is travel insurance in an app. Take us with you."
click at [409, 232] on div "x" at bounding box center [501, 230] width 205 height 12
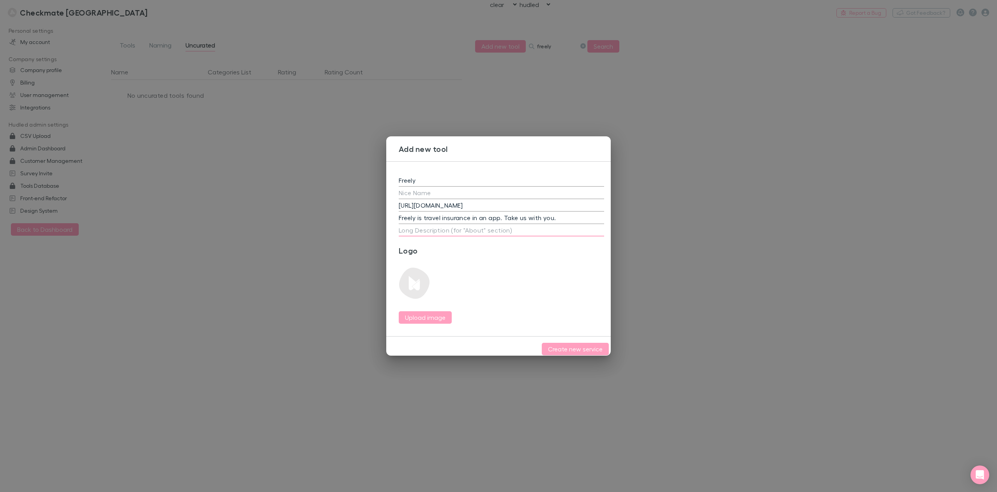
paste textarea "Hi, we're Freely 👋 We're a travel insurance and safety app. With our bundled Ex…"
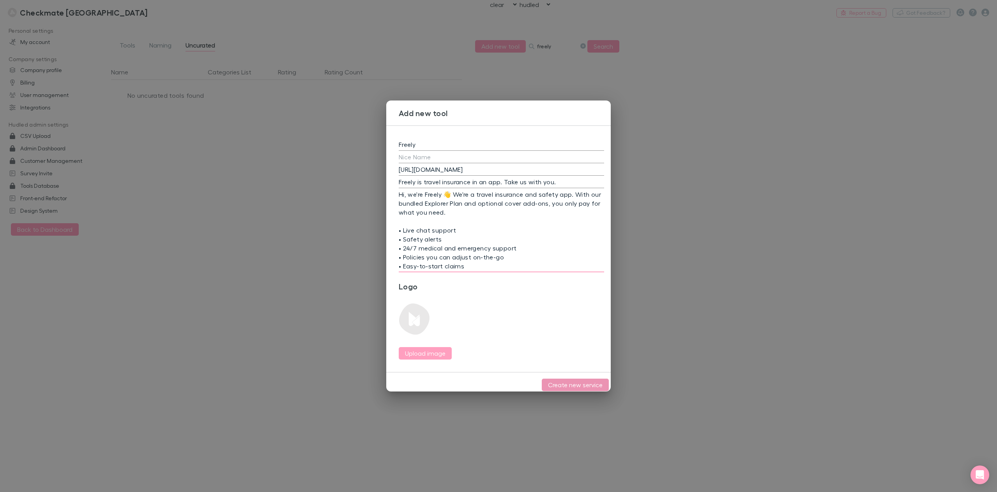
type textarea "Hi, we're Freely 👋 We're a travel insurance and safety app. With our bundled Ex…"
click at [571, 379] on button "Create new service" at bounding box center [575, 385] width 67 height 12
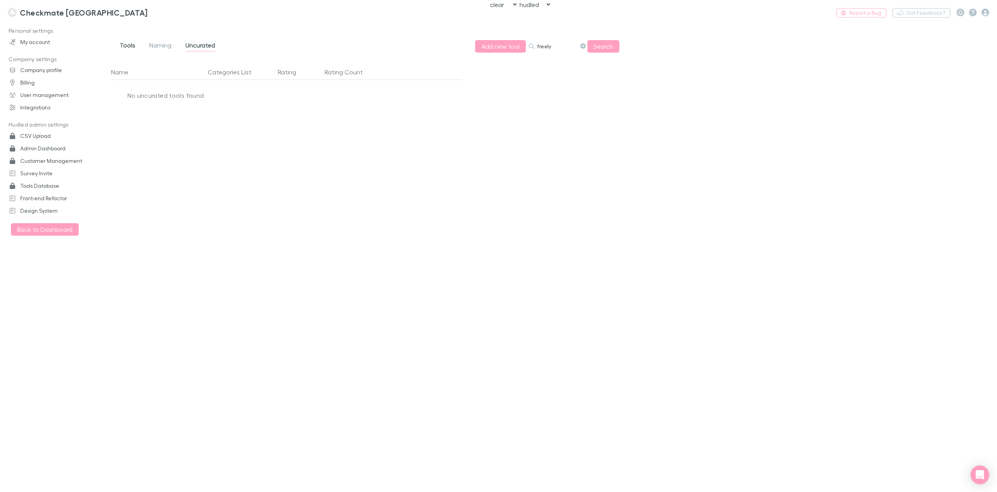
click at [127, 48] on span "Tools" at bounding box center [128, 46] width 16 height 10
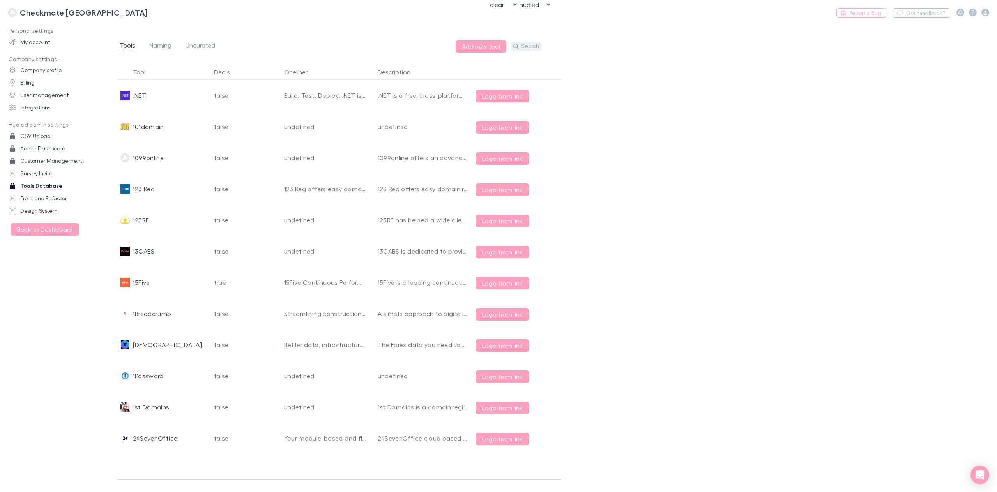
click at [532, 49] on button "Search" at bounding box center [526, 46] width 30 height 9
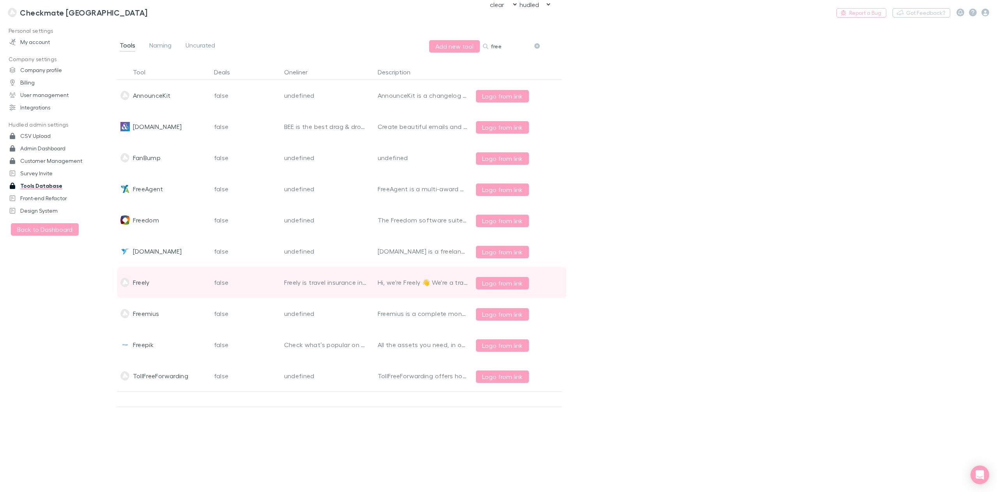
type input "free"
click at [158, 282] on div "Freely" at bounding box center [164, 282] width 94 height 31
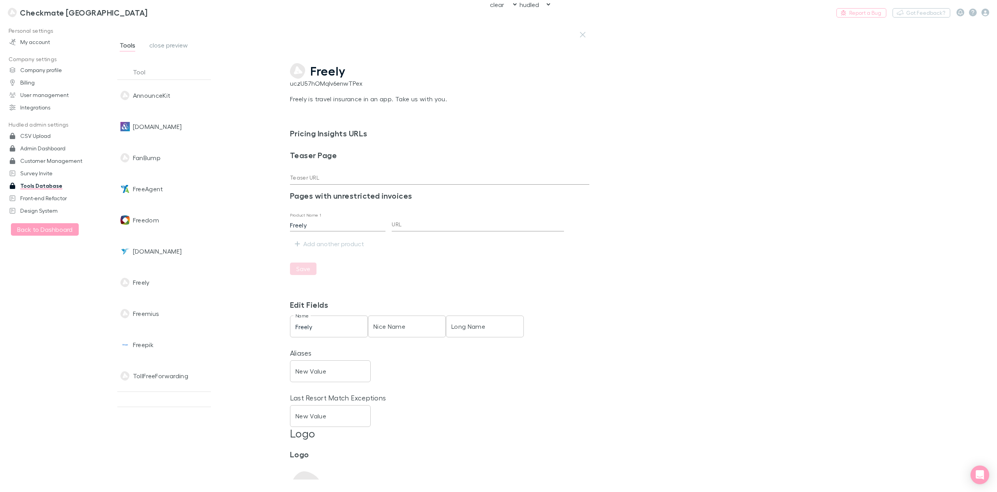
click at [333, 69] on span "Freely" at bounding box center [327, 71] width 35 height 15
click at [174, 42] on span "close preview" at bounding box center [168, 46] width 39 height 10
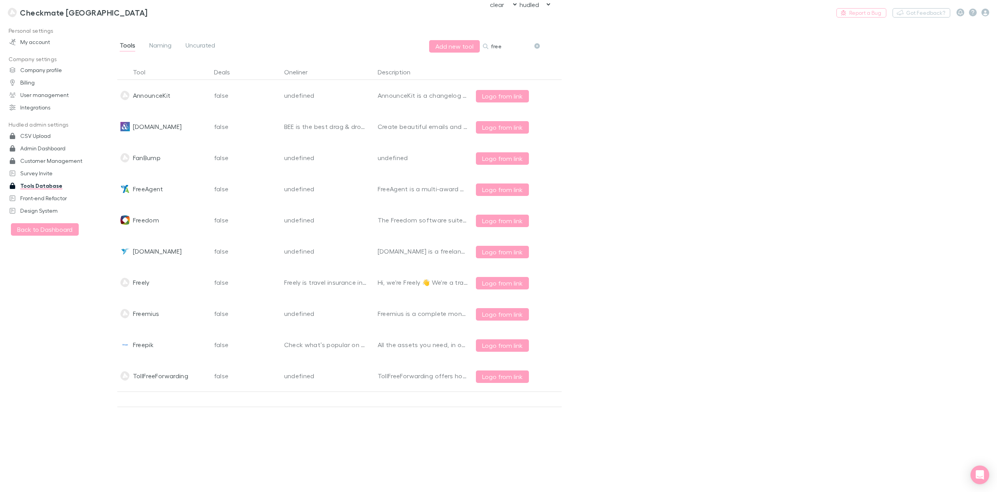
click at [496, 48] on input "free" at bounding box center [510, 46] width 39 height 11
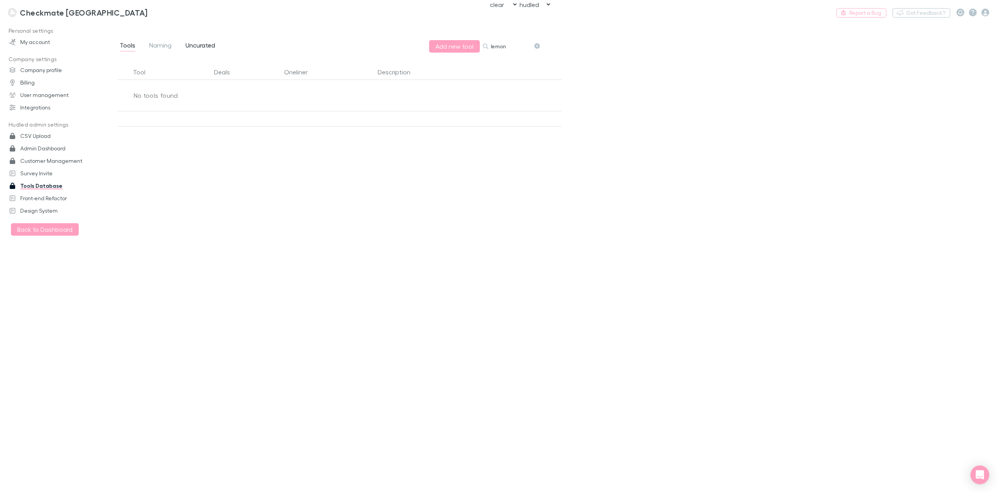
type input "lemon"
click at [209, 47] on span "Uncurated" at bounding box center [200, 46] width 30 height 10
click at [580, 45] on button "Search" at bounding box center [572, 46] width 30 height 9
click at [600, 52] on button "Search" at bounding box center [603, 46] width 32 height 12
click at [553, 48] on input "lemon squeezy" at bounding box center [555, 46] width 39 height 11
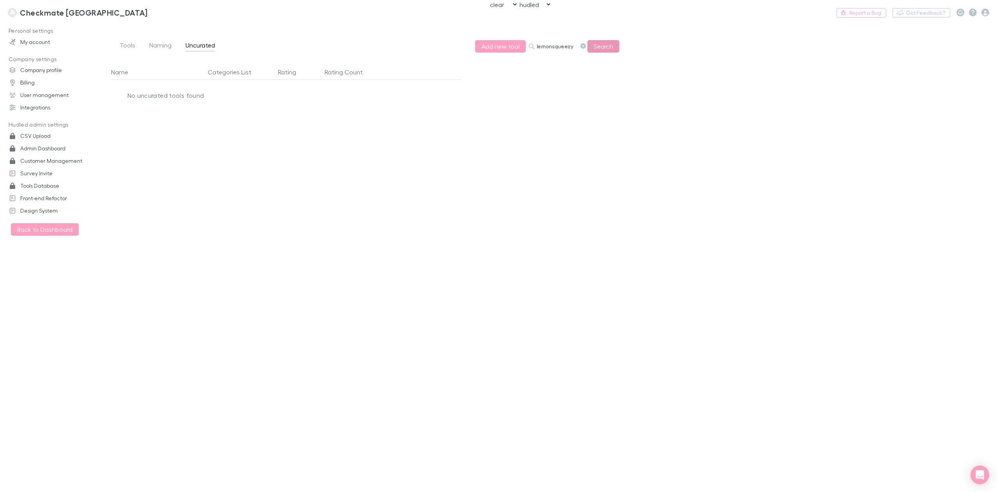
type input "lemonsqueezy"
click at [603, 49] on button "Search" at bounding box center [603, 46] width 32 height 12
click at [505, 48] on button "Add new tool" at bounding box center [500, 46] width 51 height 12
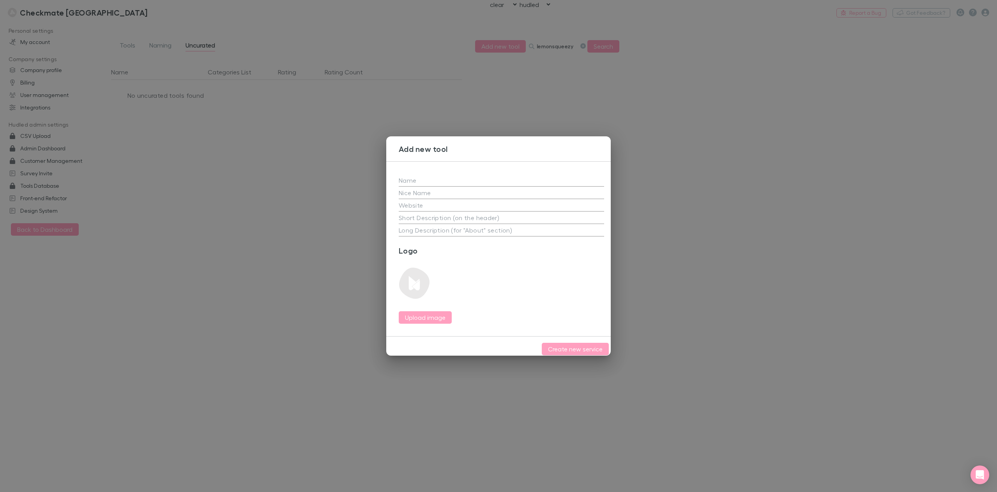
click at [423, 181] on input "text" at bounding box center [501, 180] width 205 height 12
type input "Lemon Squeezy"
click at [456, 259] on div "Upload image" at bounding box center [430, 289] width 62 height 69
click at [429, 206] on input "text" at bounding box center [501, 205] width 205 height 12
paste input "https://www.lemonsqueezy.com/"
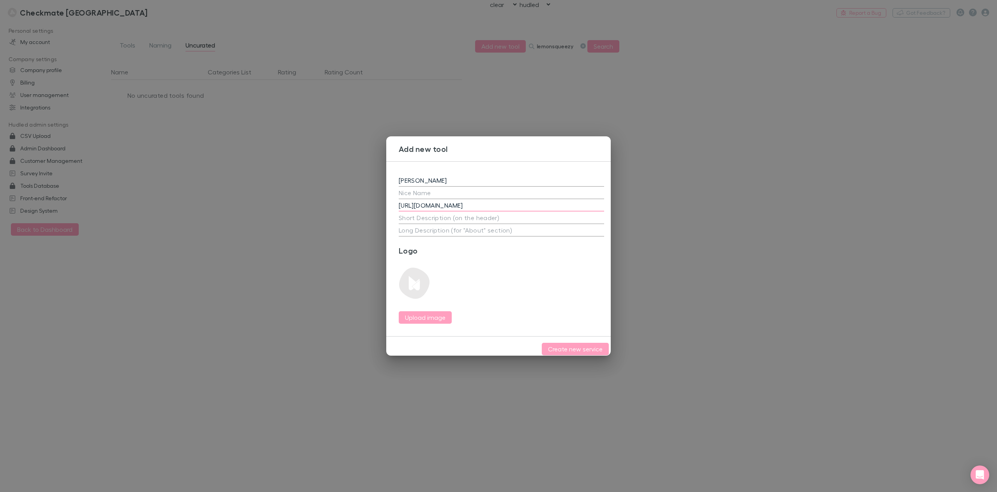
click at [510, 213] on textarea at bounding box center [501, 217] width 205 height 9
click at [501, 202] on input "https://www.lemonsqueezy.com/" at bounding box center [501, 205] width 205 height 12
type input "https://www.lemonsqueezy.com"
click at [461, 217] on textarea at bounding box center [501, 217] width 205 height 9
click at [457, 216] on textarea at bounding box center [501, 217] width 205 height 9
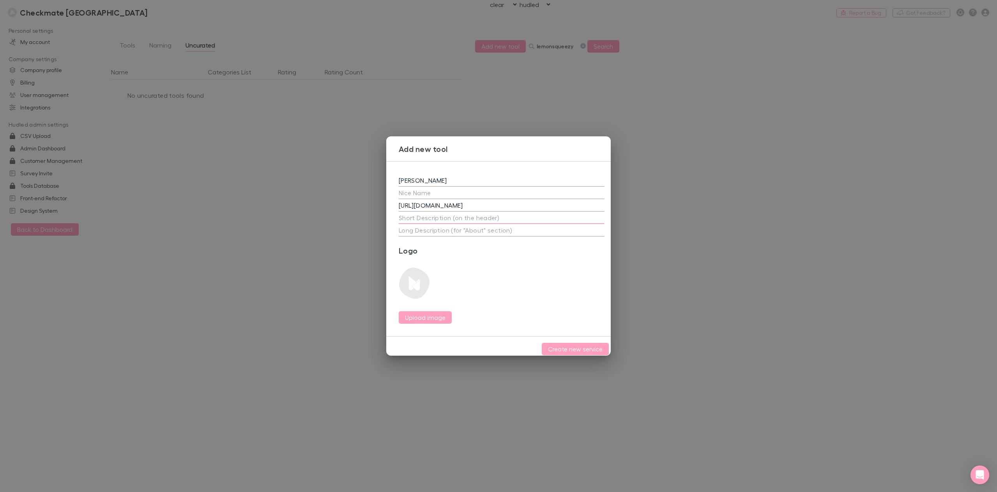
paste textarea "The all-in-one payments, tax, email and affiliate marketing platform for softwa…"
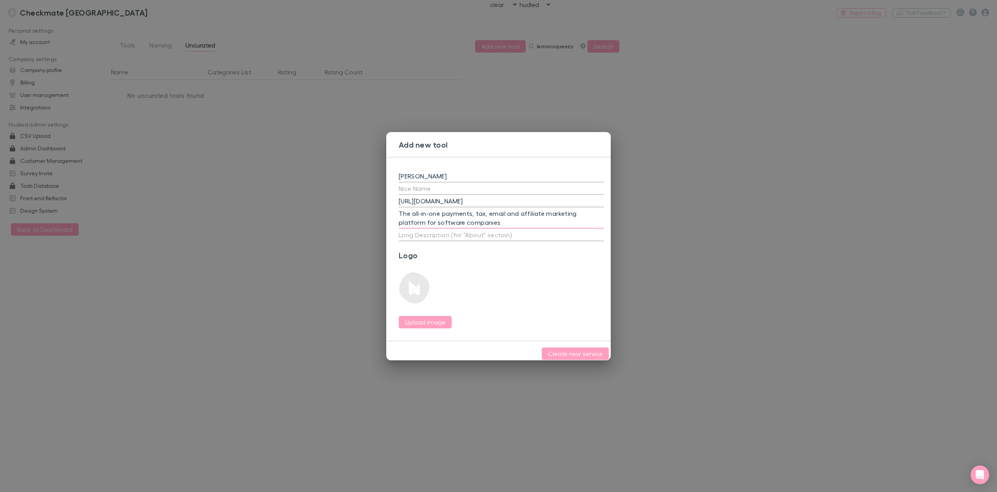
type textarea "The all-in-one payments, tax, email and affiliate marketing platform for softwa…"
click at [462, 234] on textarea at bounding box center [501, 234] width 205 height 9
paste textarea "Lemon Squeezy is on a mission to make selling digital products easy-peasy. We k…"
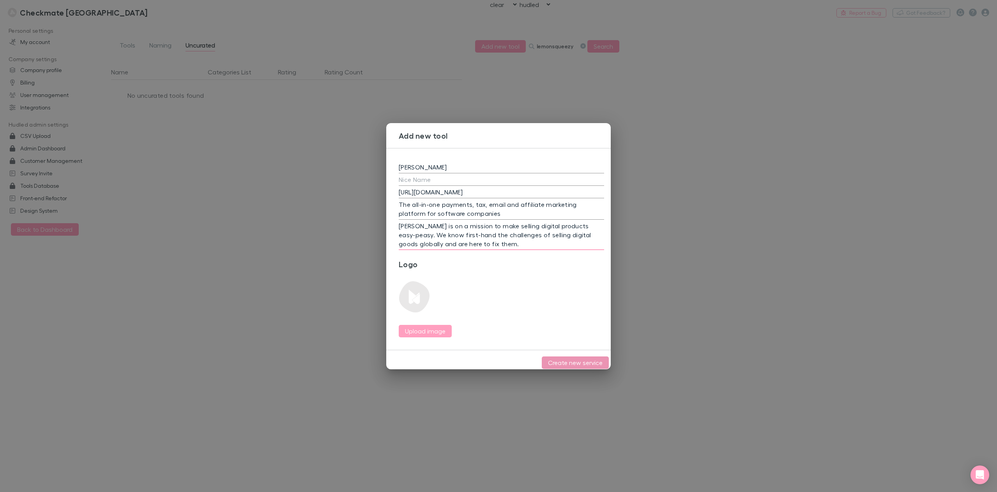
type textarea "Lemon Squeezy is on a mission to make selling digital products easy-peasy. We k…"
click at [561, 362] on button "Create new service" at bounding box center [575, 362] width 67 height 12
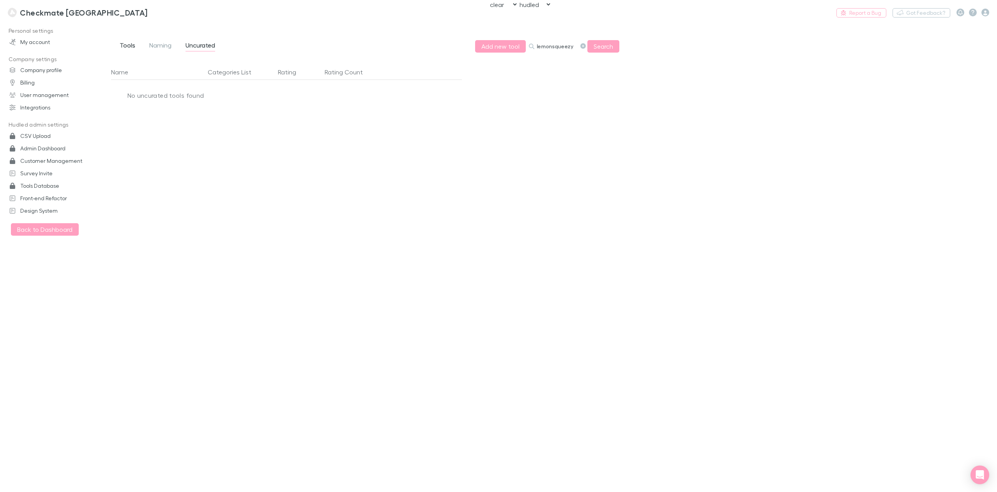
click at [126, 48] on span "Tools" at bounding box center [128, 46] width 16 height 10
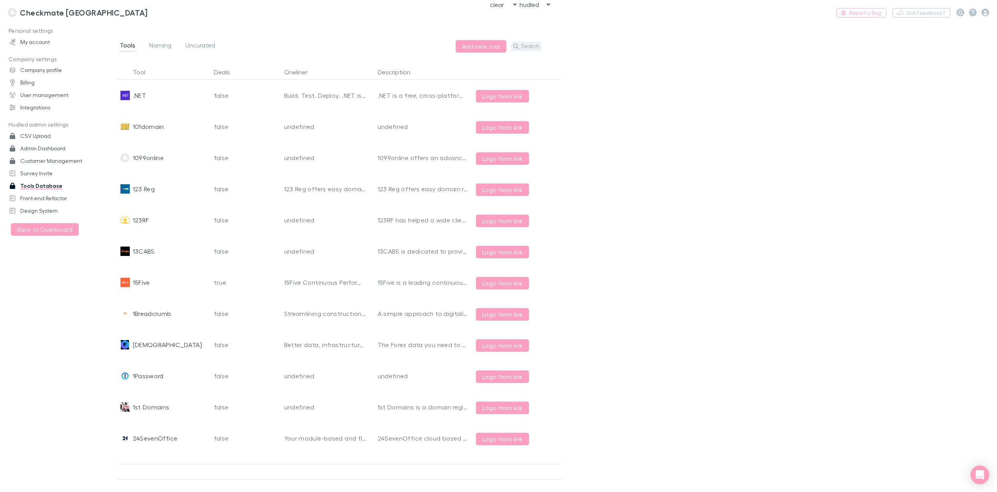
click at [531, 48] on button "Search" at bounding box center [526, 46] width 30 height 9
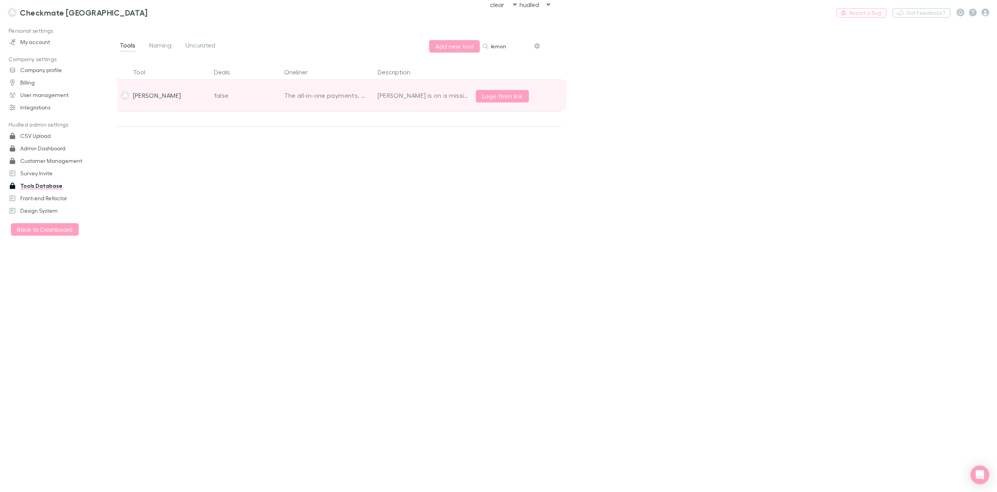
type input "lemon"
click at [169, 95] on div "Lemon Squeezy" at bounding box center [157, 95] width 48 height 31
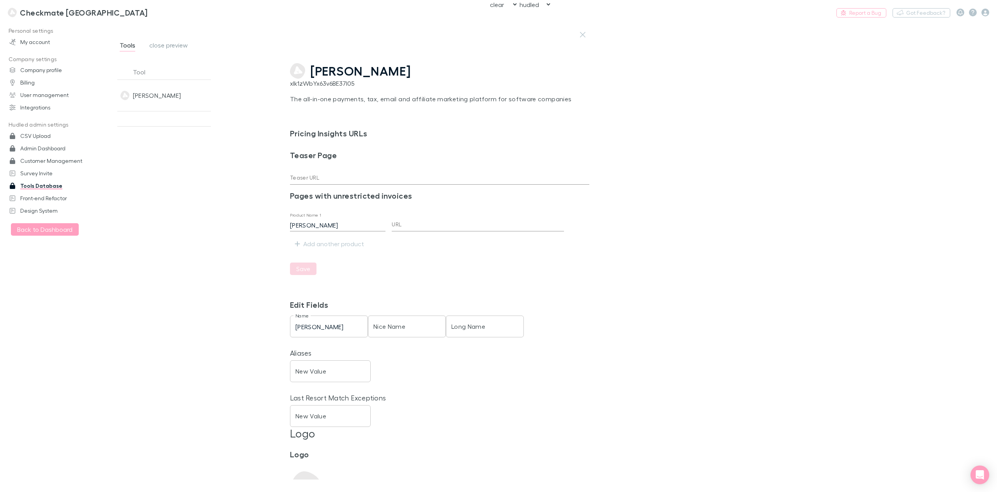
click at [341, 72] on span "Lemon Squeezy" at bounding box center [360, 71] width 101 height 15
click at [168, 45] on span "close preview" at bounding box center [168, 46] width 39 height 10
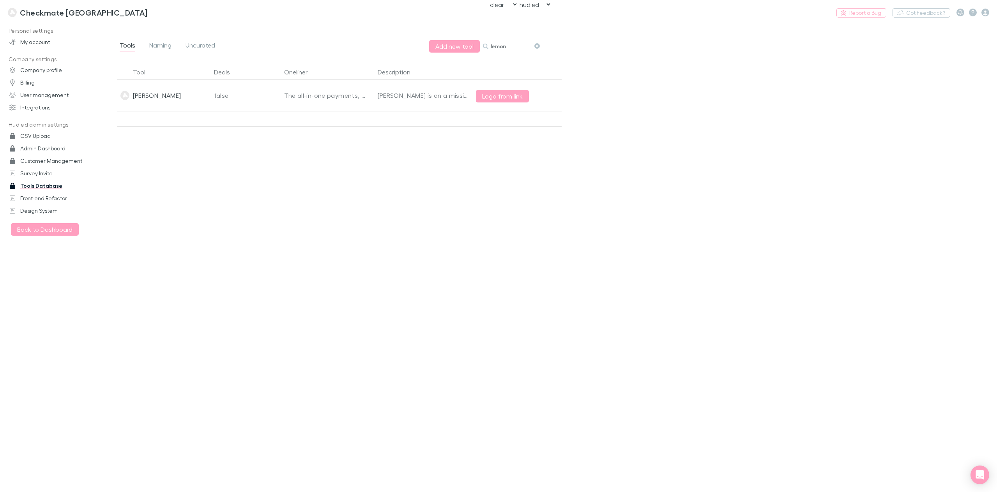
click at [496, 49] on input "lemon" at bounding box center [510, 46] width 39 height 11
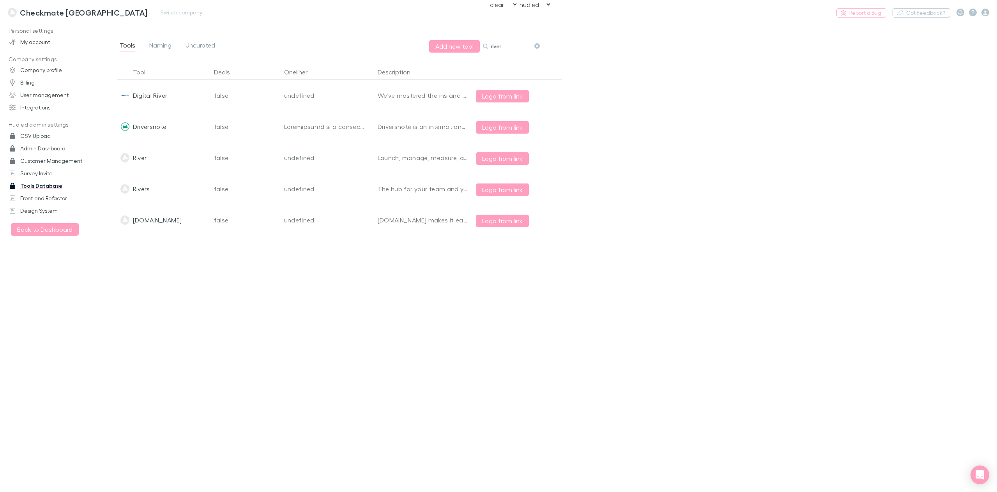
type input "river"
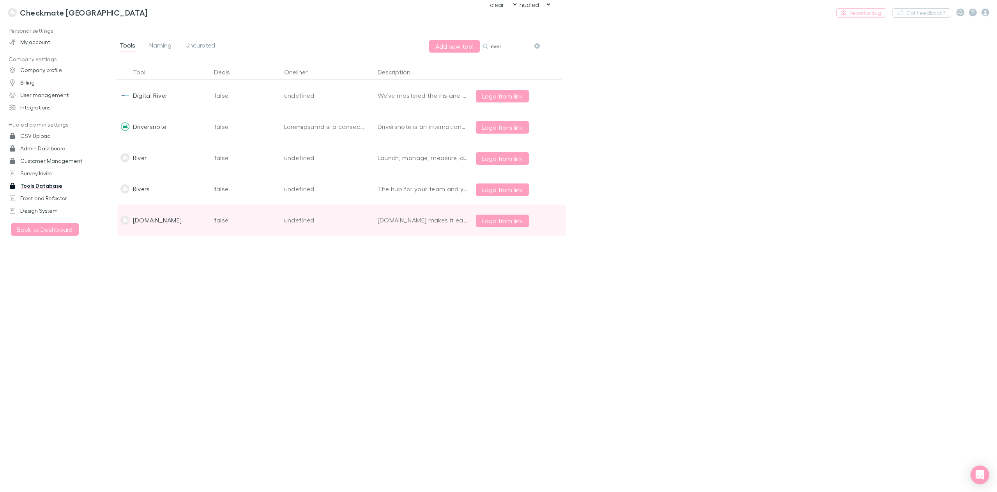
click at [199, 219] on div "Riverside.fm" at bounding box center [164, 220] width 94 height 31
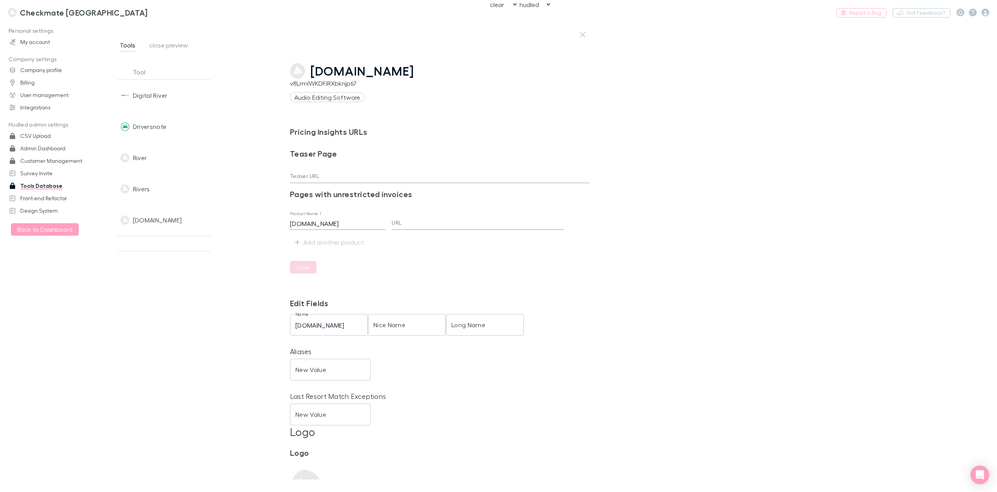
click at [342, 72] on span "Riverside.fm" at bounding box center [362, 71] width 104 height 15
click at [168, 44] on span "close preview" at bounding box center [168, 46] width 39 height 10
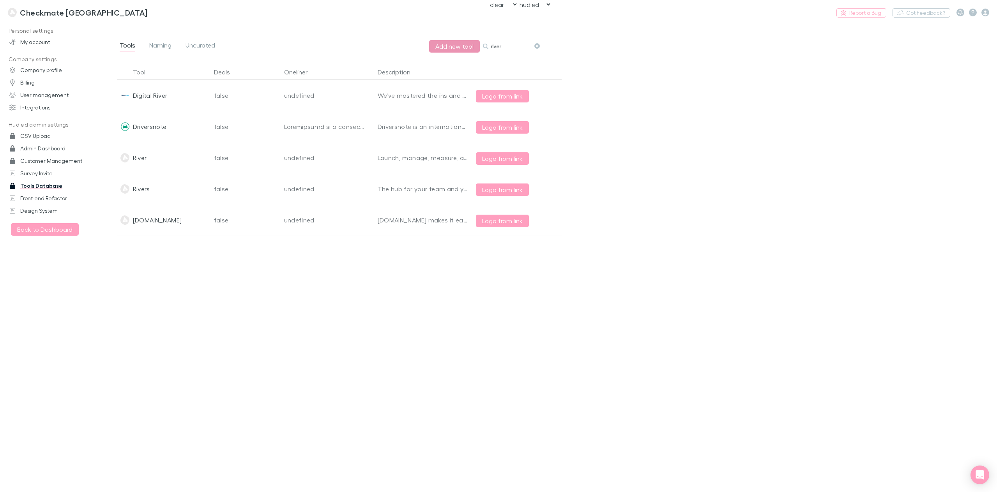
click at [461, 43] on button "Add new tool" at bounding box center [454, 46] width 51 height 12
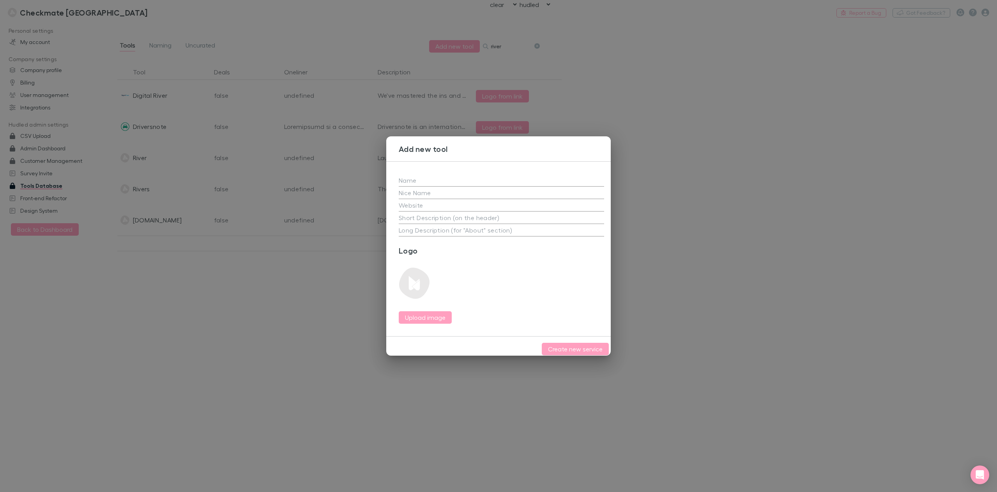
click at [431, 176] on input "text" at bounding box center [501, 180] width 205 height 12
type input "Riverside"
click at [521, 270] on div "Logo Upload image" at bounding box center [501, 285] width 205 height 78
click at [434, 208] on input "text" at bounding box center [501, 205] width 205 height 12
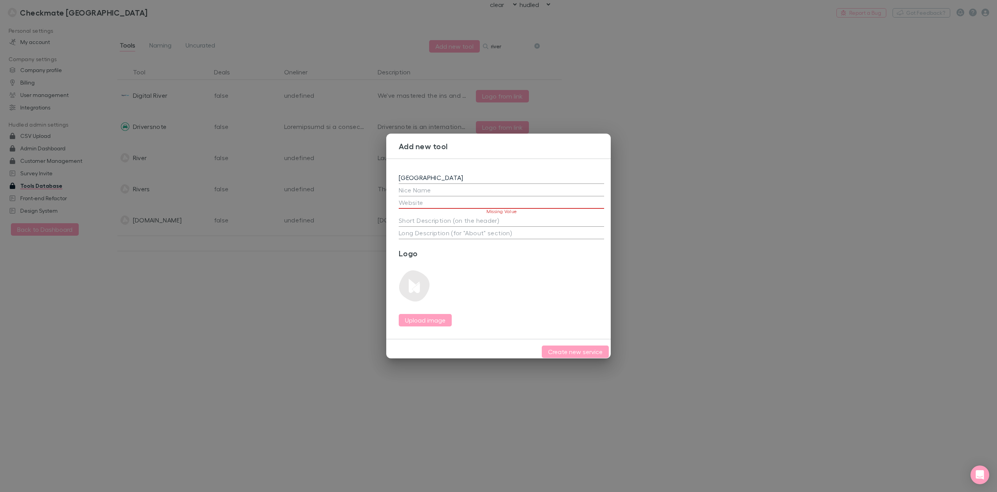
paste input "https://riverside.com/"
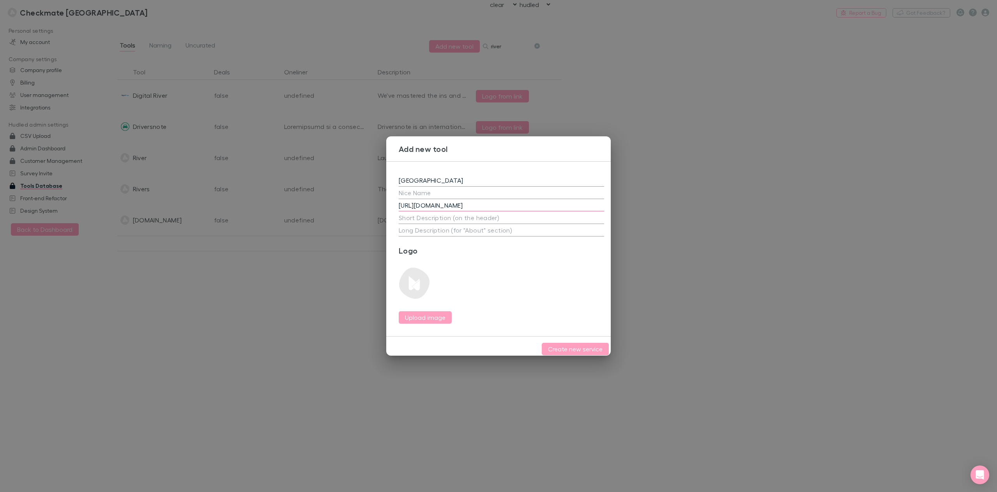
type input "https://riverside.com"
click at [479, 217] on textarea at bounding box center [501, 217] width 205 height 9
click at [455, 217] on textarea at bounding box center [501, 217] width 205 height 9
paste textarea "Your all-in-one podcast and video platform. Record in studio quality. Edit, tra…"
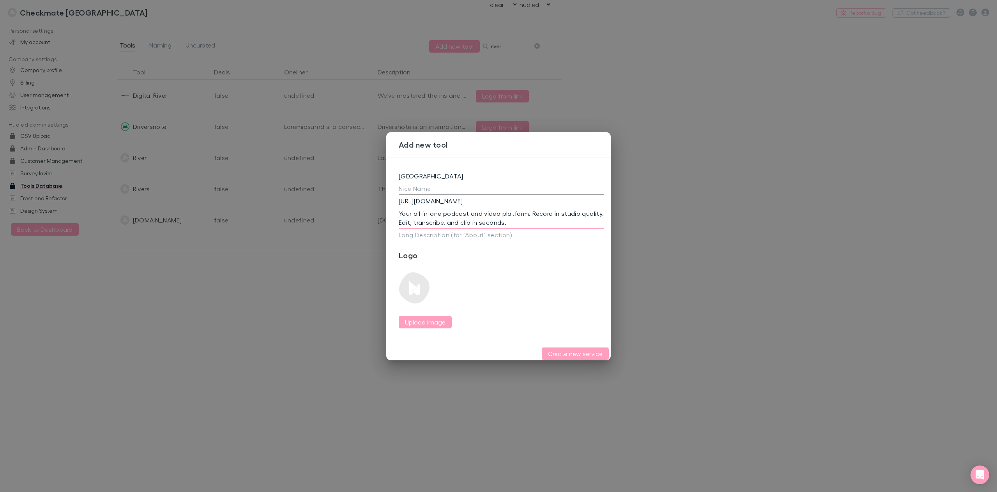
type textarea "Your all-in-one podcast and video platform. Record in studio quality. Edit, tra…"
click at [443, 233] on textarea at bounding box center [501, 234] width 205 height 9
paste textarea "Riverside is on its way to becoming the go-to platform for content creation. Sp…"
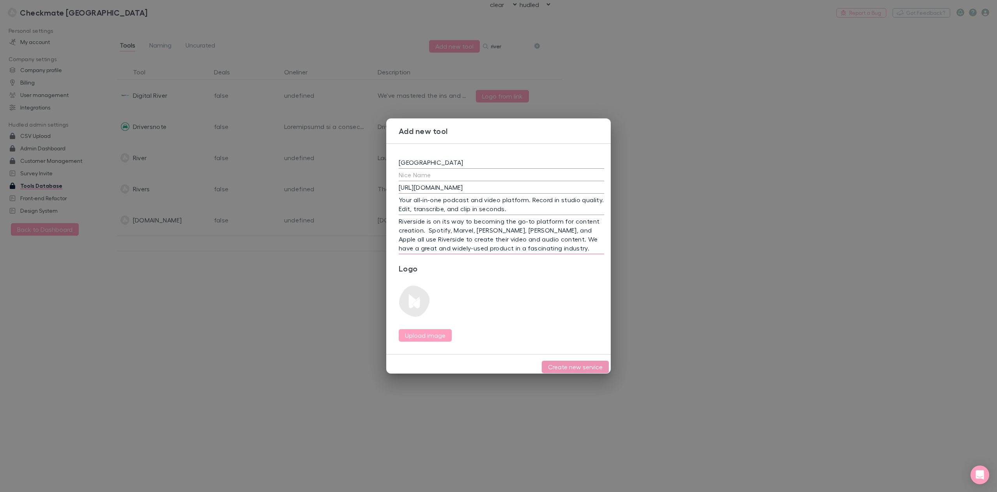
type textarea "Riverside is on its way to becoming the go-to platform for content creation. Sp…"
click at [568, 367] on button "Create new service" at bounding box center [575, 367] width 67 height 12
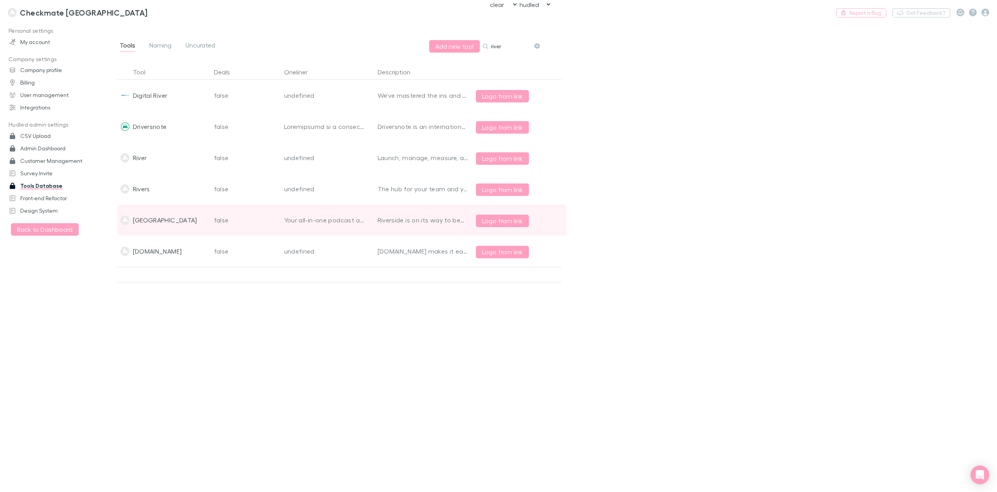
click at [182, 217] on div "Riverside" at bounding box center [164, 220] width 94 height 31
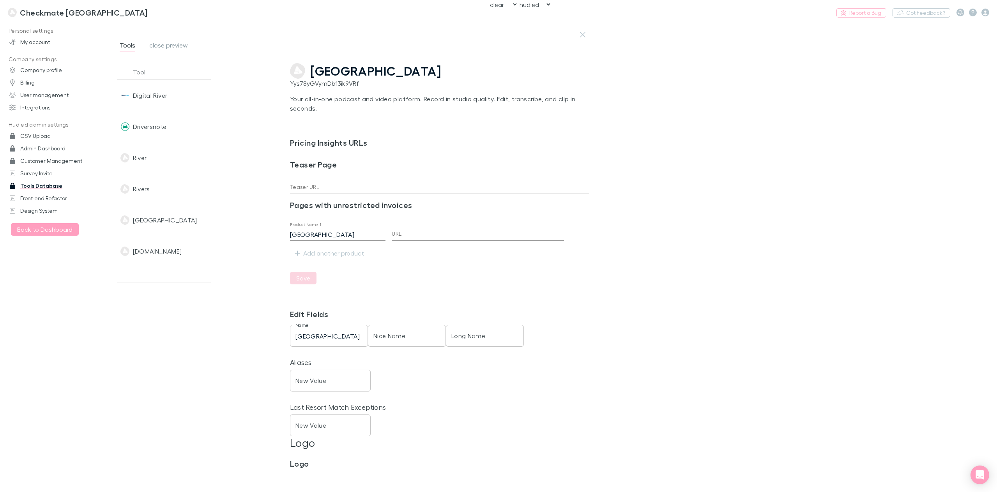
click at [445, 81] on div "Yys78yGVymDb13ik9VRf" at bounding box center [439, 83] width 299 height 9
click at [338, 67] on span "Riverside" at bounding box center [375, 71] width 131 height 15
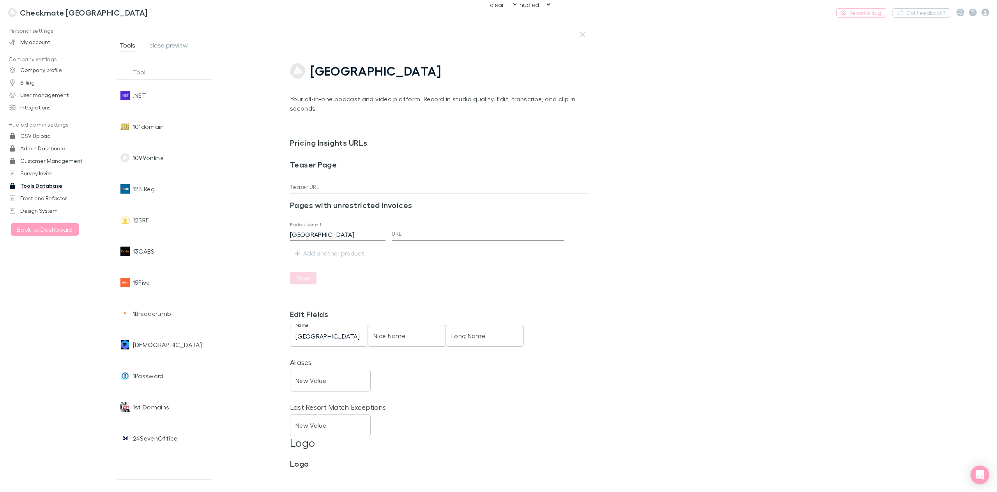
click at [167, 44] on span "close preview" at bounding box center [168, 46] width 39 height 10
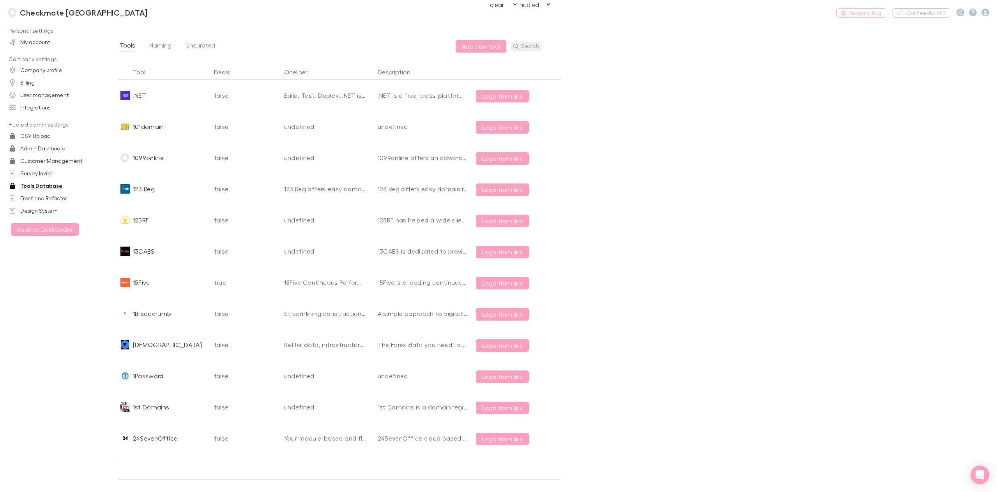
click at [530, 49] on button "Search" at bounding box center [526, 46] width 30 height 9
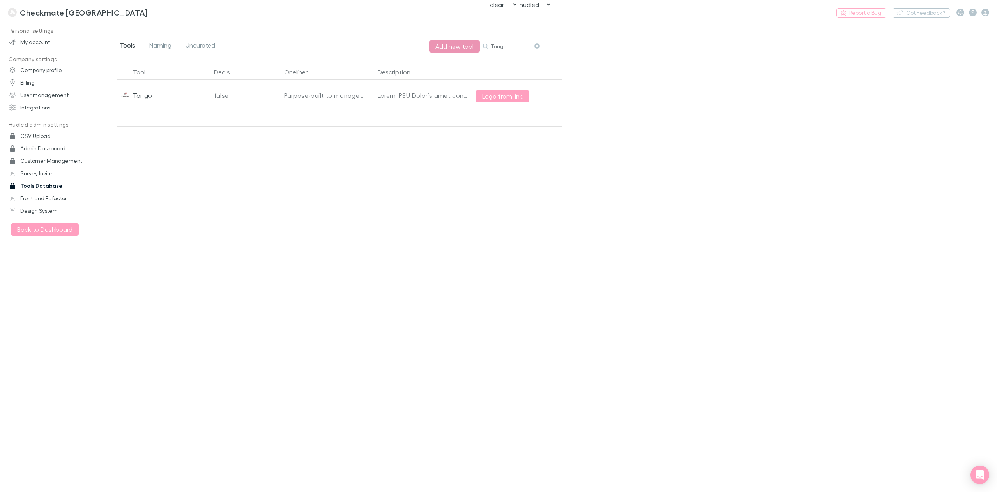
type input "Tango"
click at [468, 49] on button "Add new tool" at bounding box center [454, 46] width 51 height 12
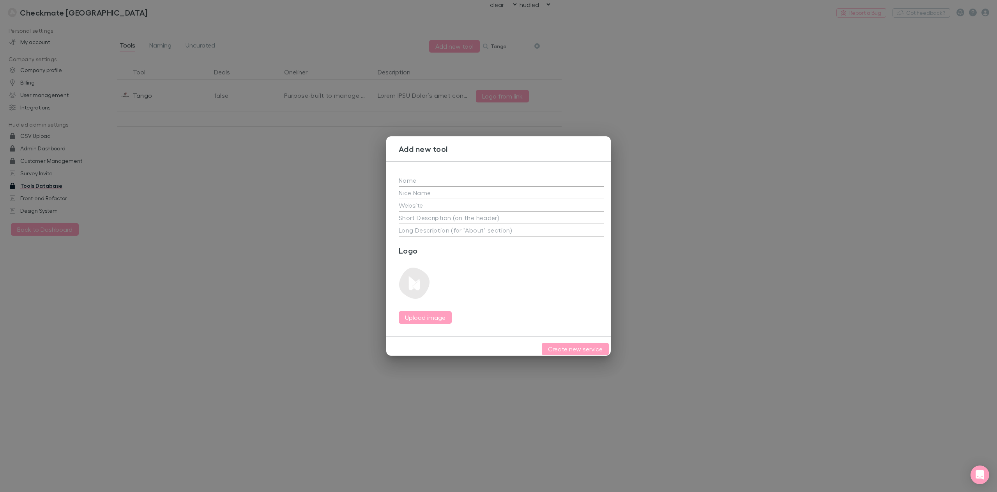
click at [460, 174] on input "text" at bounding box center [501, 180] width 205 height 12
type input "Tango.ai"
click at [558, 283] on div "Logo Upload image" at bounding box center [501, 285] width 205 height 78
click at [450, 199] on input "text" at bounding box center [501, 205] width 205 height 12
paste input "https://www.tango.ai/"
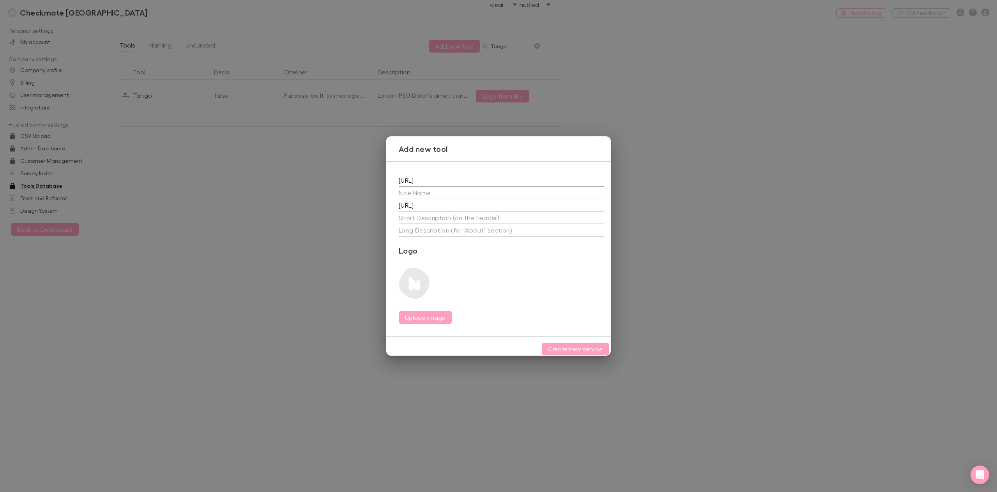
type input "https://www.tango.ai"
click at [470, 217] on textarea at bounding box center [501, 217] width 205 height 9
click at [422, 214] on textarea at bounding box center [501, 217] width 205 height 9
paste textarea "The easiest way to show “how-to” 📝 Turn clicks into guides for your team to fol…"
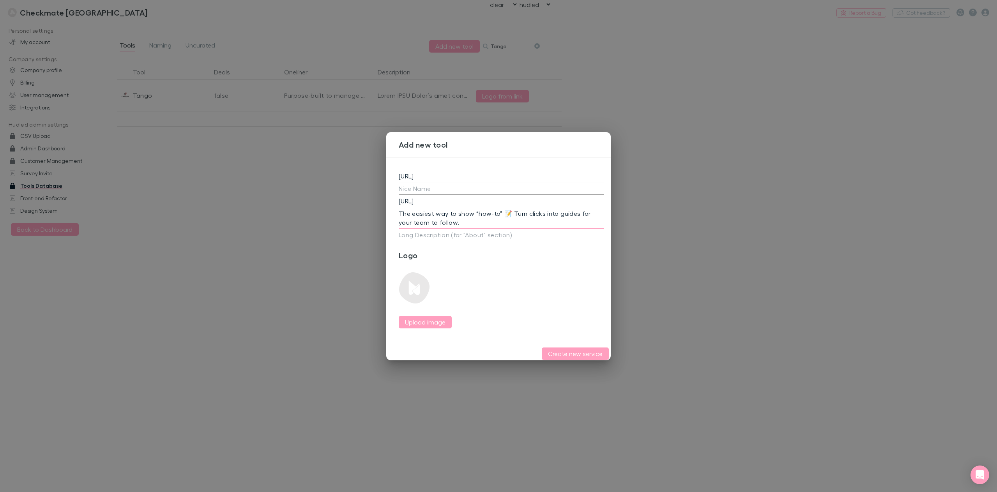
type textarea "The easiest way to show “how-to” 📝 Turn clicks into guides for your team to fol…"
click at [416, 235] on textarea at bounding box center [501, 234] width 205 height 9
click at [423, 231] on textarea at bounding box center [501, 234] width 205 height 9
paste textarea "The easiest way to show “how-to.” Tango’s browser extension makes knowledge sha…"
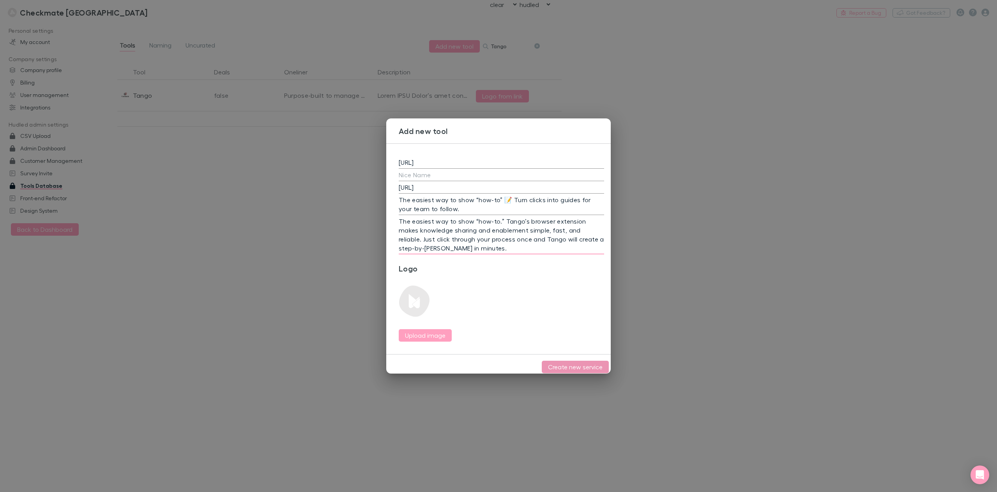
type textarea "The easiest way to show “how-to.” Tango’s browser extension makes knowledge sha…"
click at [564, 365] on button "Create new service" at bounding box center [575, 367] width 67 height 12
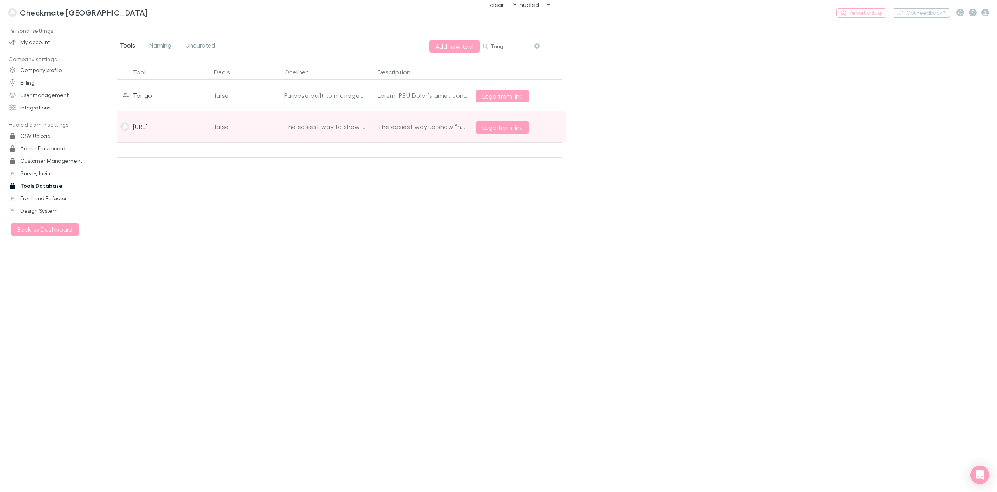
click at [249, 133] on div "false" at bounding box center [246, 126] width 70 height 31
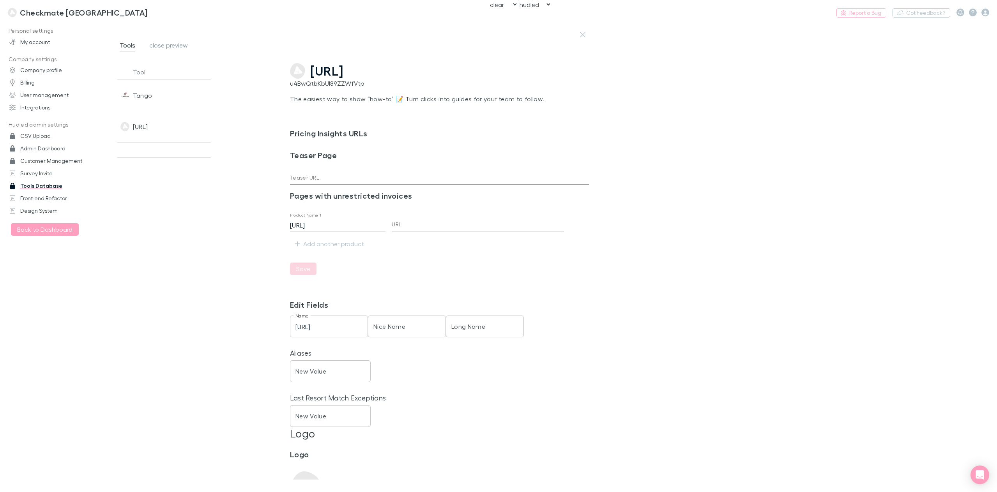
click at [332, 71] on span "Tango.ai" at bounding box center [326, 71] width 33 height 15
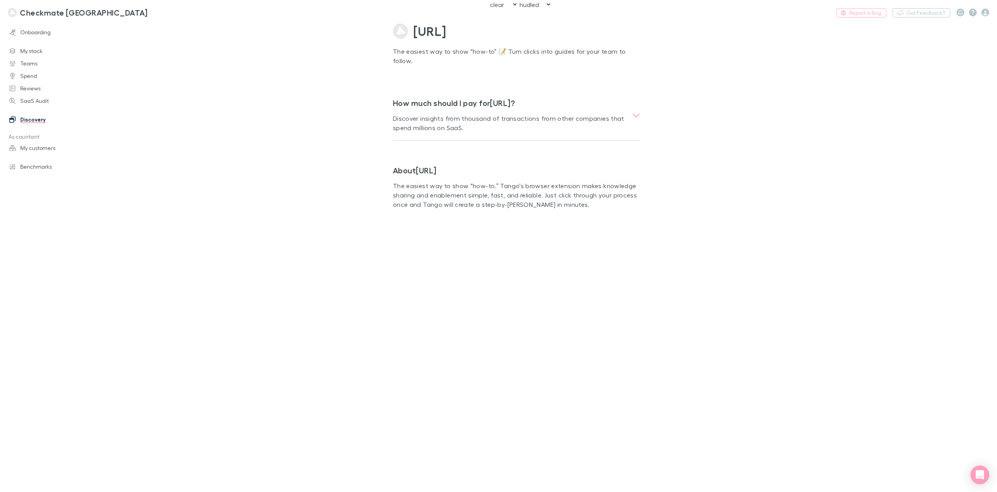
drag, startPoint x: 243, startPoint y: 56, endPoint x: 250, endPoint y: 55, distance: 7.1
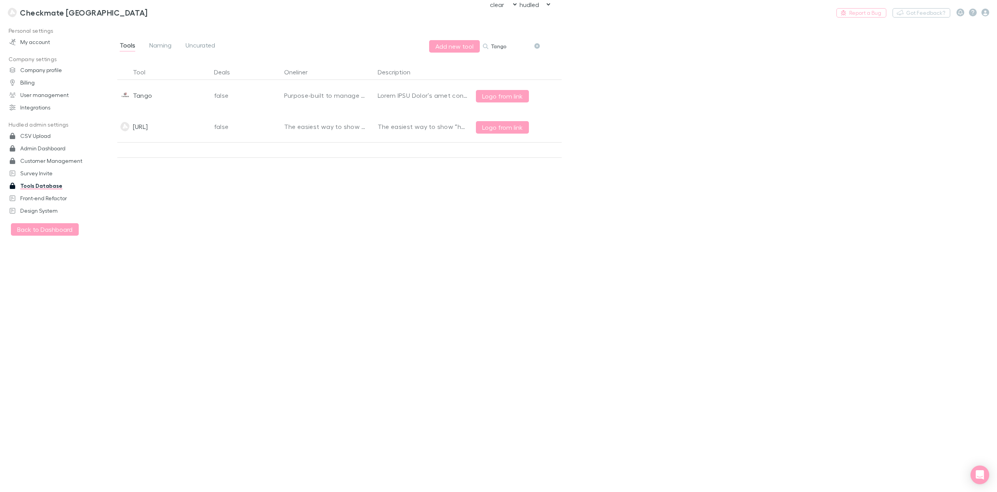
click at [496, 43] on input "Tango" at bounding box center [510, 46] width 39 height 11
type input "84 codes"
click at [457, 49] on button "Add new tool" at bounding box center [454, 46] width 51 height 12
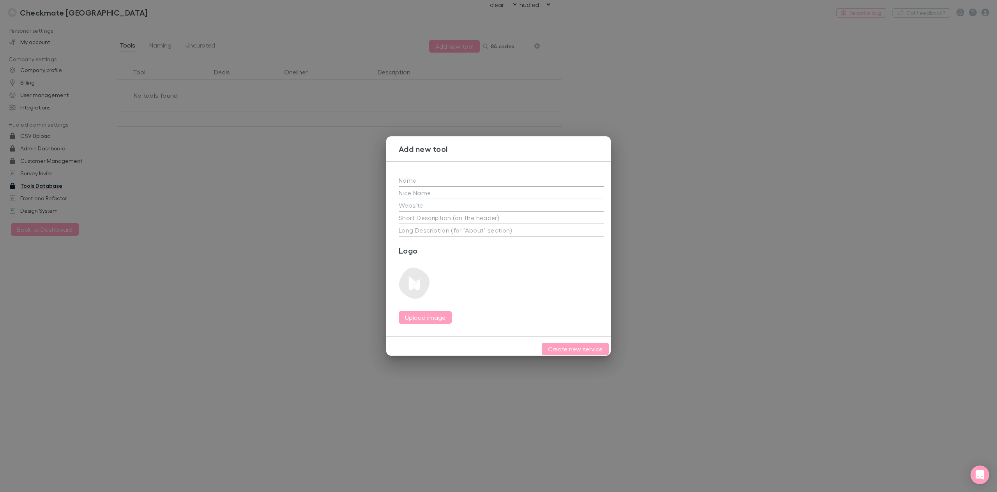
click at [349, 88] on div "Add new tool x x Logo Upload image Create new service" at bounding box center [498, 246] width 997 height 492
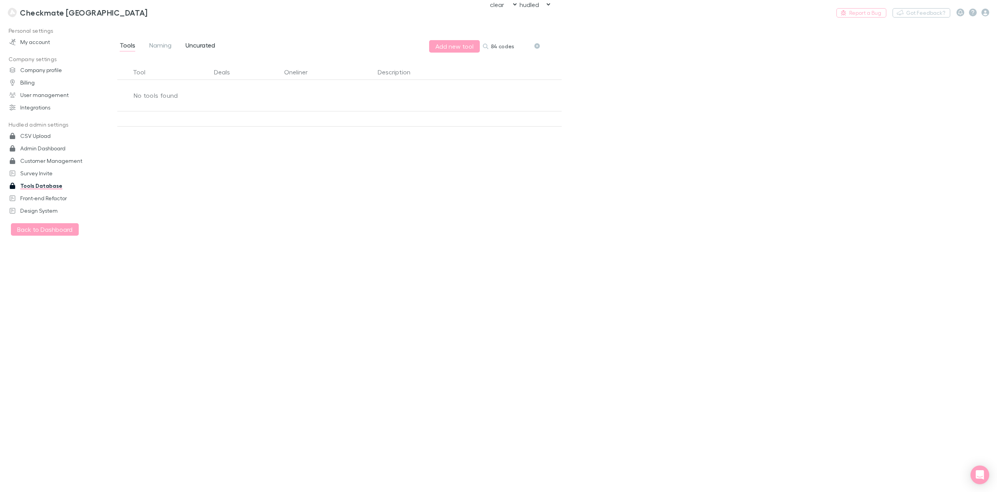
click at [196, 46] on span "Uncurated" at bounding box center [200, 46] width 30 height 10
click at [579, 42] on button "Search" at bounding box center [572, 46] width 30 height 9
click at [545, 47] on input "84 codes" at bounding box center [555, 46] width 39 height 11
click at [544, 46] on input "84 codes" at bounding box center [555, 46] width 39 height 11
type input "84codes"
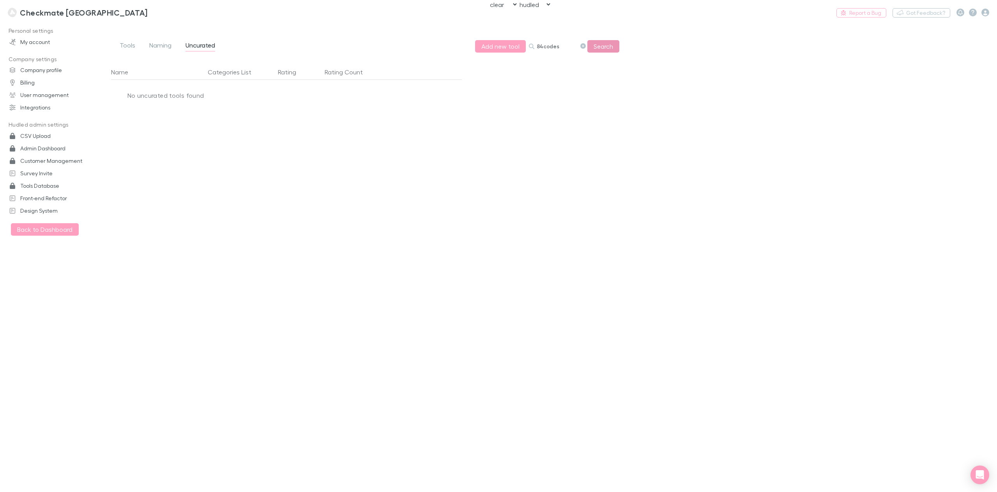
click at [599, 46] on button "Search" at bounding box center [603, 46] width 32 height 12
click at [516, 46] on button "Add new tool" at bounding box center [500, 46] width 51 height 12
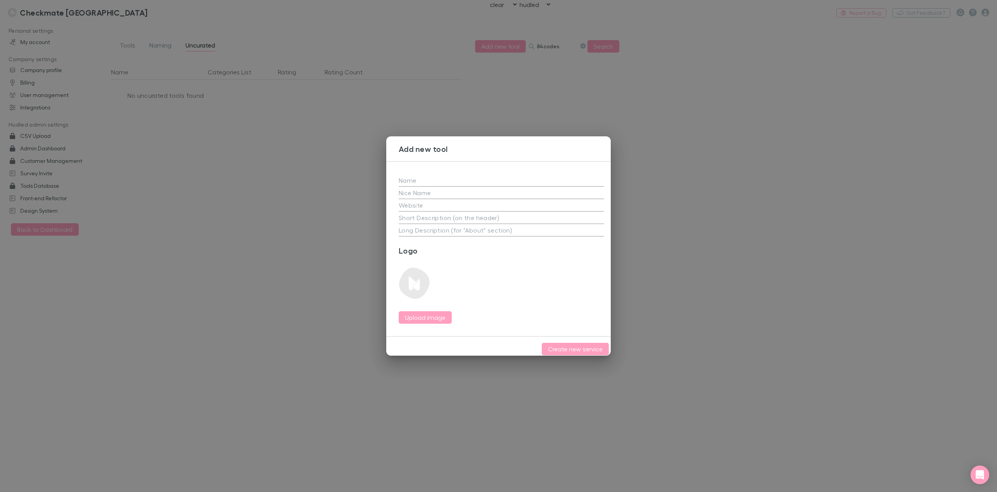
click at [430, 182] on div "x x Logo Upload image" at bounding box center [501, 248] width 230 height 175
click at [432, 178] on input "text" at bounding box center [501, 180] width 205 height 12
type input "84codes"
click at [554, 275] on div "Logo Upload image" at bounding box center [501, 285] width 205 height 78
click at [434, 192] on input "text" at bounding box center [501, 193] width 205 height 12
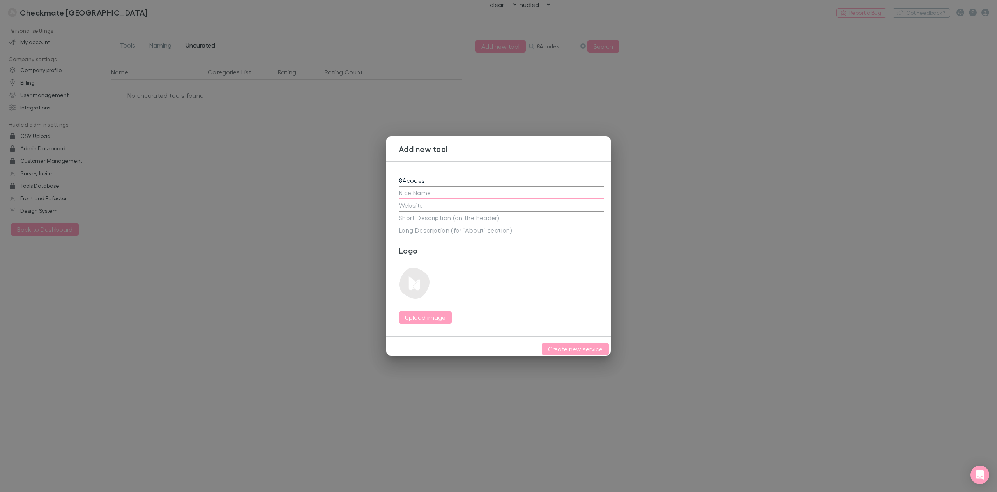
paste input "https://www.84codes.com/"
type input "https://www.84codes.com/"
click at [429, 203] on input "text" at bounding box center [501, 205] width 205 height 12
paste input "https://www.84codes.com/"
type input "https://www.84codes.com/"
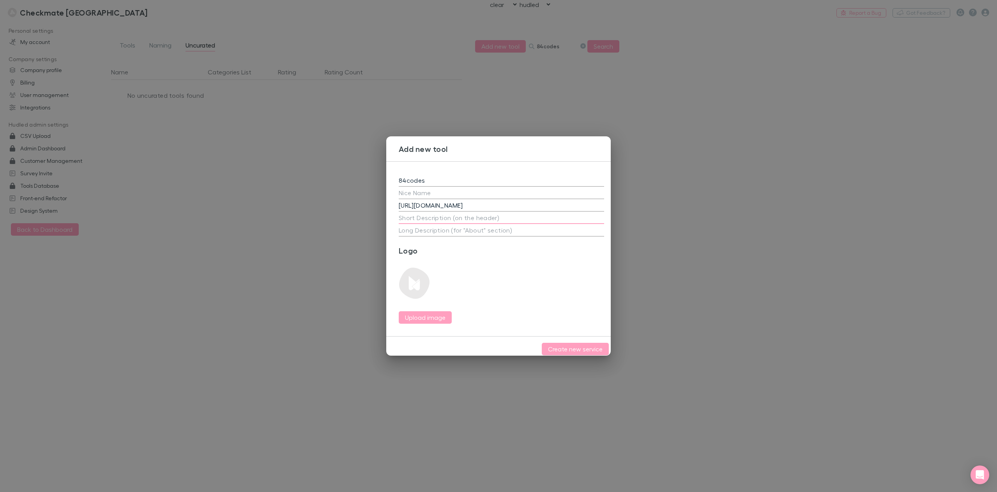
click at [449, 214] on textarea at bounding box center [501, 217] width 205 height 9
click at [418, 213] on textarea at bounding box center [501, 217] width 205 height 9
paste textarea "Provider of hosted solutions for RabbitMQ & LavinMQ"
type textarea "Provider of hosted solutions for RabbitMQ & LavinMQ"
click at [408, 229] on textarea at bounding box center [501, 230] width 205 height 9
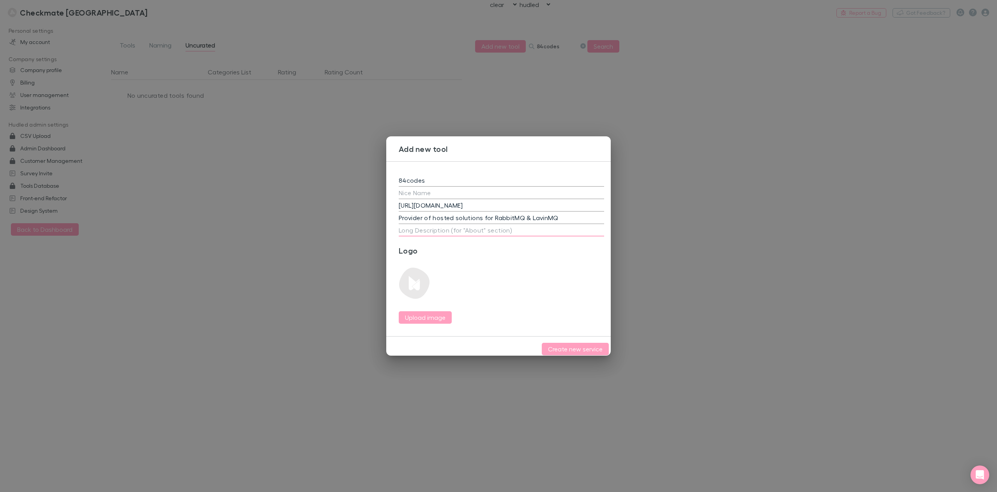
paste textarea "84codes is a tech company based in Sweden, with a straightforward mission: make…"
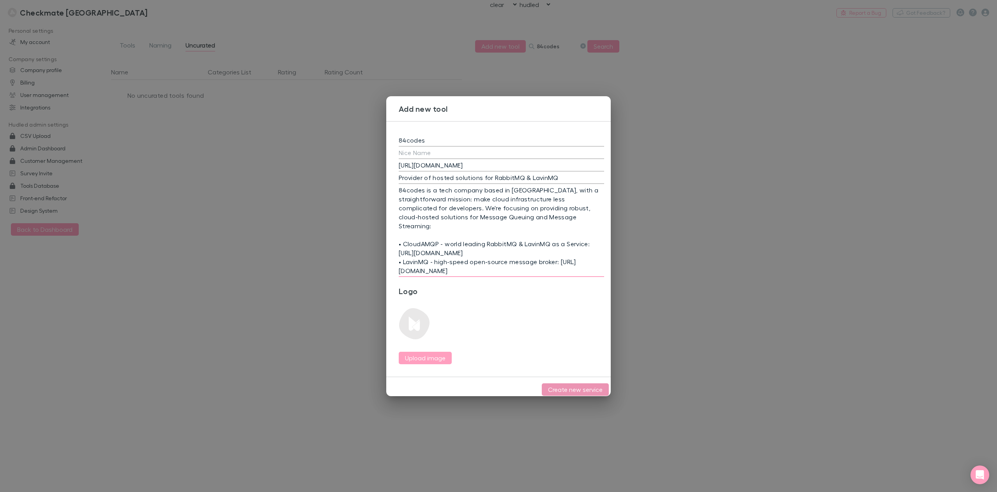
type textarea "84codes is a tech company based in Sweden, with a straightforward mission: make…"
click at [584, 392] on button "Create new service" at bounding box center [575, 389] width 67 height 12
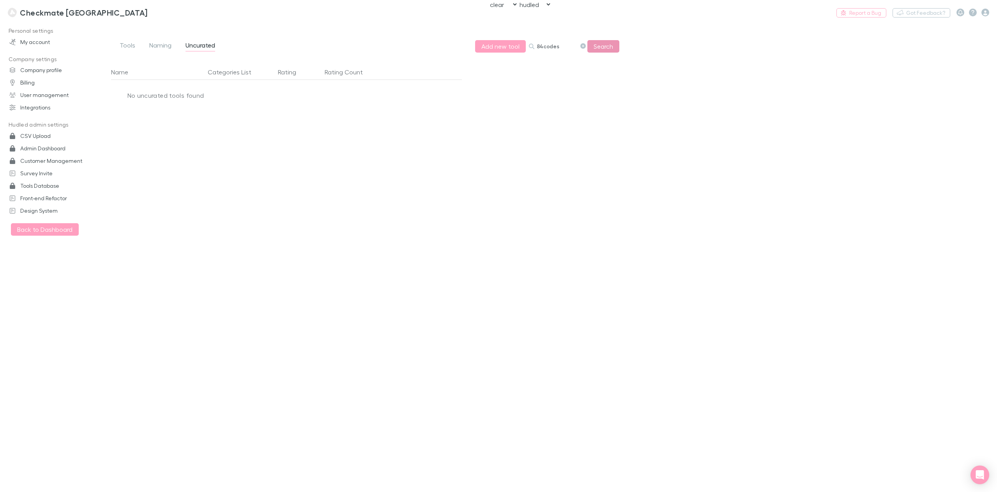
click at [608, 48] on button "Search" at bounding box center [603, 46] width 32 height 12
click at [130, 47] on span "Tools" at bounding box center [128, 46] width 16 height 10
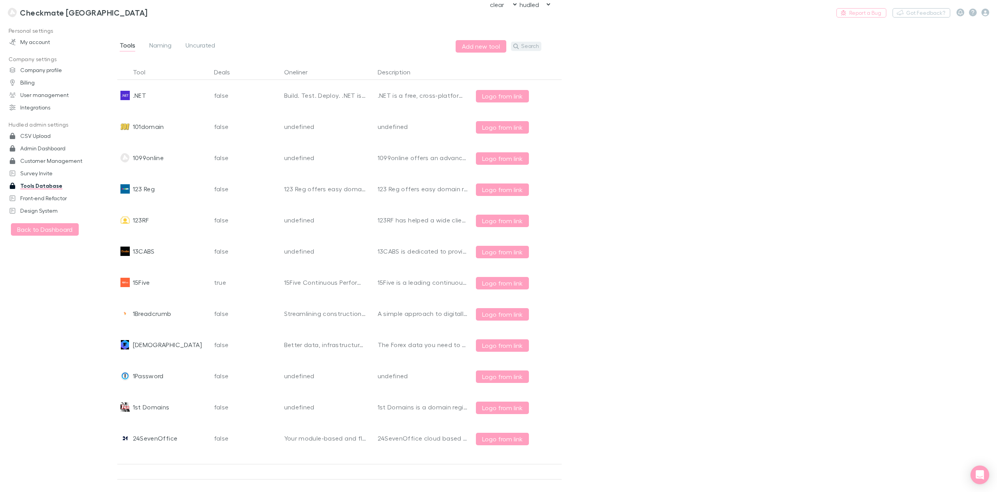
drag, startPoint x: 508, startPoint y: 52, endPoint x: 522, endPoint y: 48, distance: 14.6
click at [508, 51] on div "Add new tool Search" at bounding box center [497, 46] width 85 height 12
click at [529, 45] on button "Search" at bounding box center [526, 46] width 30 height 9
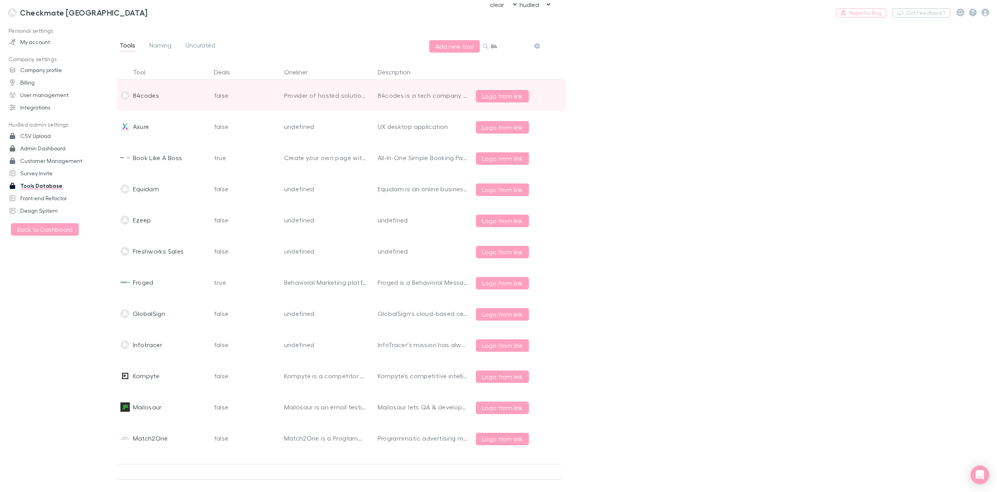
type input "84"
click at [161, 95] on div "84codes" at bounding box center [164, 95] width 94 height 31
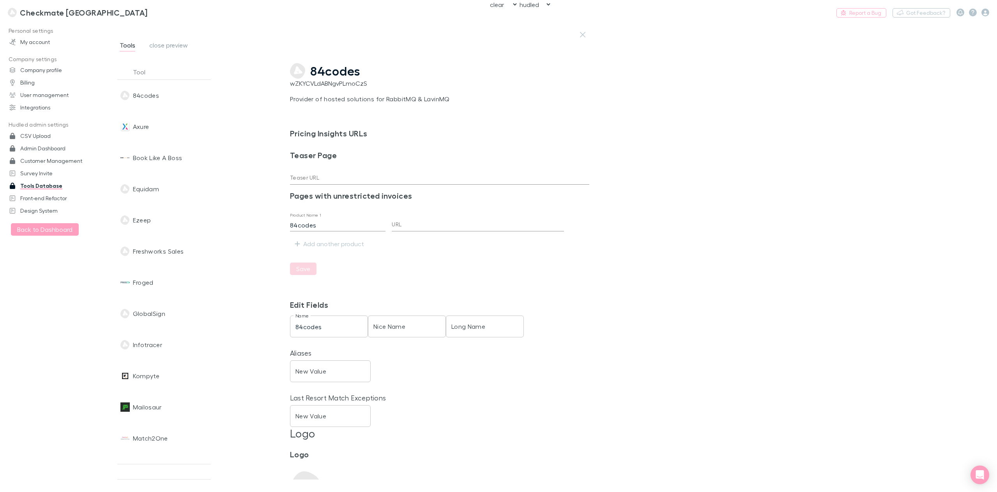
click at [334, 76] on span "84codes" at bounding box center [335, 71] width 50 height 15
click at [168, 44] on span "close preview" at bounding box center [168, 46] width 39 height 10
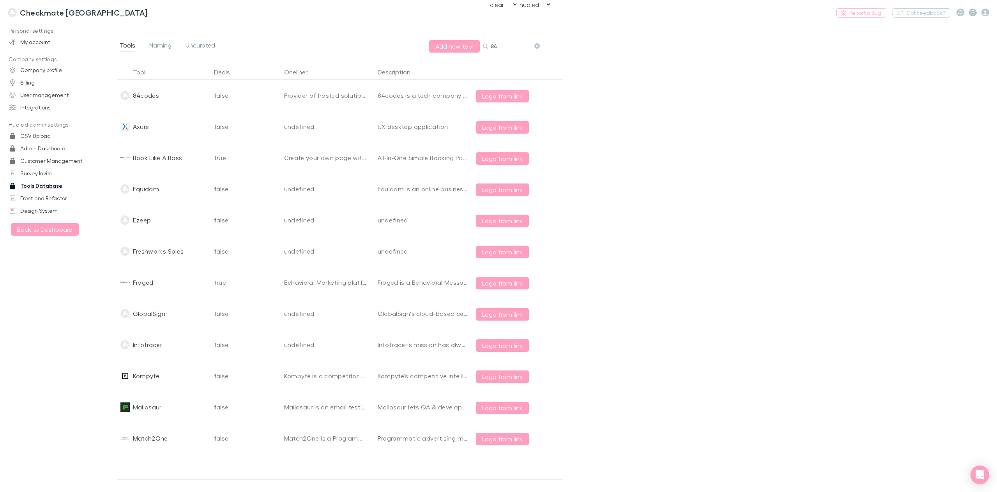
click at [508, 44] on input "84" at bounding box center [510, 46] width 39 height 11
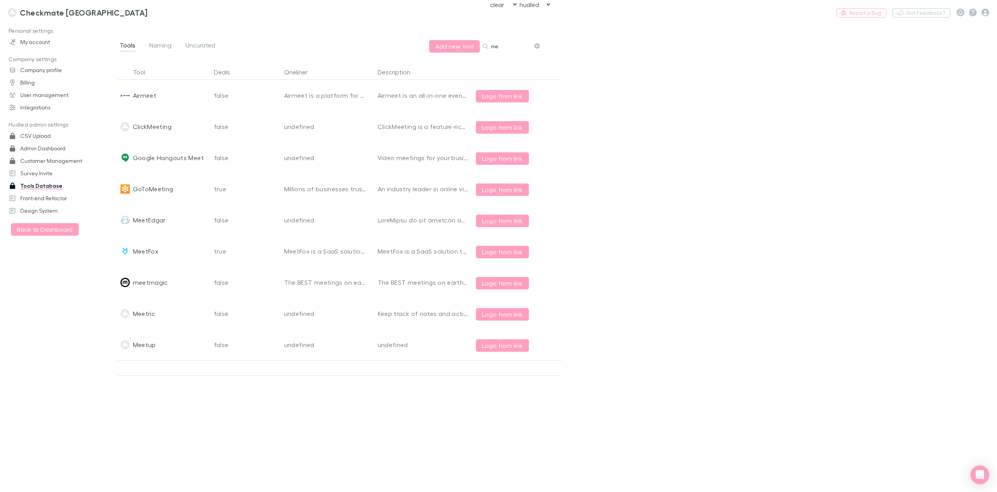
type input "m"
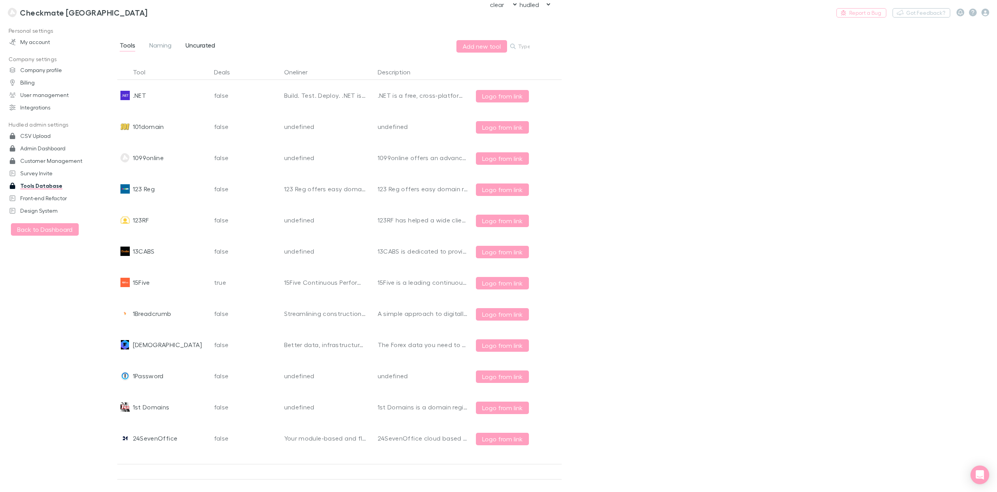
click at [191, 40] on link "Uncurated" at bounding box center [200, 46] width 31 height 12
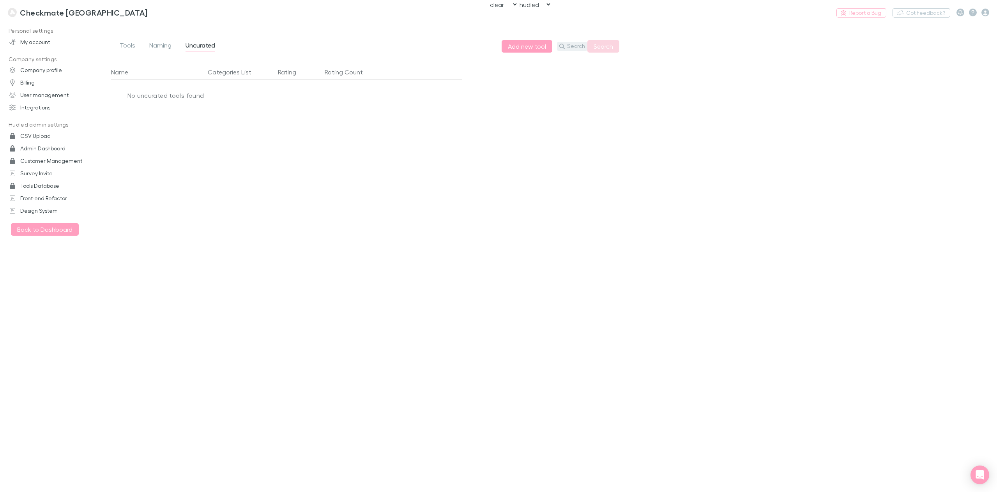
click at [586, 42] on button "Search" at bounding box center [572, 46] width 30 height 9
type input "meet"
click at [610, 50] on button "Search" at bounding box center [603, 46] width 32 height 12
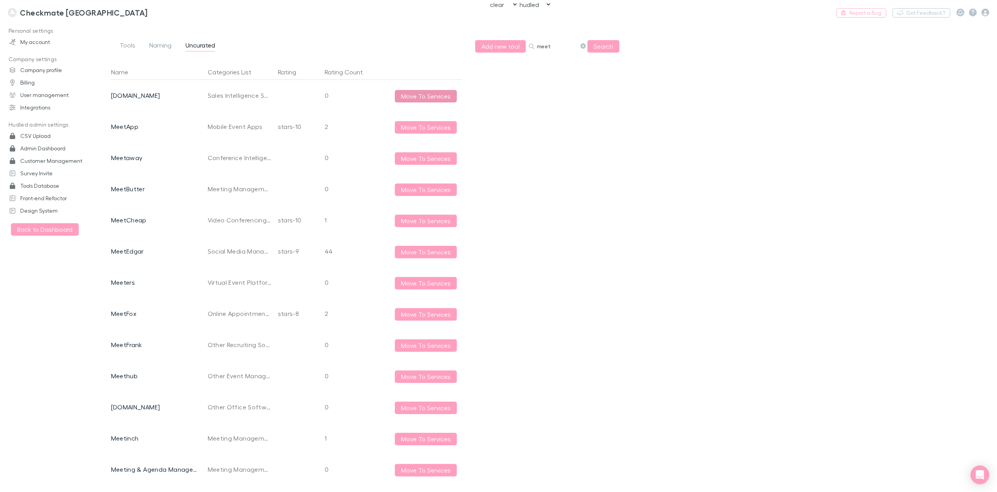
click at [429, 93] on button "Move To Services" at bounding box center [426, 96] width 62 height 12
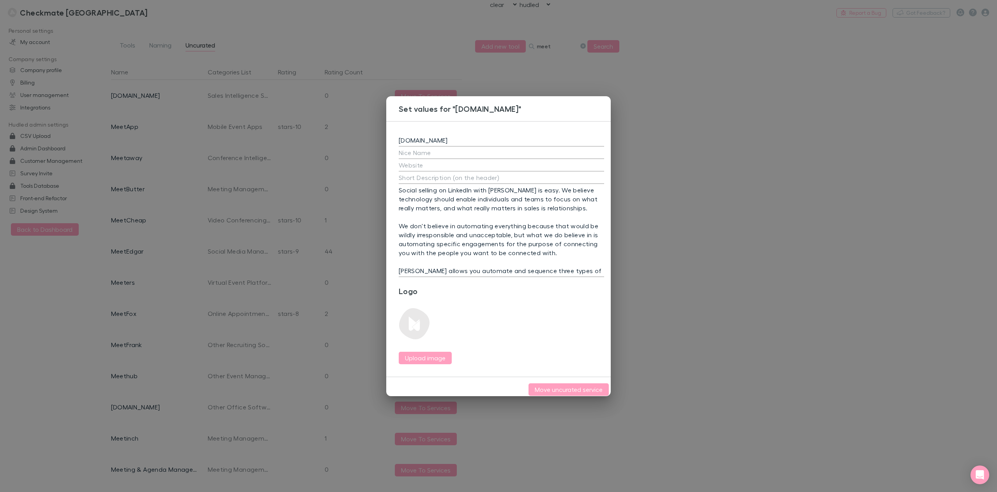
click at [432, 136] on input "MeetAlfred.com" at bounding box center [501, 140] width 205 height 12
click at [492, 129] on div "MeetAlfred.com x Social selling on LinkedIn with Alfred is easy. We believe tec…" at bounding box center [501, 249] width 230 height 256
click at [457, 139] on input "MeetAlfred.com" at bounding box center [501, 140] width 205 height 12
type input "MeetAlfred.com"
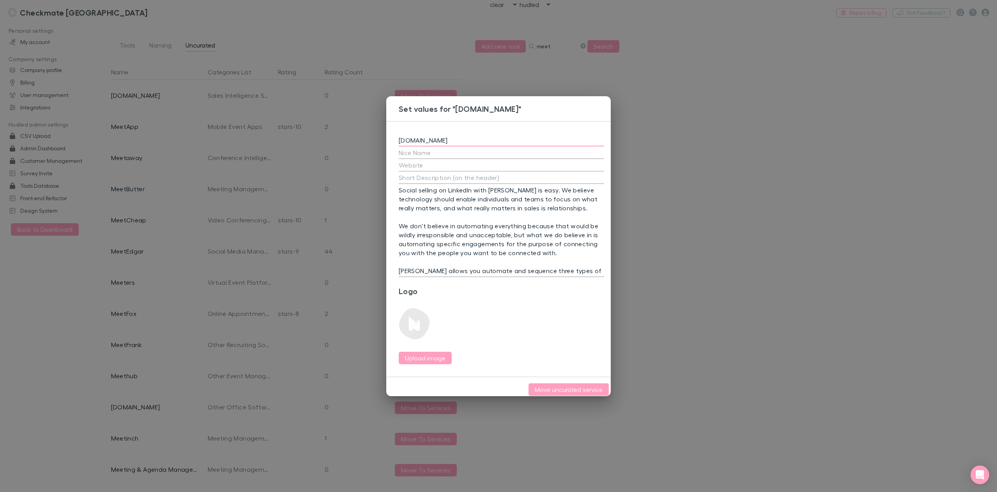
click at [471, 128] on div "MeetAlfred.com x Social selling on LinkedIn with Alfred is easy. We believe tec…" at bounding box center [501, 249] width 230 height 256
click at [440, 165] on input "text" at bounding box center [501, 165] width 205 height 12
paste input "https://meetalfred.com/"
type input "https://meetalfred.com"
click at [483, 176] on textarea at bounding box center [501, 177] width 205 height 9
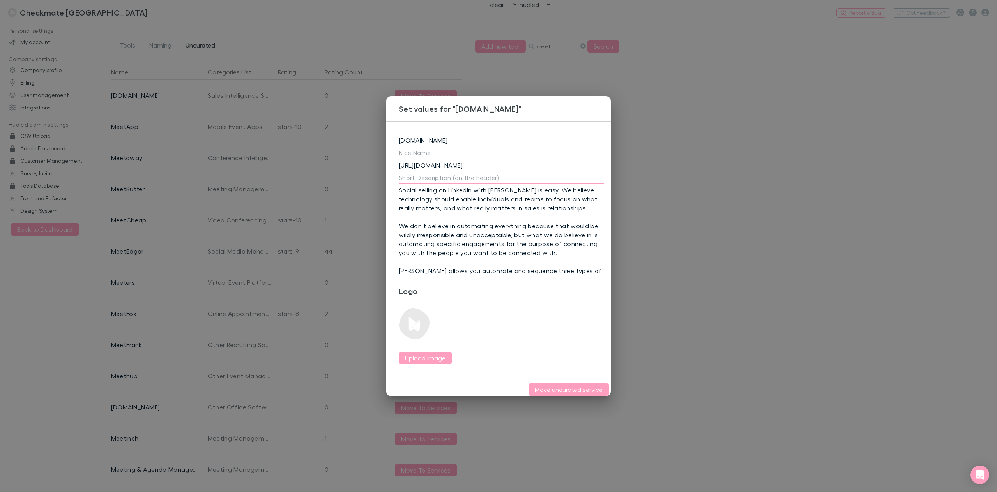
click at [417, 173] on textarea at bounding box center [501, 177] width 205 height 9
paste textarea "Empower your team by automating their work!"
type textarea "Empower your team by automating their work!"
click at [454, 251] on textarea "Social selling on LinkedIn with Alfred is easy. We believe technology should en…" at bounding box center [501, 230] width 205 height 90
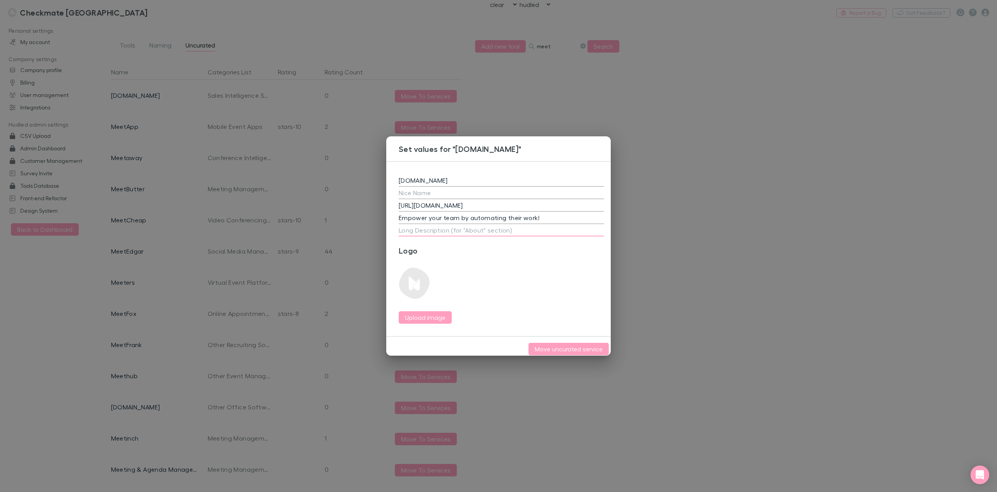
paste textarea "Meet Alfred is an all-in-one sales automation platform that will empower your t…"
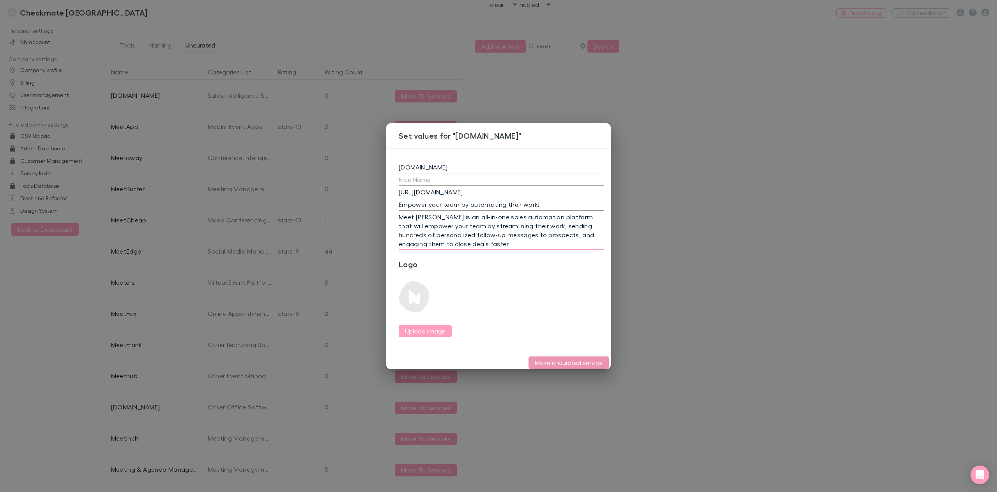
type textarea "Meet Alfred is an all-in-one sales automation platform that will empower your t…"
click at [566, 361] on button "Move uncurated service" at bounding box center [568, 362] width 80 height 12
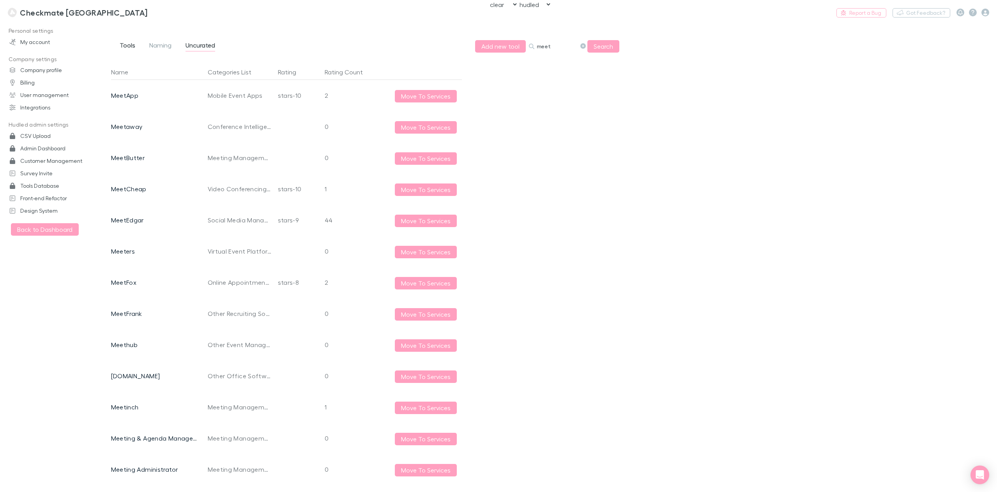
click at [131, 49] on span "Tools" at bounding box center [128, 46] width 16 height 10
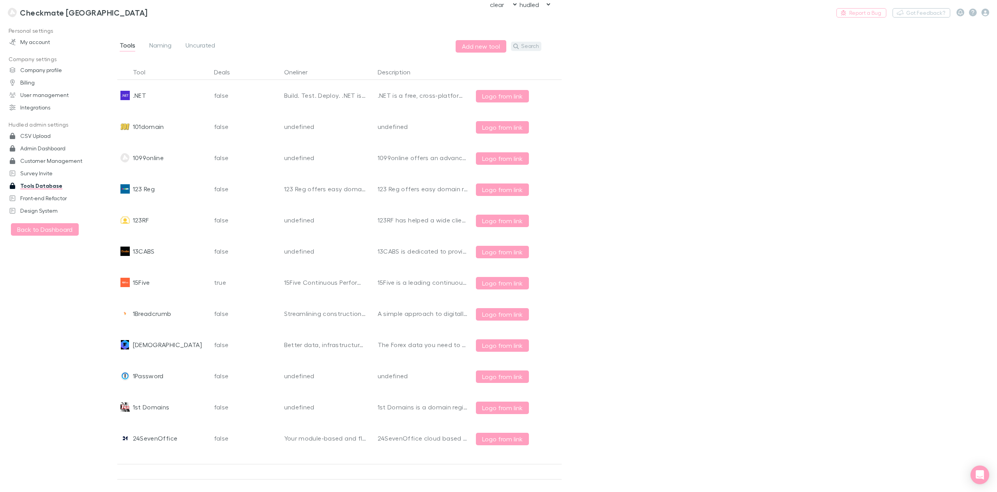
click at [526, 46] on button "Search" at bounding box center [526, 46] width 30 height 9
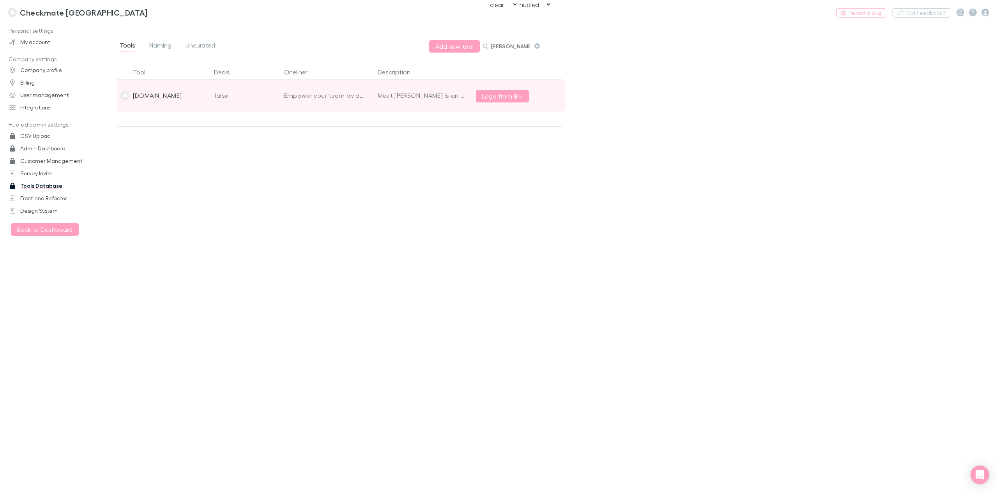
type input "meeta"
click at [176, 92] on div "MeetAlfred.com" at bounding box center [157, 95] width 49 height 31
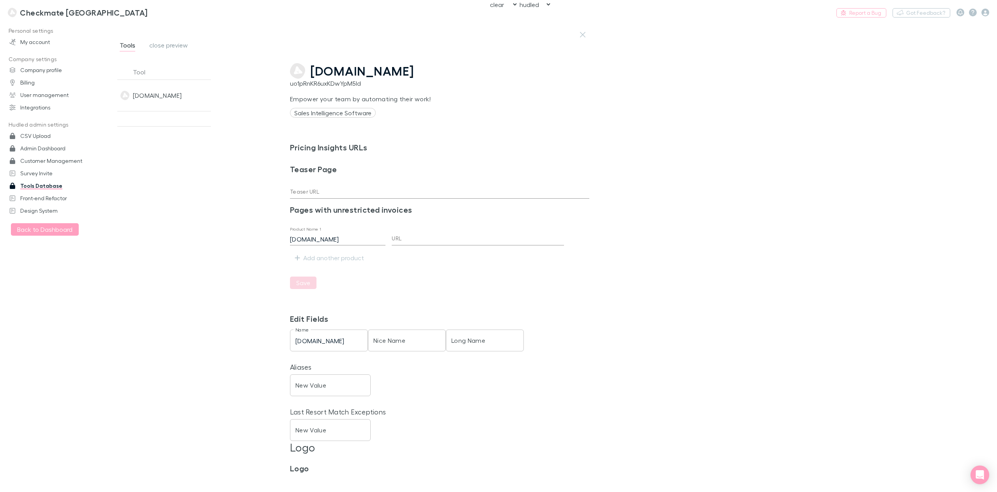
click at [319, 69] on span "MeetAlfred.com" at bounding box center [362, 71] width 104 height 15
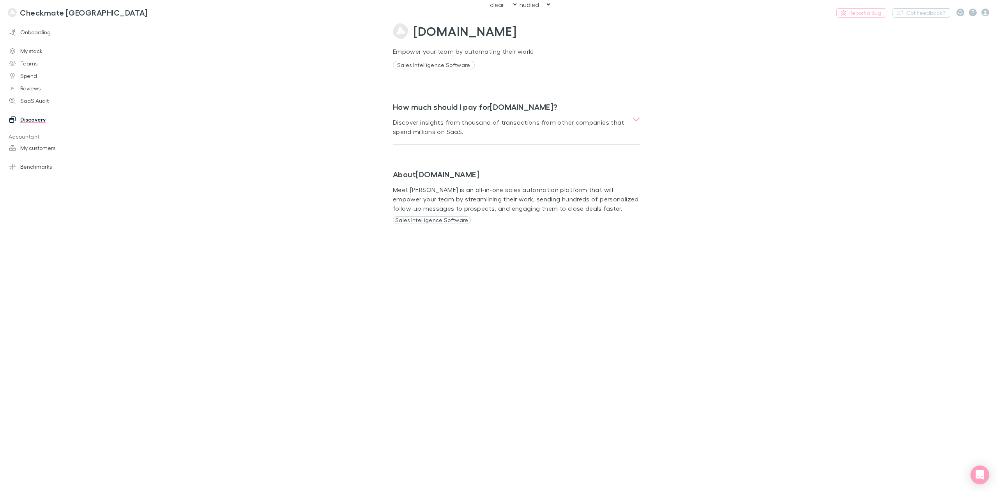
click at [425, 32] on span "MeetAlfred.com" at bounding box center [465, 31] width 104 height 19
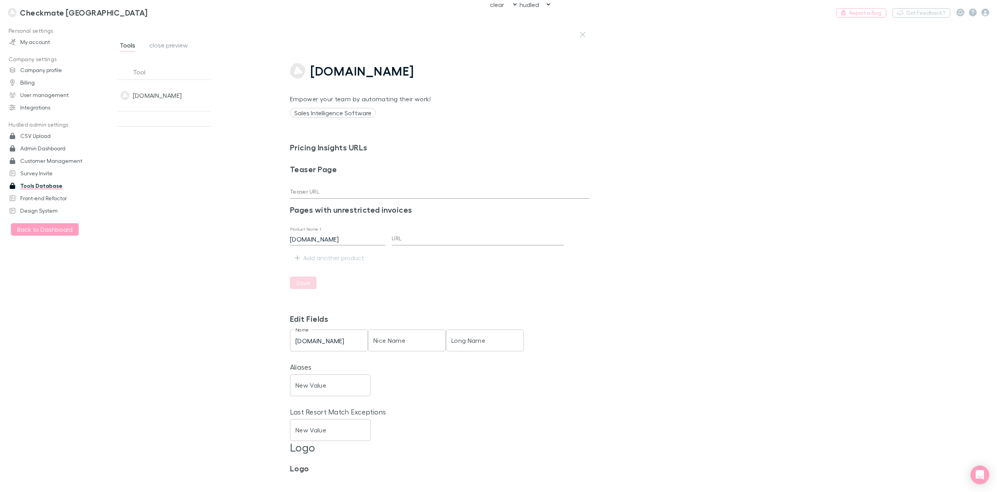
click at [171, 45] on span "close preview" at bounding box center [168, 46] width 39 height 10
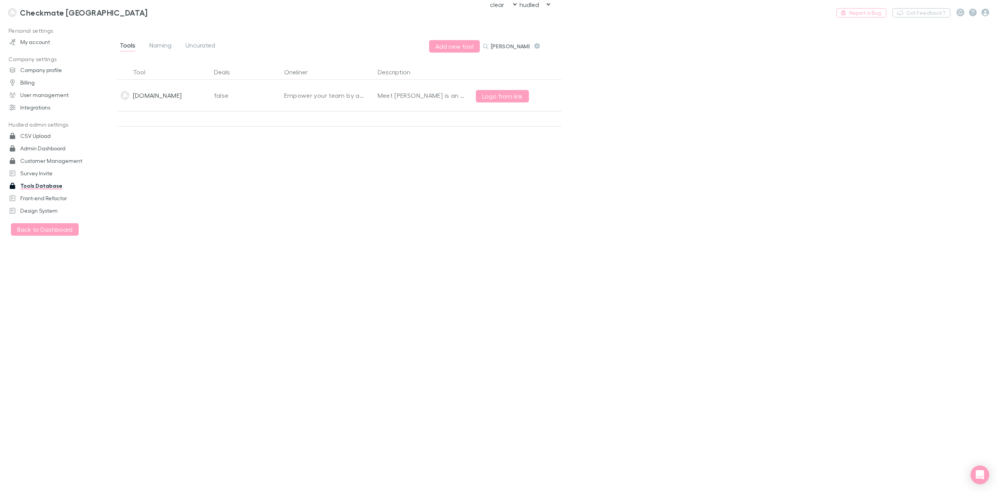
click at [502, 44] on input "meeta" at bounding box center [510, 46] width 39 height 11
type input "ipstack"
click at [158, 99] on div "ipstack" at bounding box center [164, 95] width 94 height 31
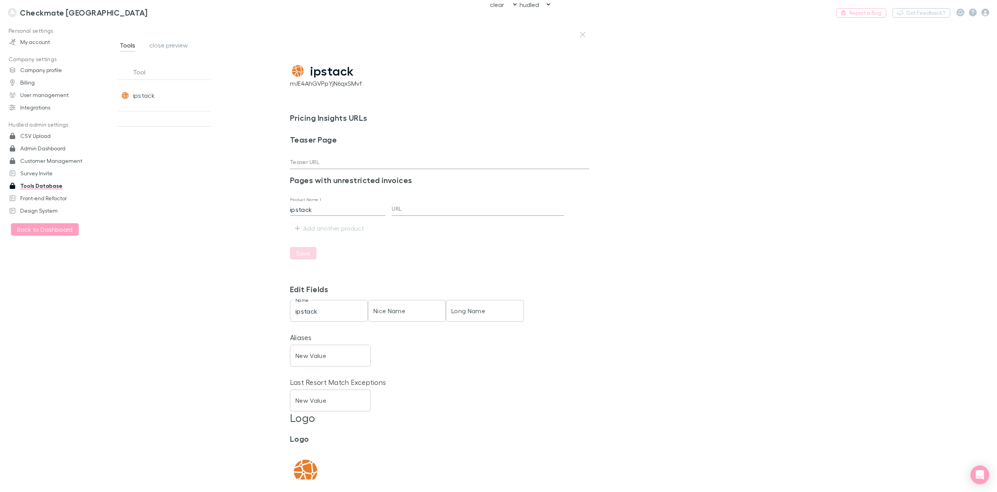
click at [334, 71] on span "ipstack" at bounding box center [332, 71] width 44 height 15
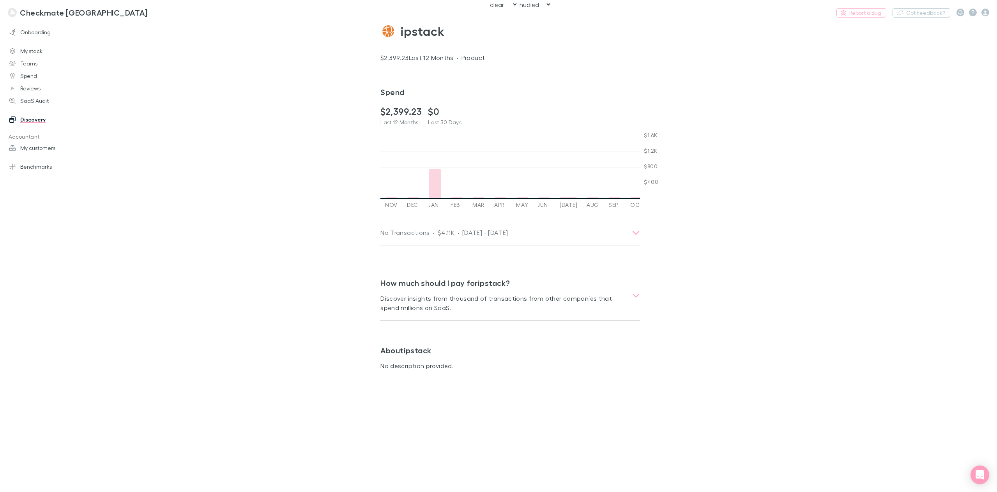
scroll to position [0, 526]
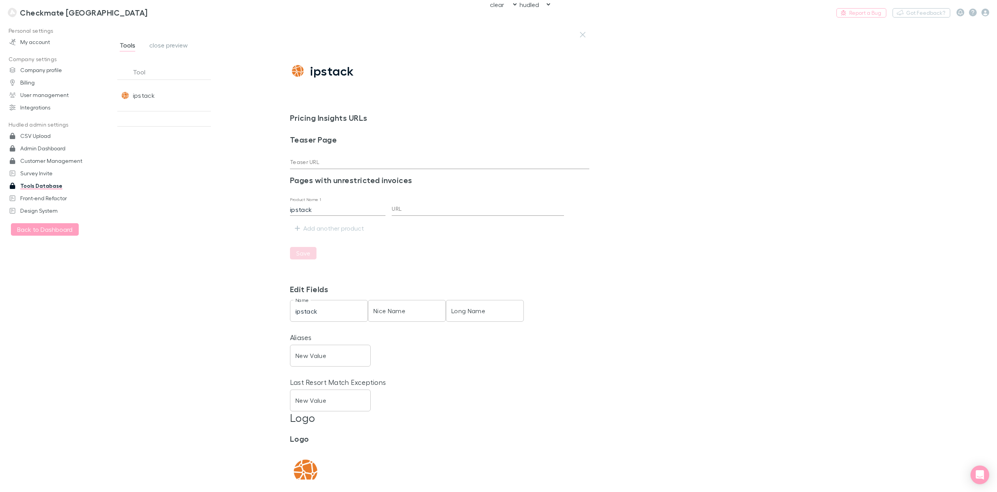
click at [178, 48] on span "close preview" at bounding box center [168, 46] width 39 height 10
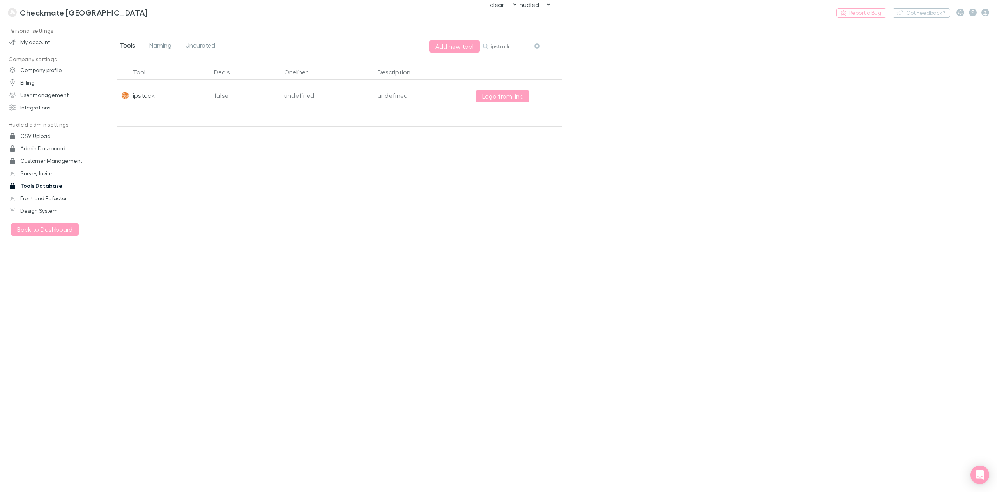
click at [514, 47] on input "ipstack" at bounding box center [510, 46] width 39 height 11
click at [504, 45] on input "blaze today" at bounding box center [510, 46] width 39 height 11
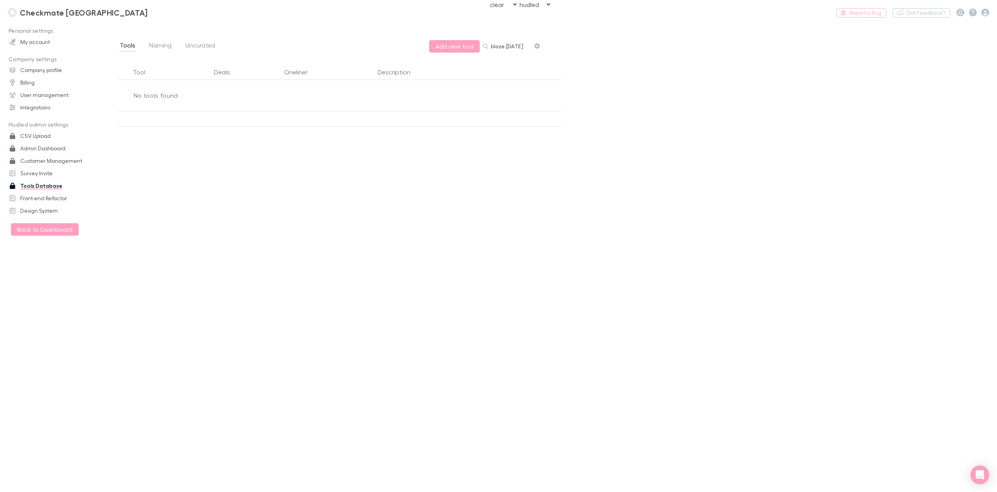
click at [504, 45] on input "blaze today" at bounding box center [510, 46] width 39 height 11
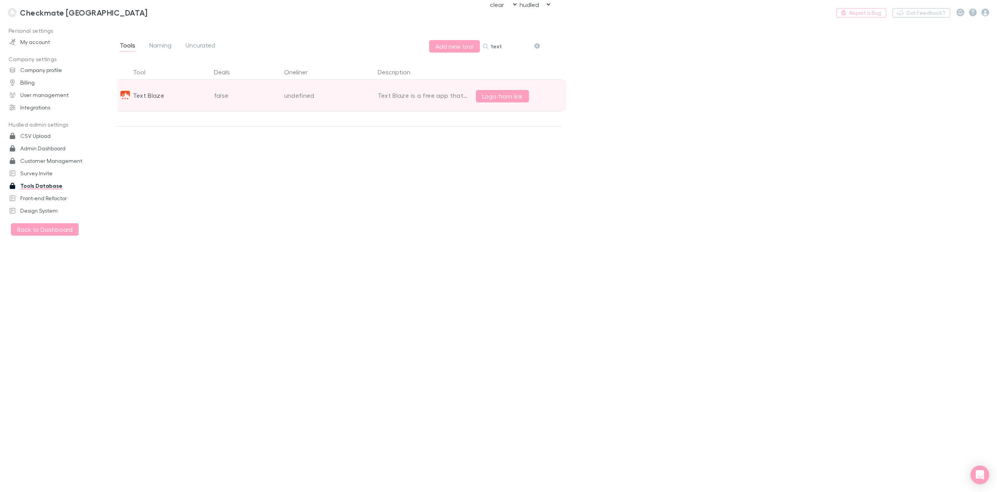
type input "text"
click at [148, 98] on div "Text Blaze" at bounding box center [149, 95] width 32 height 31
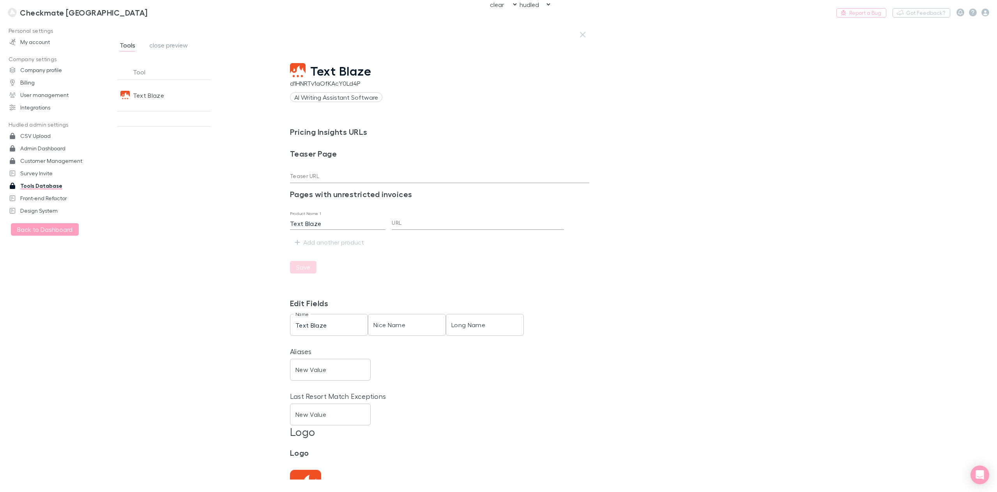
click at [333, 65] on span "Text Blaze" at bounding box center [340, 71] width 61 height 15
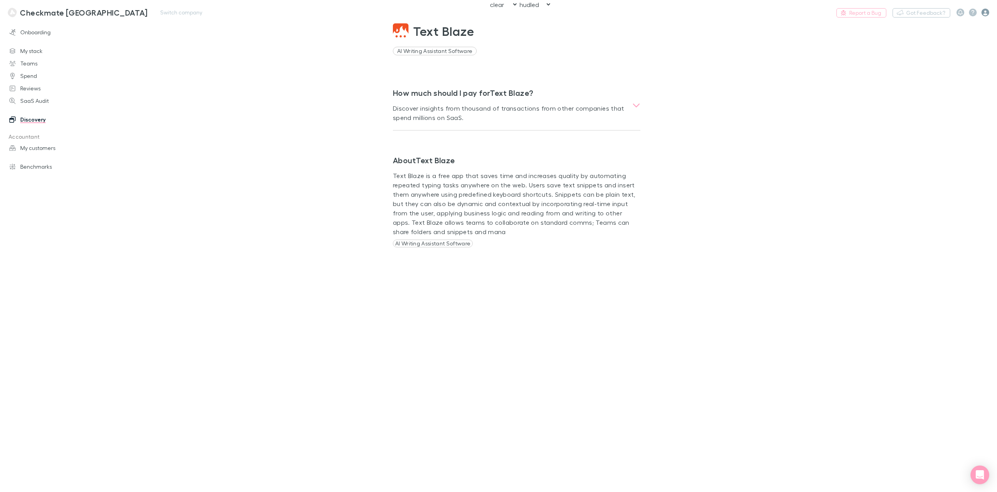
click at [985, 13] on icon "button" at bounding box center [985, 13] width 8 height 8
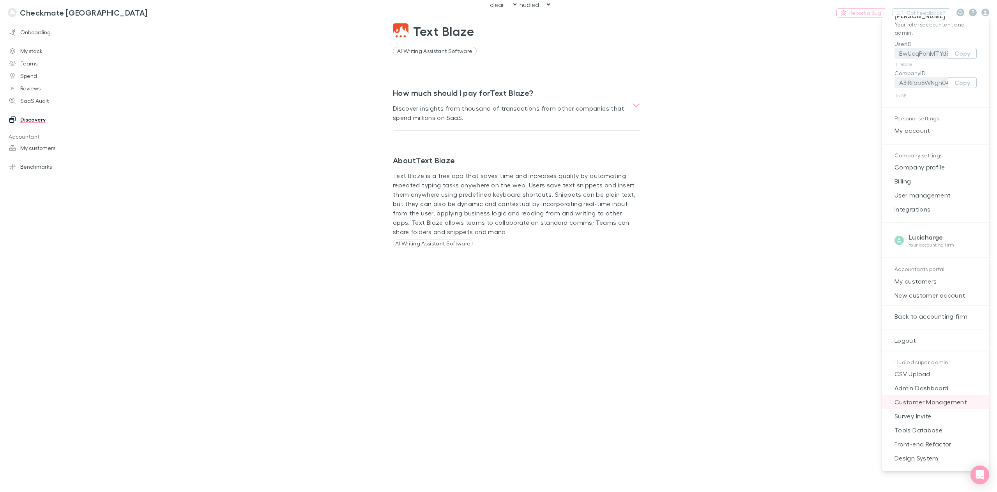
scroll to position [11, 0]
click at [926, 391] on span "Admin Dashboard" at bounding box center [935, 387] width 95 height 9
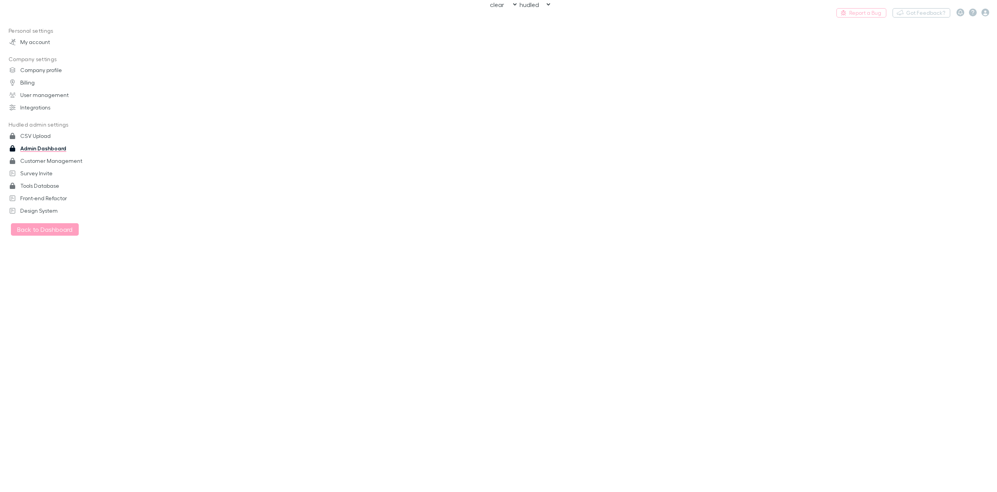
select select "NONE"
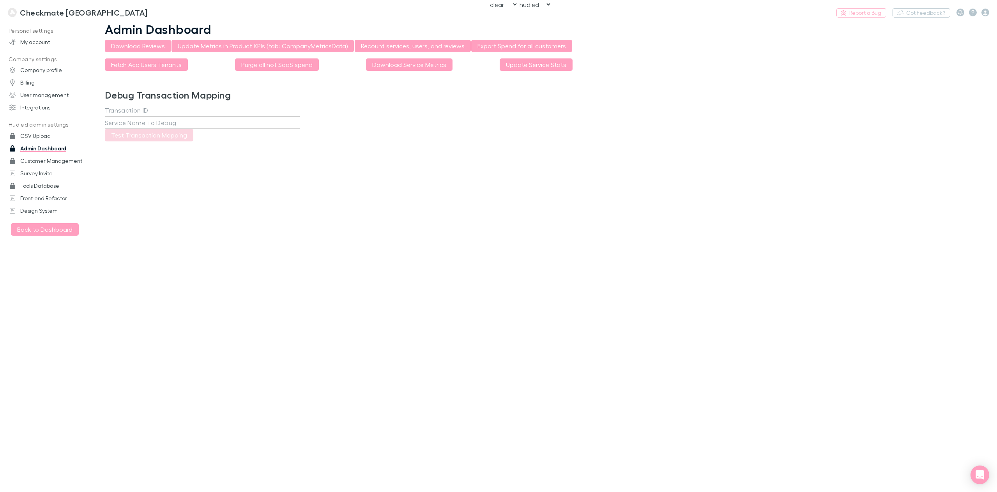
click at [539, 4] on select "rechargly hudled clear" at bounding box center [535, 4] width 34 height 8
click at [518, 0] on select "rechargly hudled clear" at bounding box center [535, 4] width 34 height 8
select select "hudled"
